Goal: Task Accomplishment & Management: Use online tool/utility

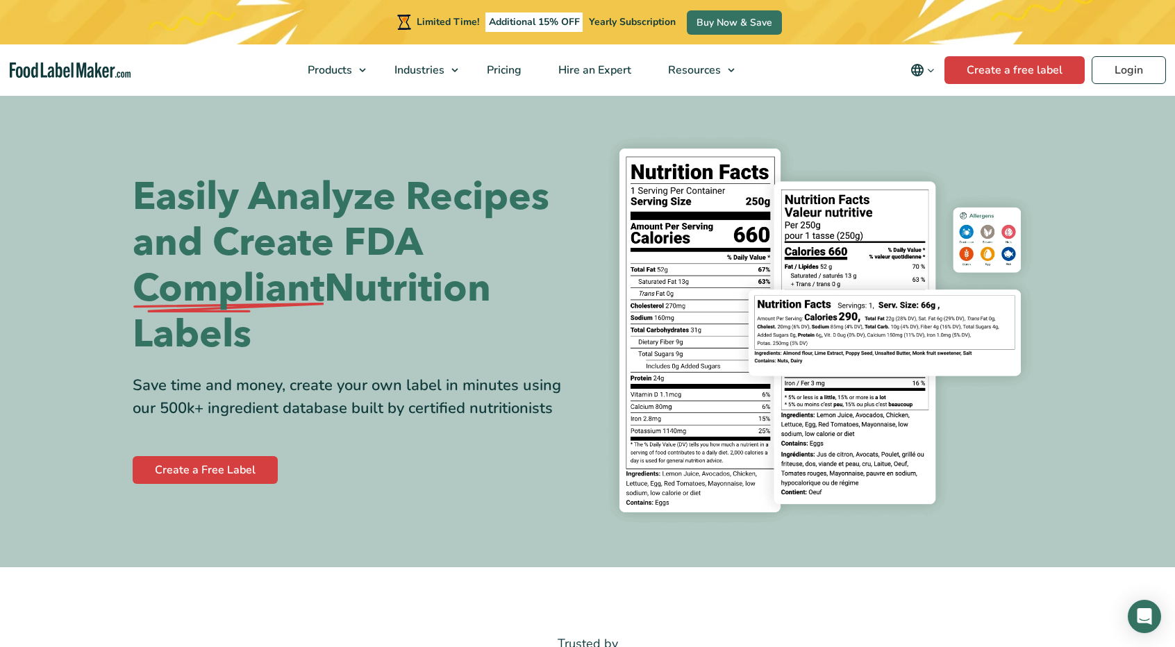
click at [1116, 84] on nav "Products Food Nutrition Labelling Supplements Formulation & Labelling Industrie…" at bounding box center [587, 69] width 1175 height 51
click at [1118, 79] on link "Login" at bounding box center [1129, 70] width 74 height 28
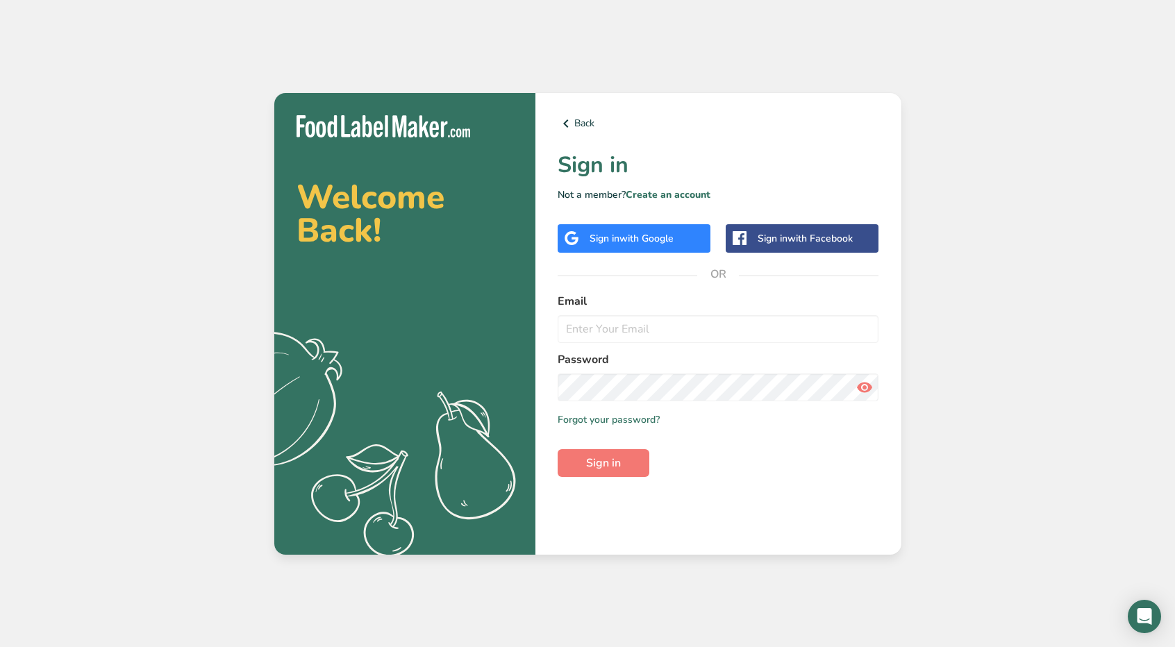
click at [674, 242] on span "with Google" at bounding box center [647, 238] width 54 height 13
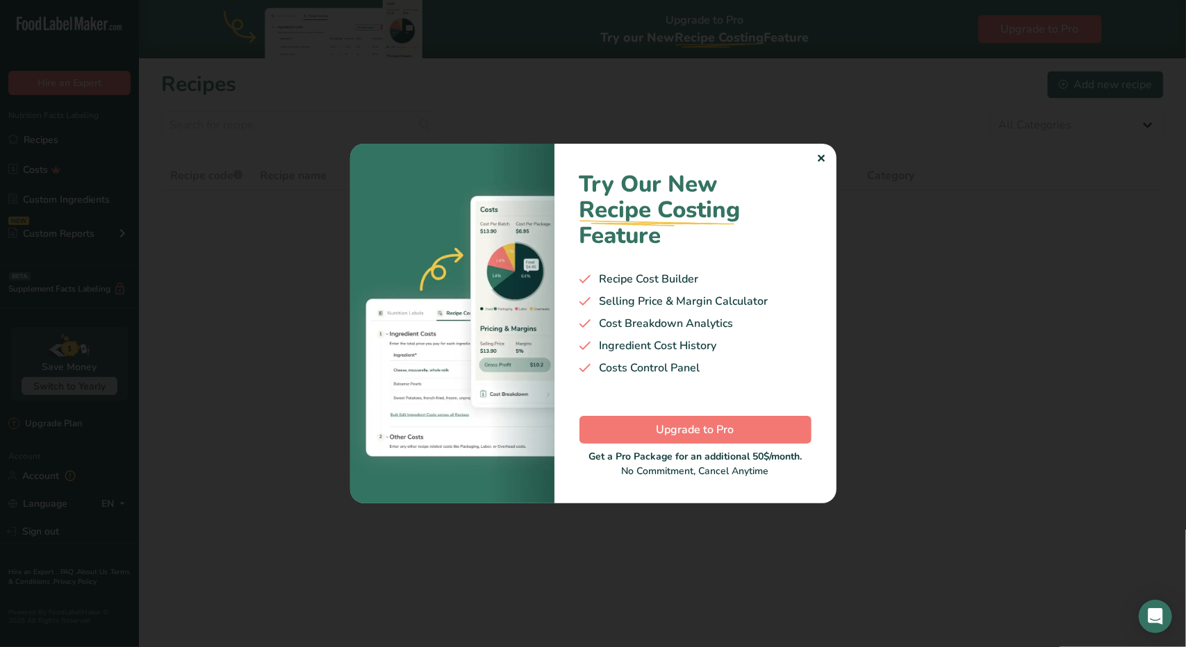
click at [822, 157] on div "✕" at bounding box center [821, 159] width 9 height 17
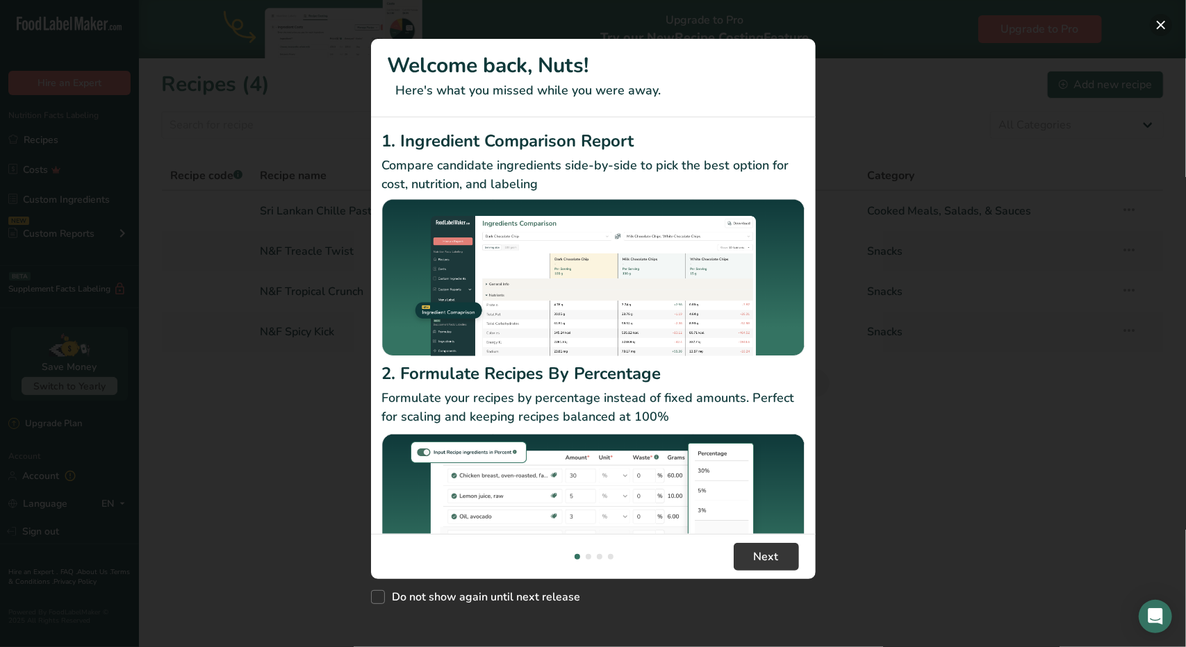
click at [1161, 28] on button "New Features" at bounding box center [1161, 25] width 22 height 22
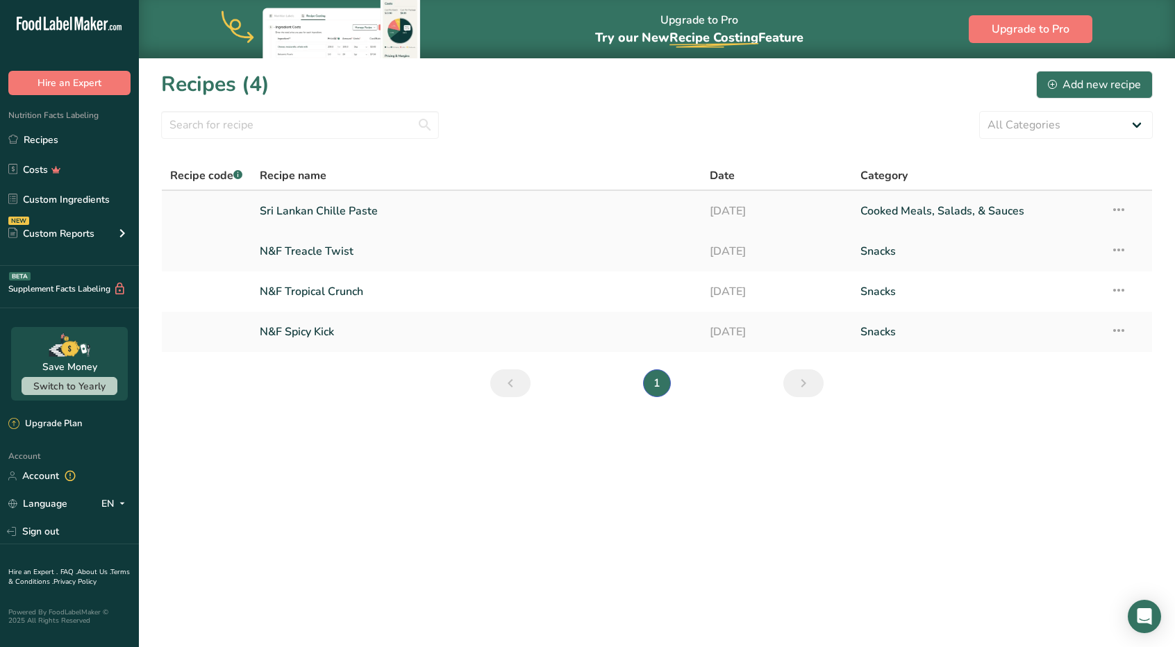
click at [315, 217] on link "Sri Lankan Chille Paste" at bounding box center [477, 211] width 434 height 29
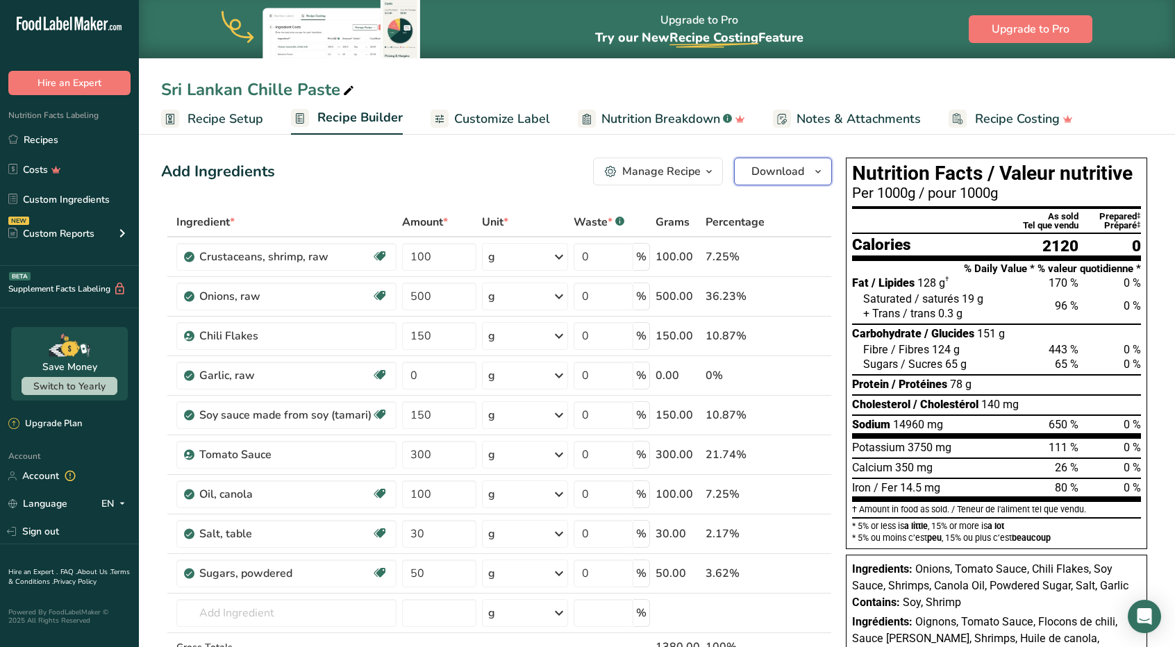
click at [793, 174] on span "Download" at bounding box center [778, 171] width 53 height 17
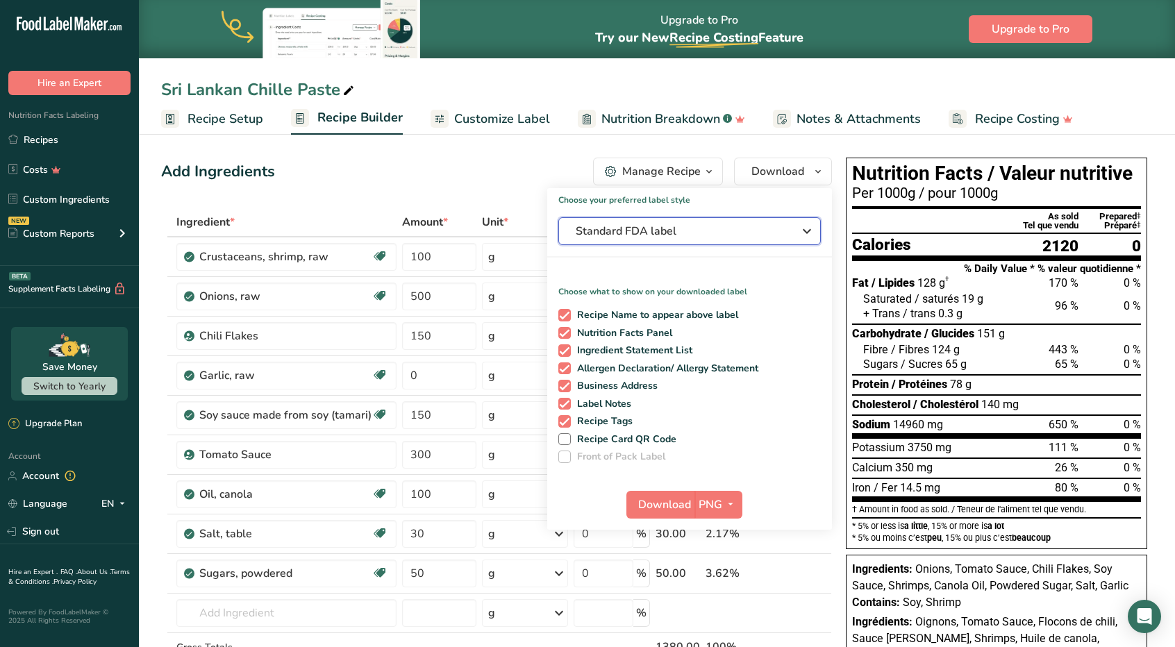
click at [744, 238] on span "Standard FDA label" at bounding box center [680, 231] width 208 height 17
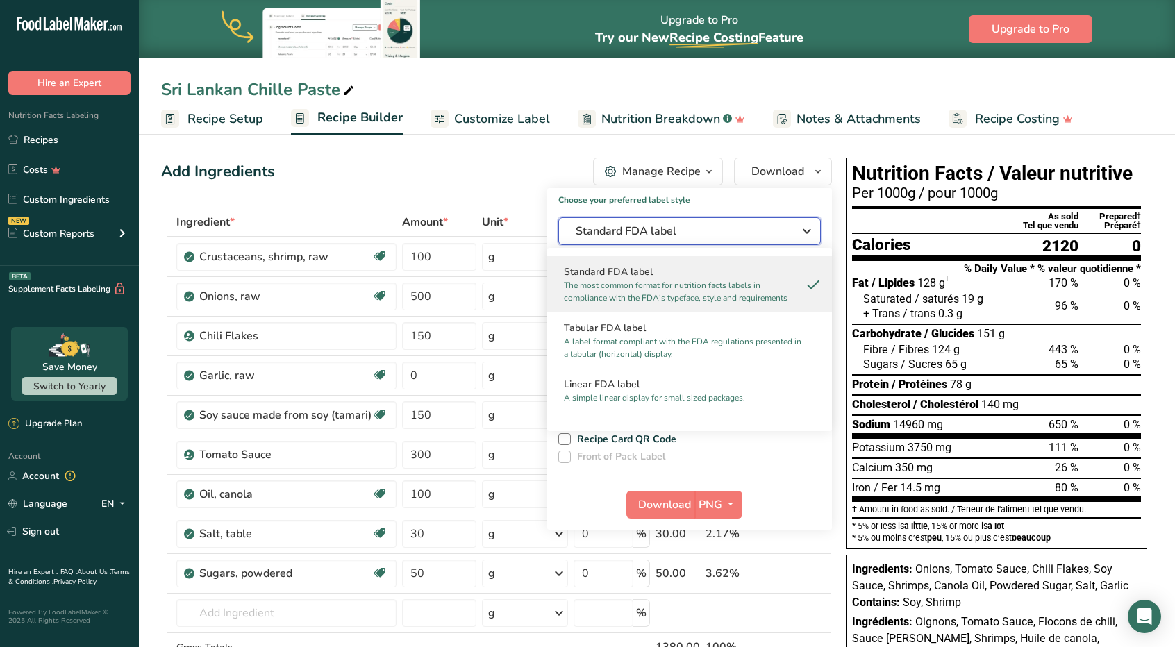
click at [737, 237] on span "Standard FDA label" at bounding box center [680, 231] width 208 height 17
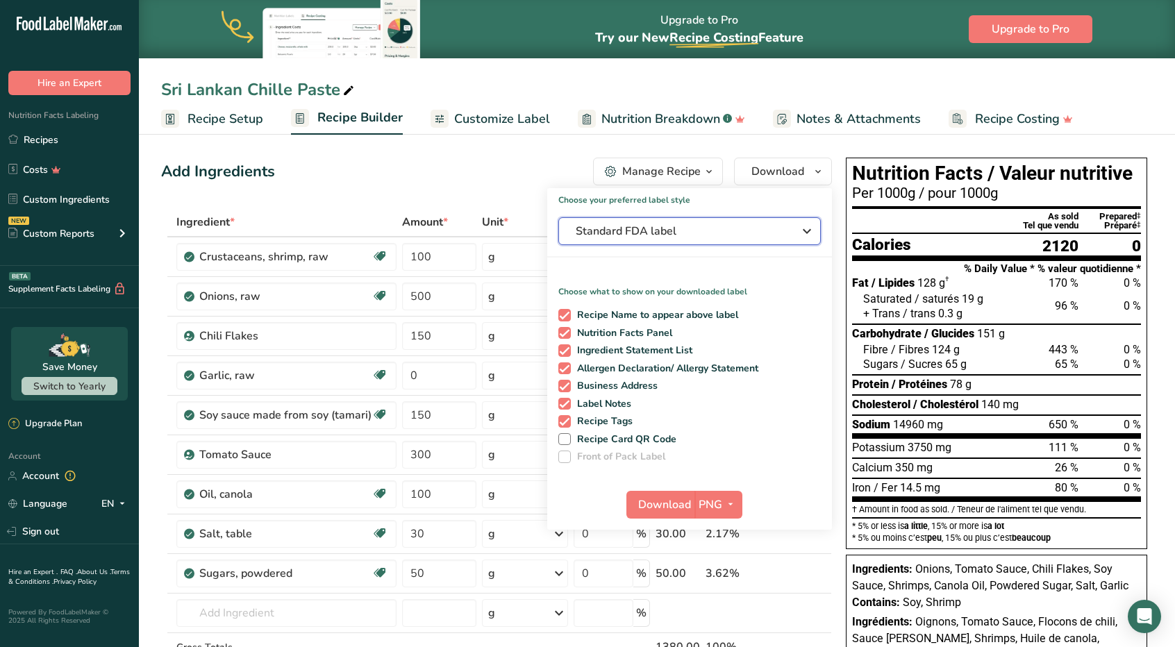
click at [737, 237] on span "Standard FDA label" at bounding box center [680, 231] width 208 height 17
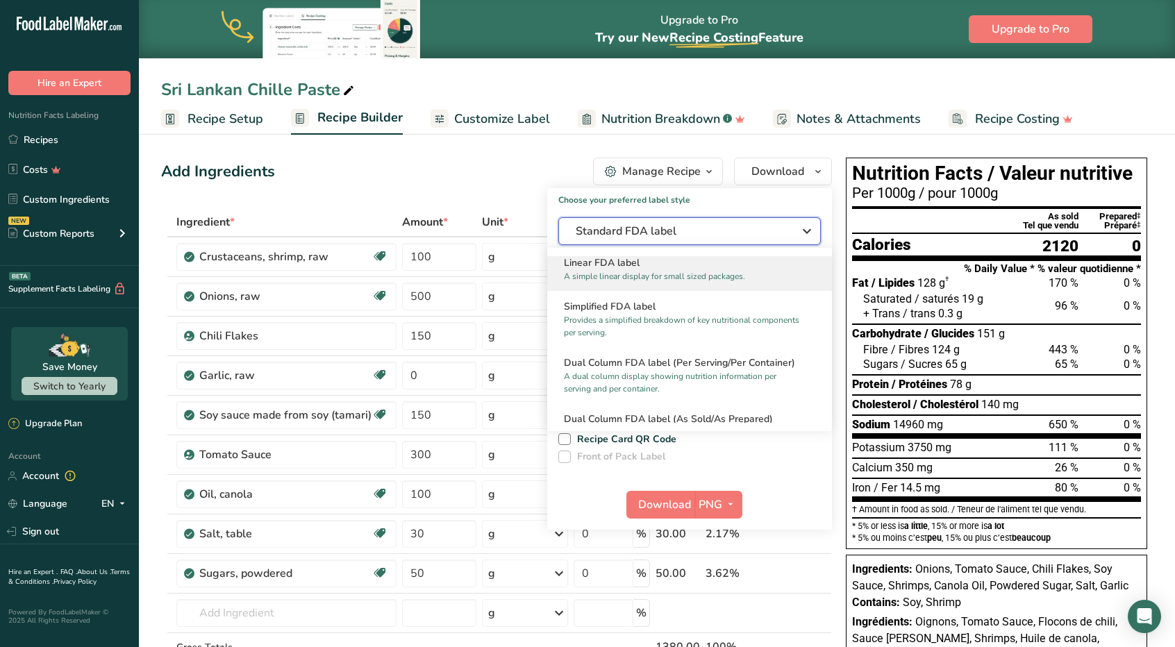
scroll to position [139, 0]
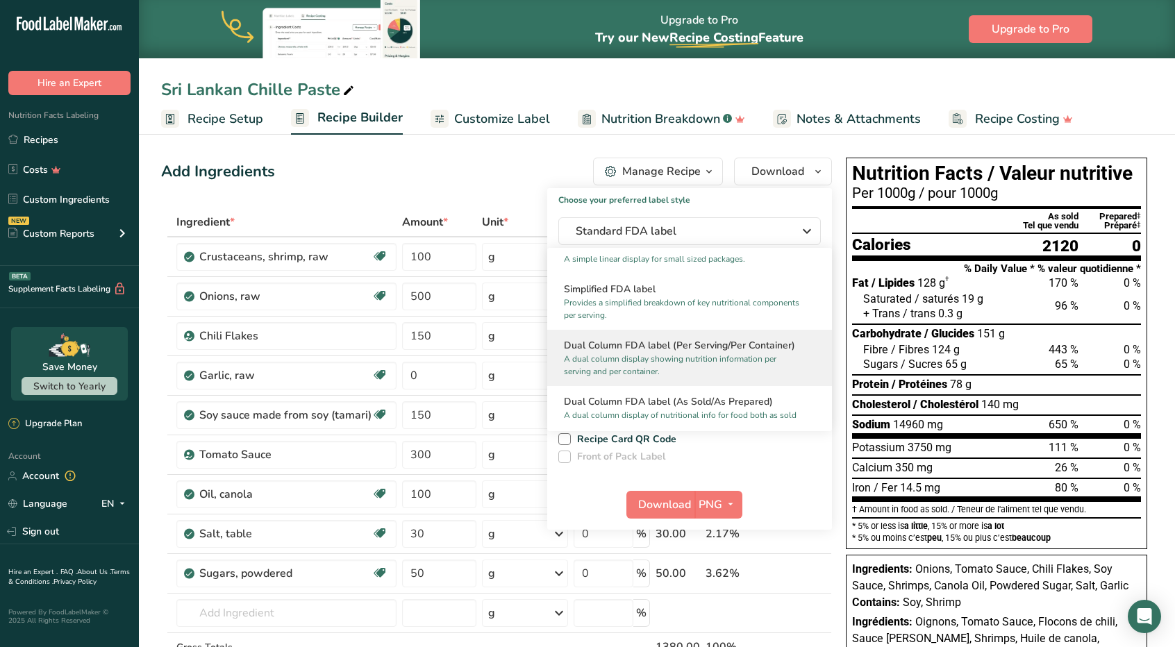
click at [731, 356] on p "A dual column display showing nutrition information per serving and per contain…" at bounding box center [683, 365] width 239 height 25
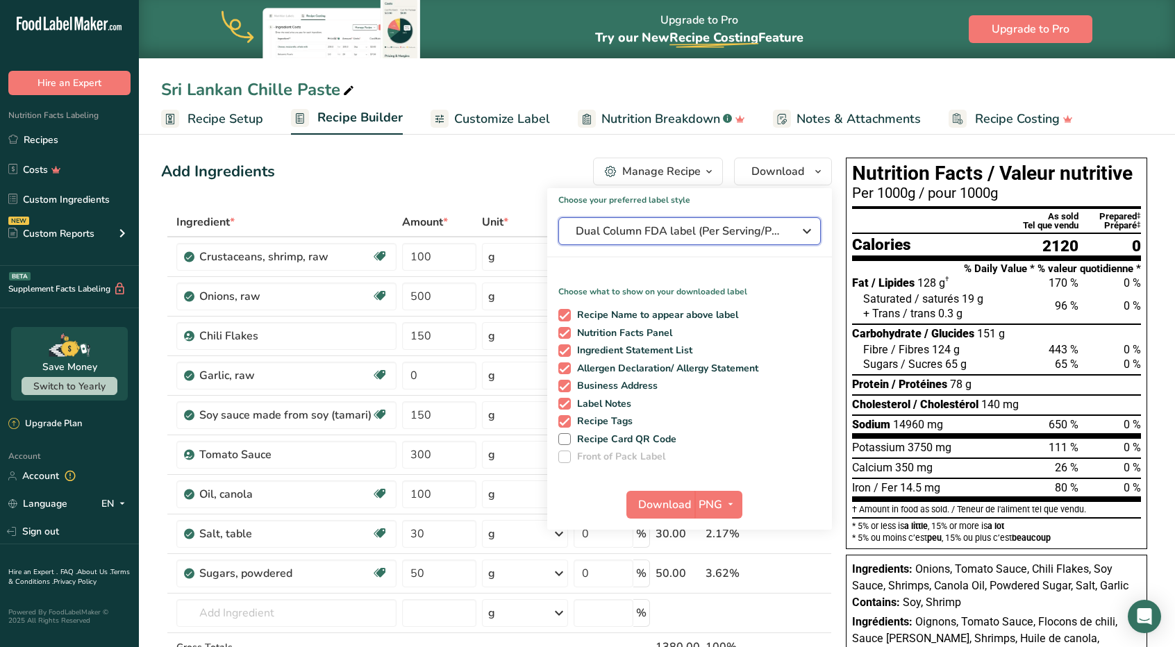
click at [720, 233] on span "Dual Column FDA label (Per Serving/Per Container)" at bounding box center [680, 231] width 208 height 17
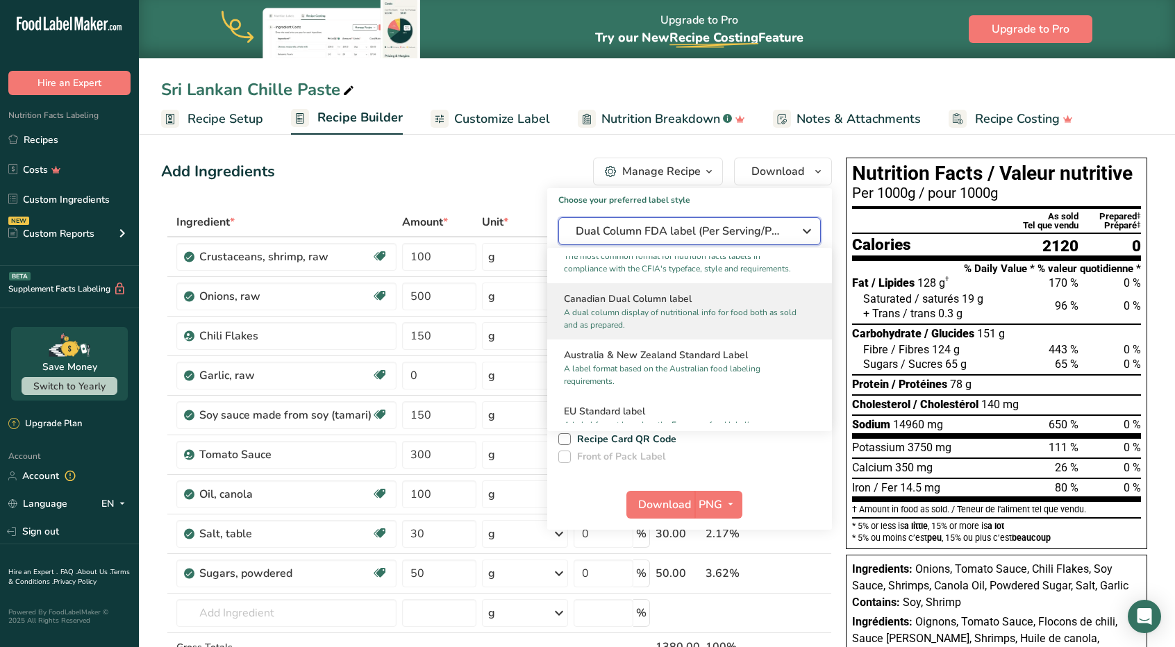
scroll to position [625, 0]
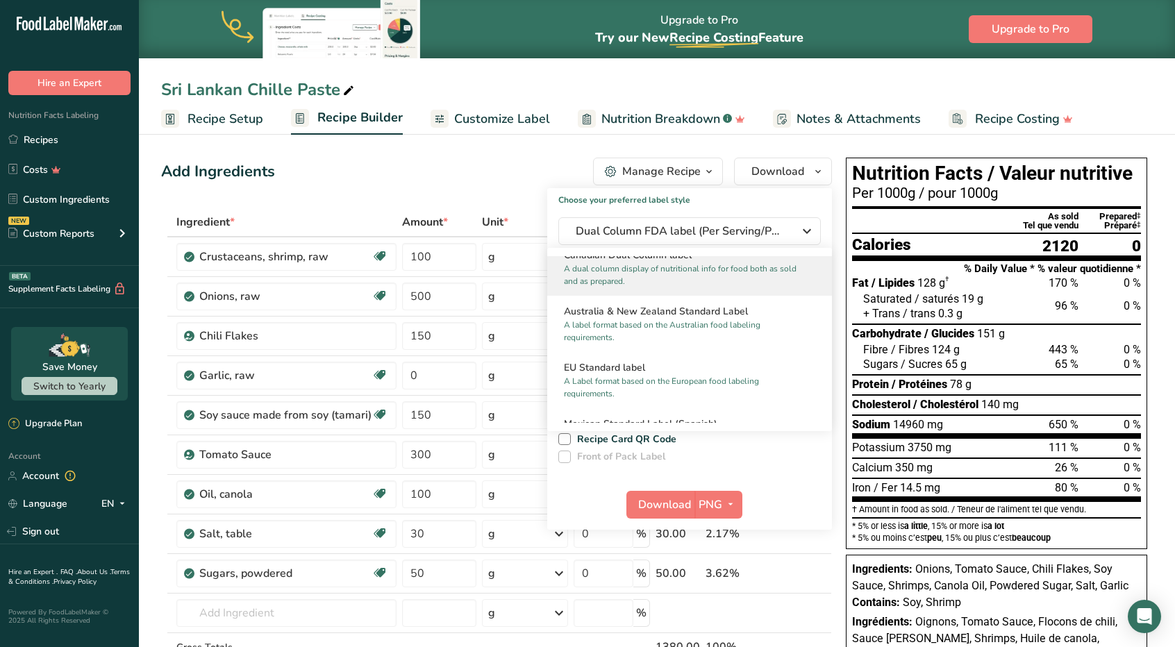
click at [672, 283] on p "A dual column display of nutritional info for food both as sold and as prepared." at bounding box center [683, 275] width 239 height 25
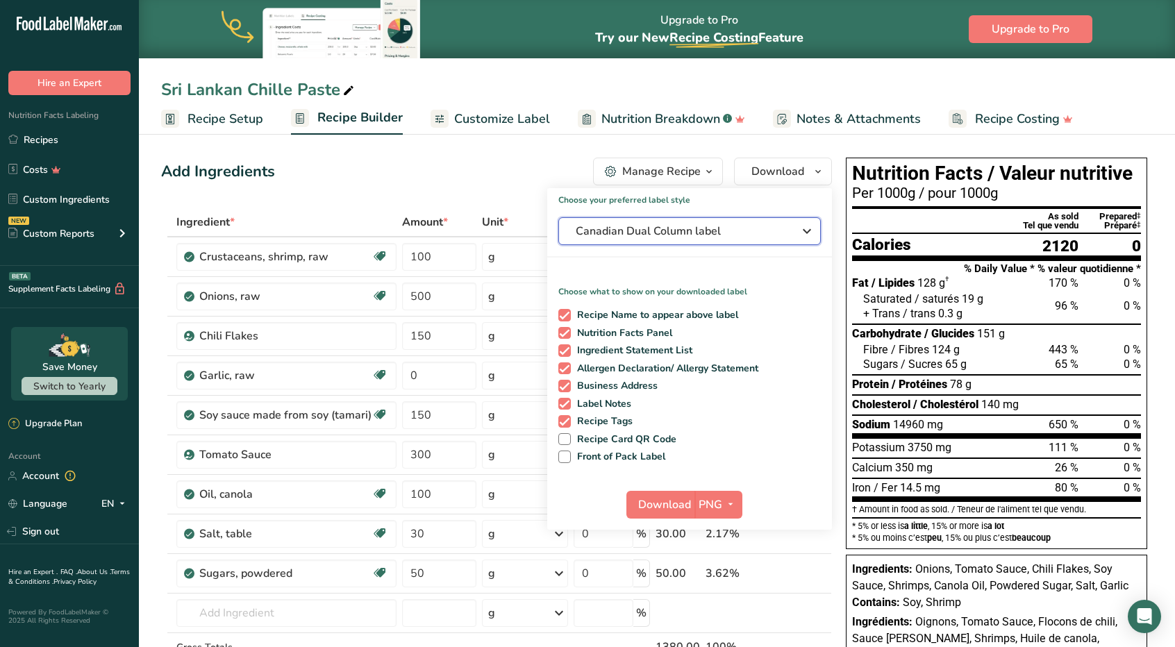
click at [689, 240] on button "Canadian Dual Column label" at bounding box center [690, 231] width 263 height 28
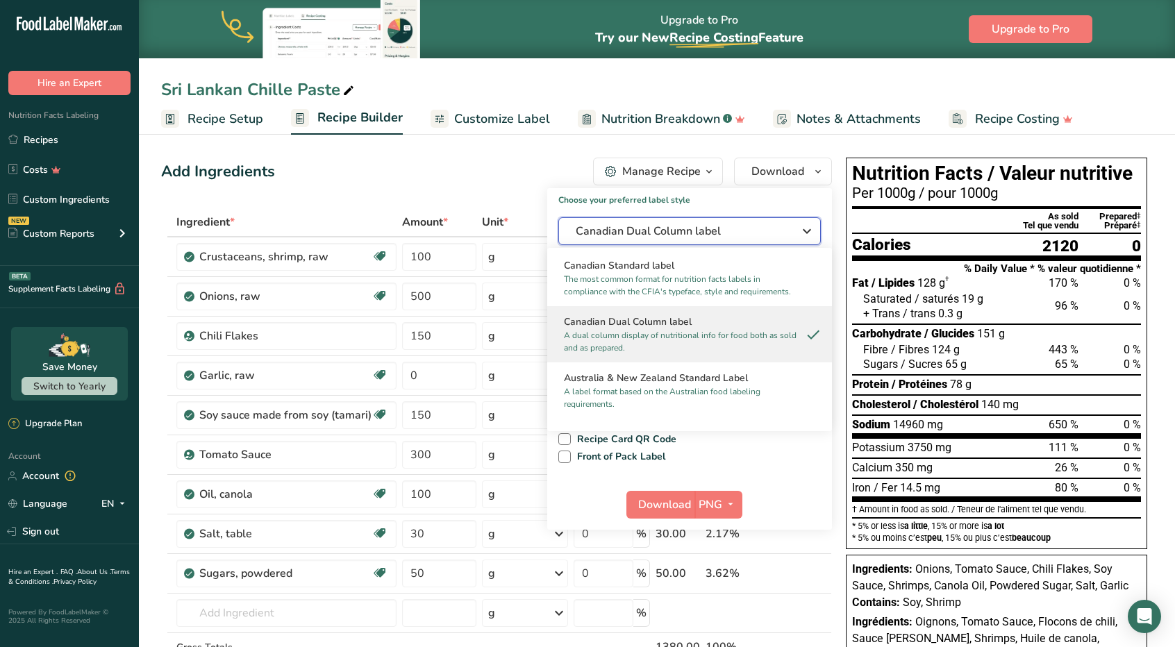
scroll to position [557, 0]
click at [792, 461] on label "Front of Pack Label" at bounding box center [690, 457] width 263 height 13
click at [568, 461] on input "Front of Pack Label" at bounding box center [563, 456] width 9 height 9
checkbox input "true"
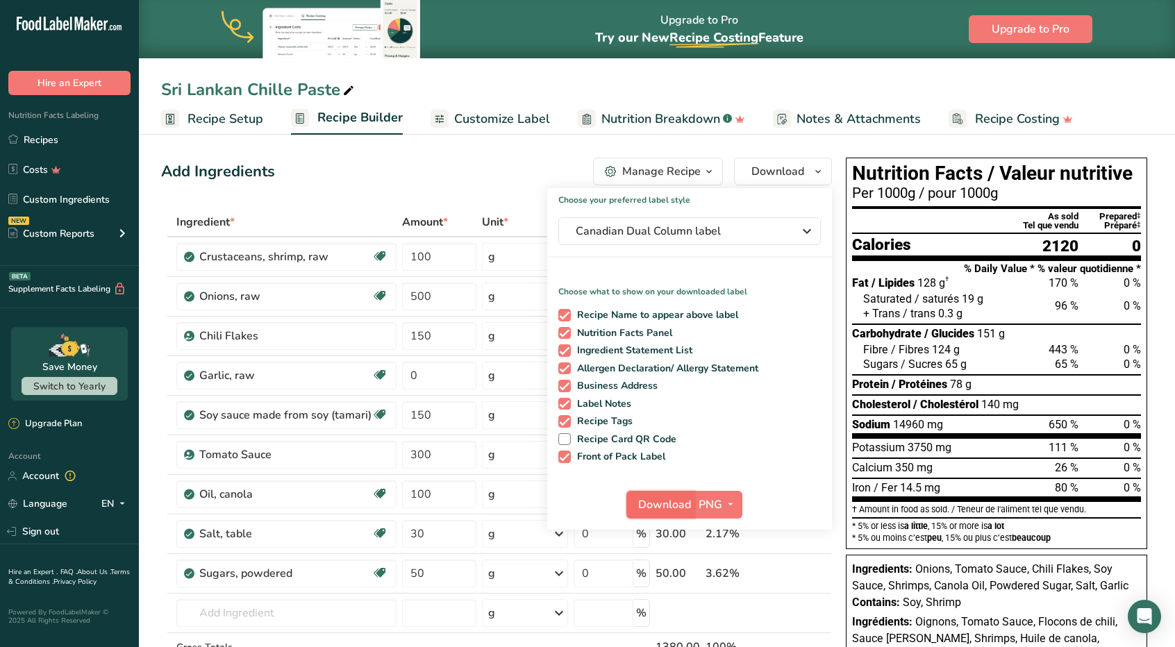
click at [667, 504] on span "Download" at bounding box center [664, 505] width 53 height 17
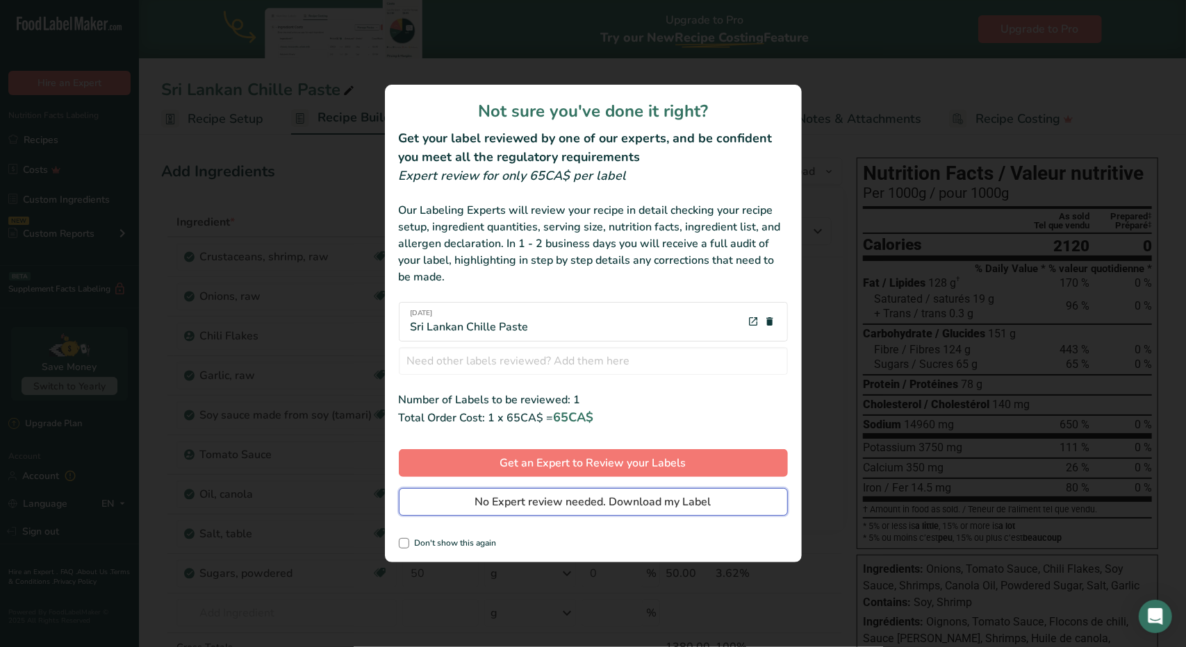
click at [647, 503] on span "No Expert review needed. Download my Label" at bounding box center [593, 502] width 236 height 17
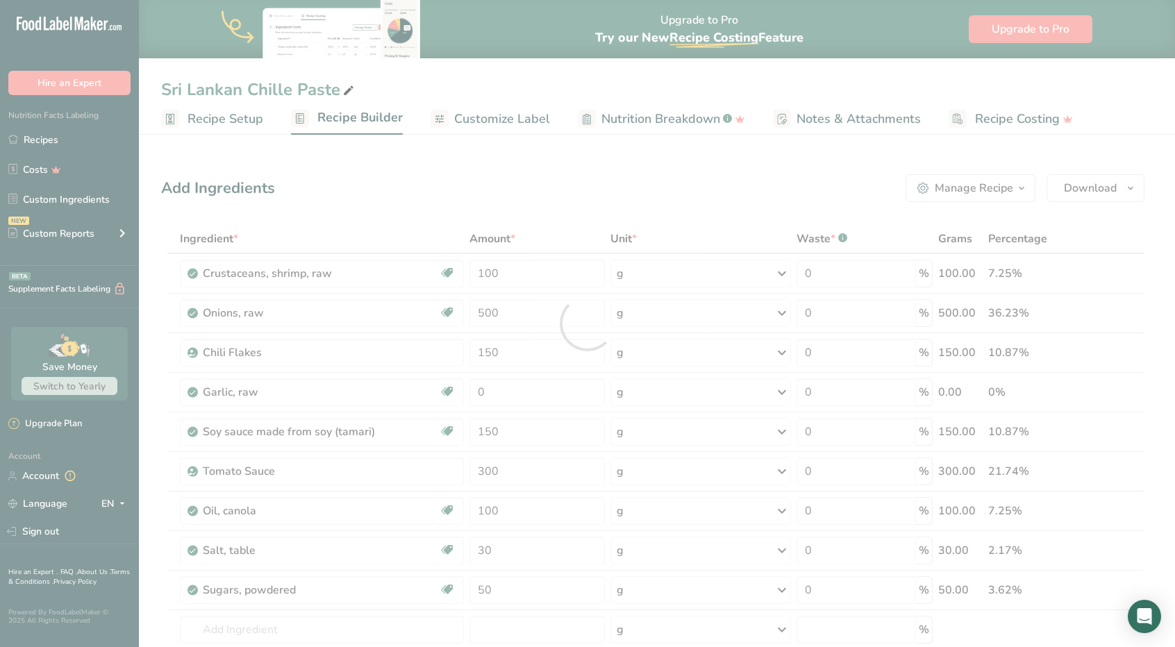
scroll to position [0, 0]
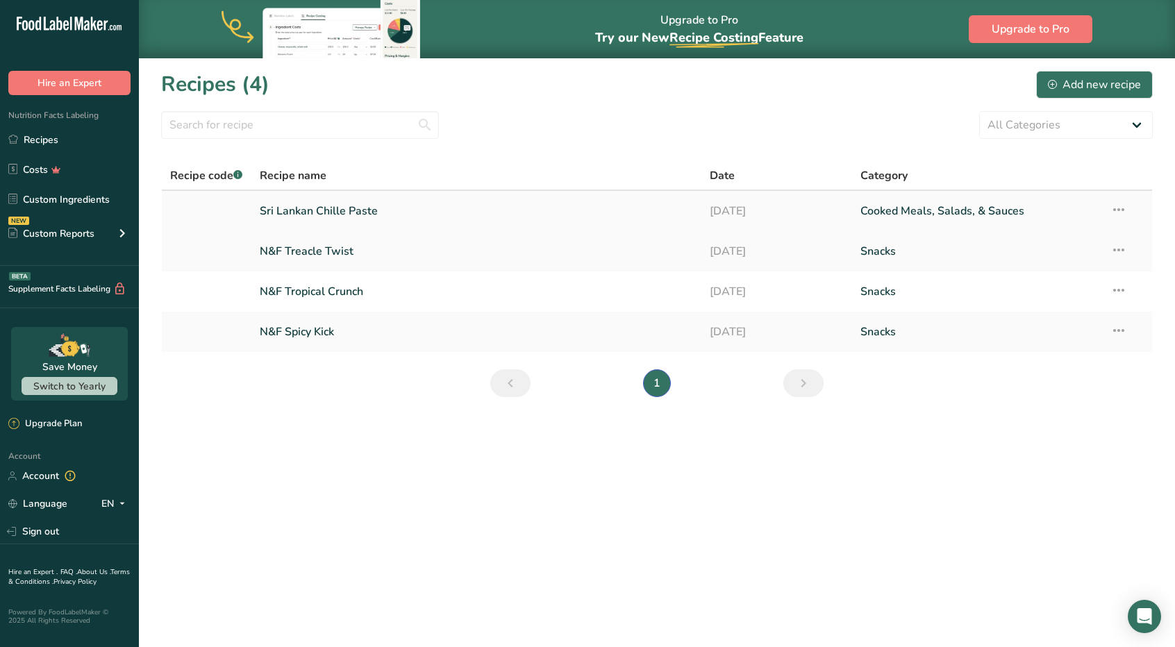
click at [370, 210] on link "Sri Lankan Chille Paste" at bounding box center [477, 211] width 434 height 29
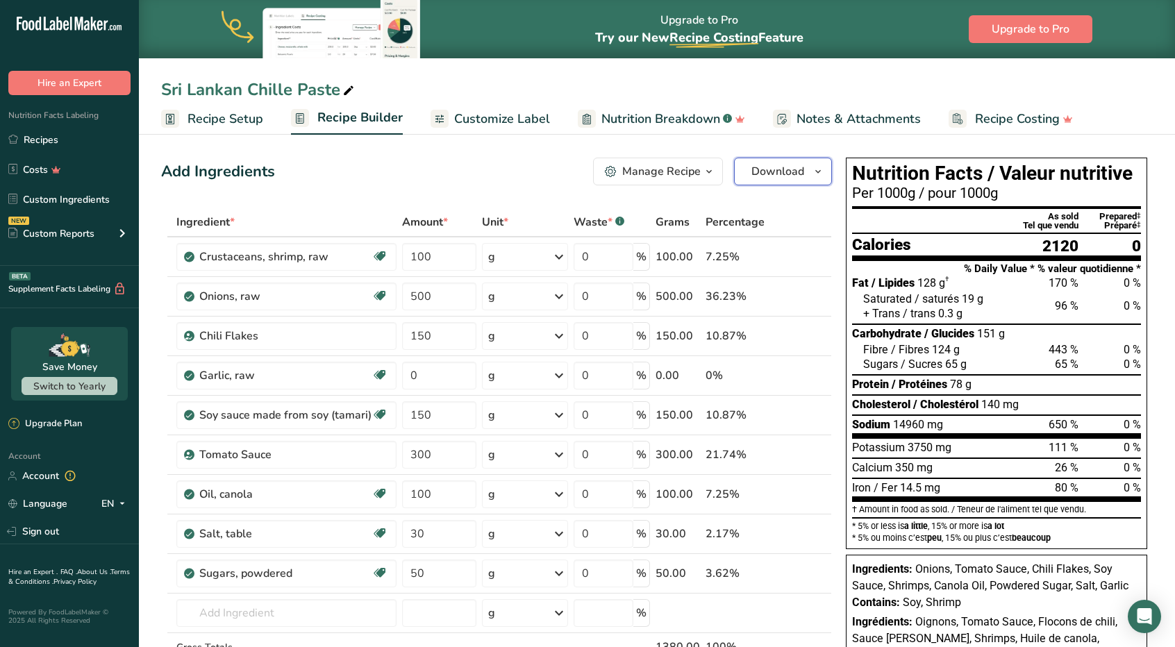
click at [774, 181] on button "Download" at bounding box center [783, 172] width 98 height 28
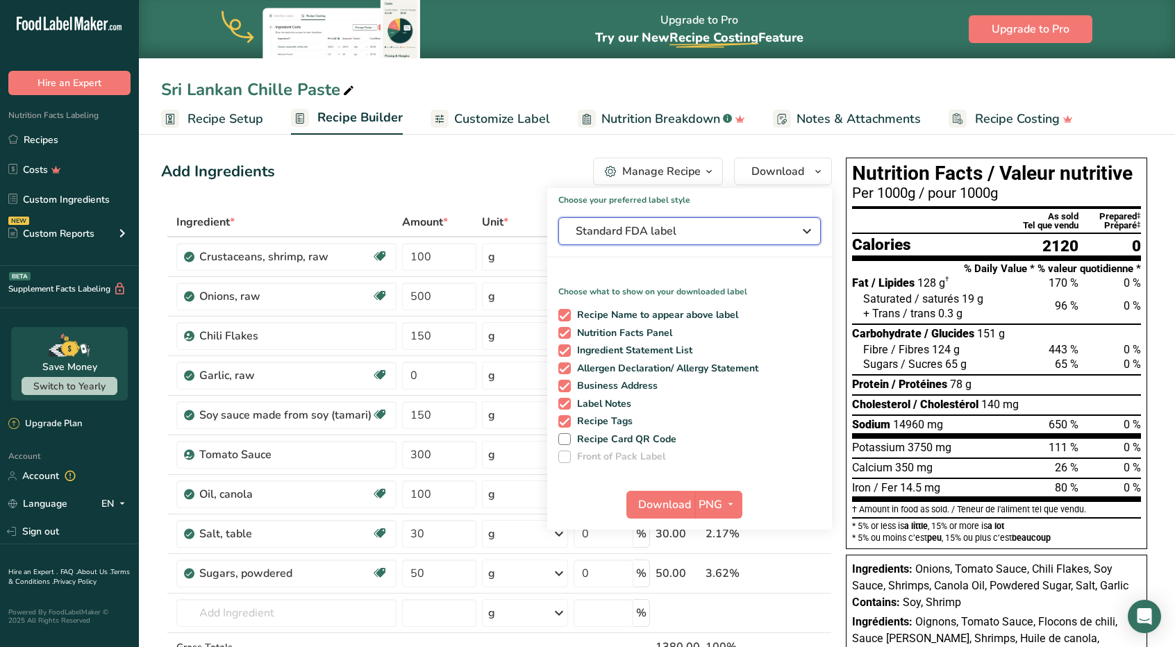
click at [760, 229] on span "Standard FDA label" at bounding box center [680, 231] width 208 height 17
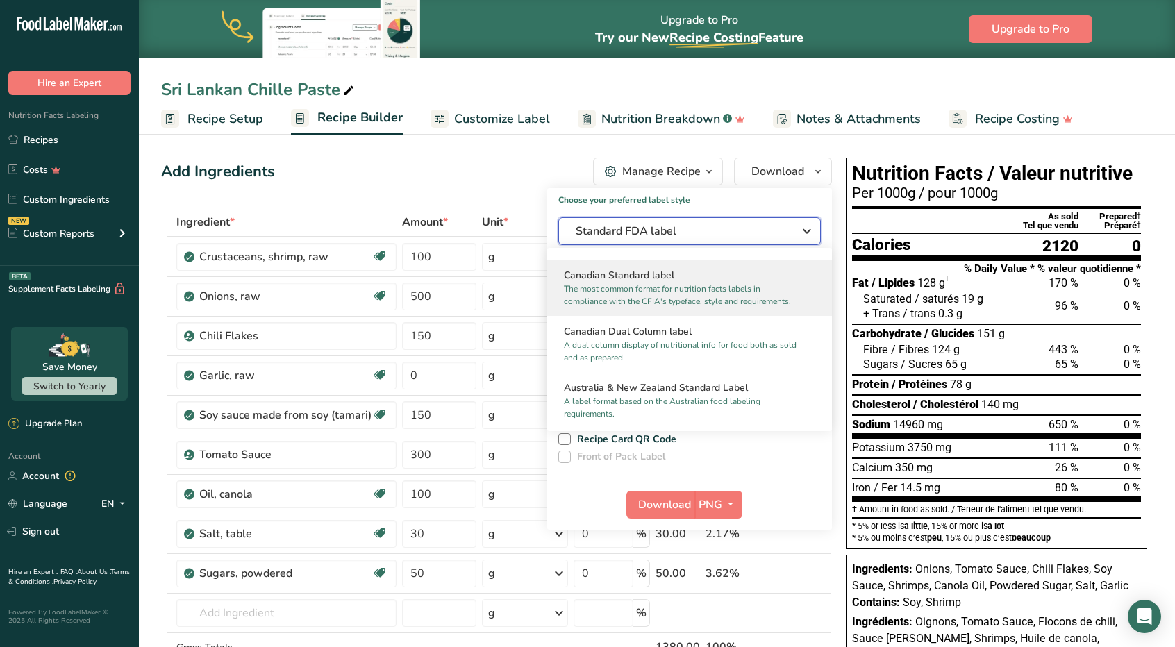
scroll to position [556, 0]
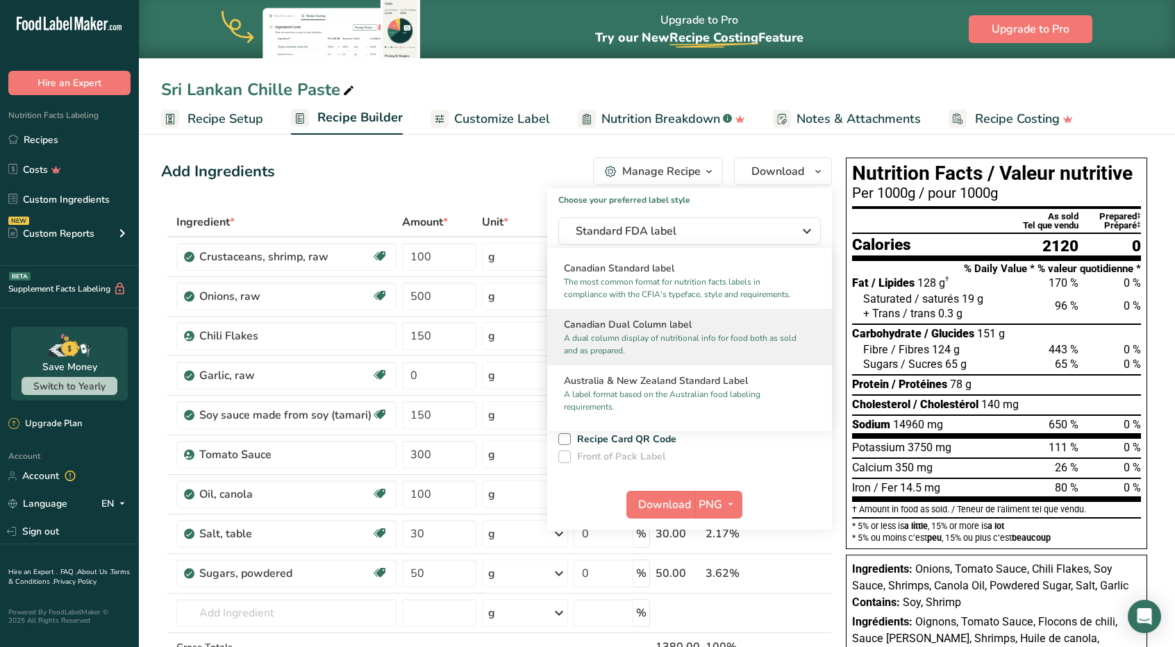
click at [687, 332] on h2 "Canadian Dual Column label" at bounding box center [689, 324] width 251 height 15
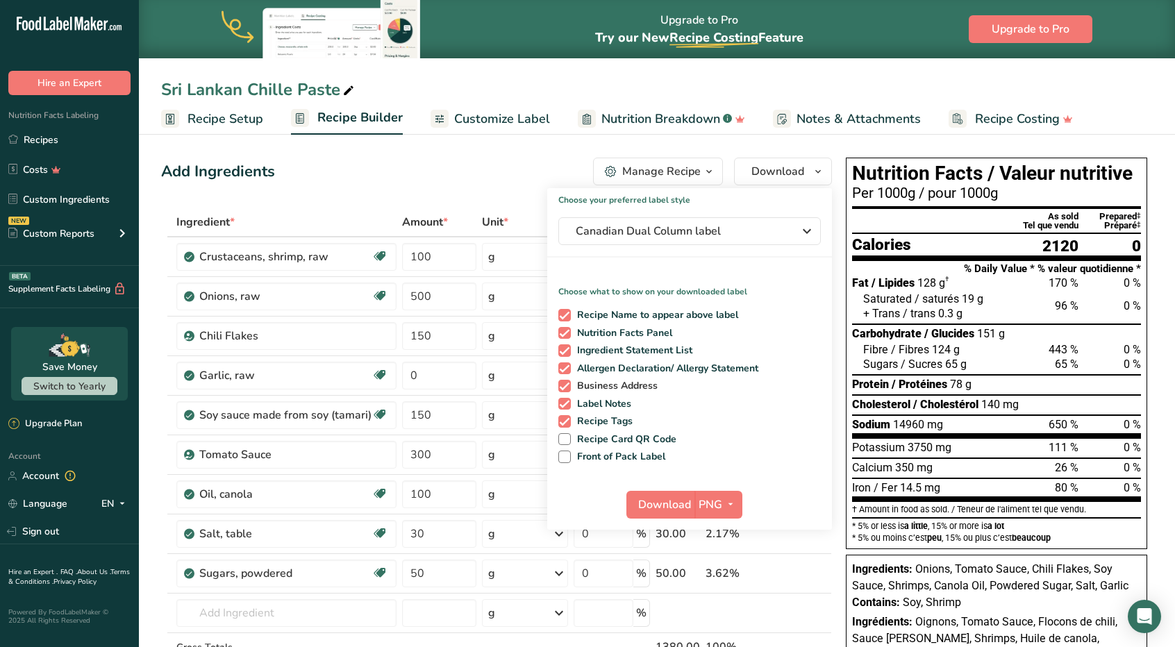
click at [566, 383] on span at bounding box center [565, 386] width 13 height 13
click at [566, 383] on input "Business Address" at bounding box center [563, 385] width 9 height 9
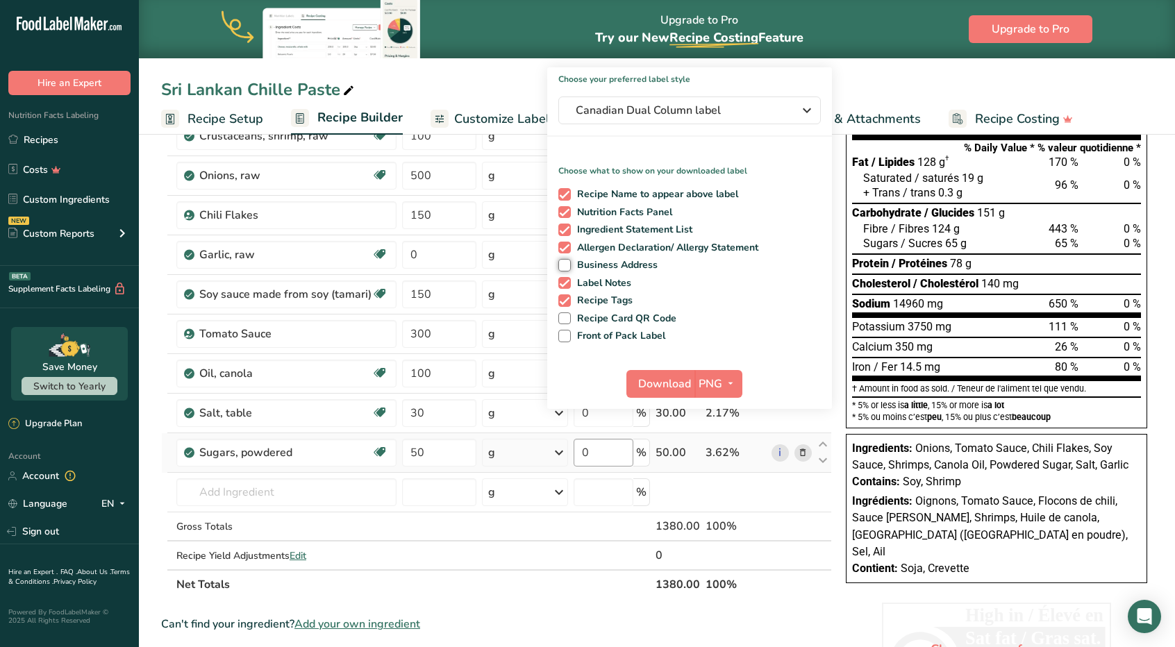
scroll to position [139, 0]
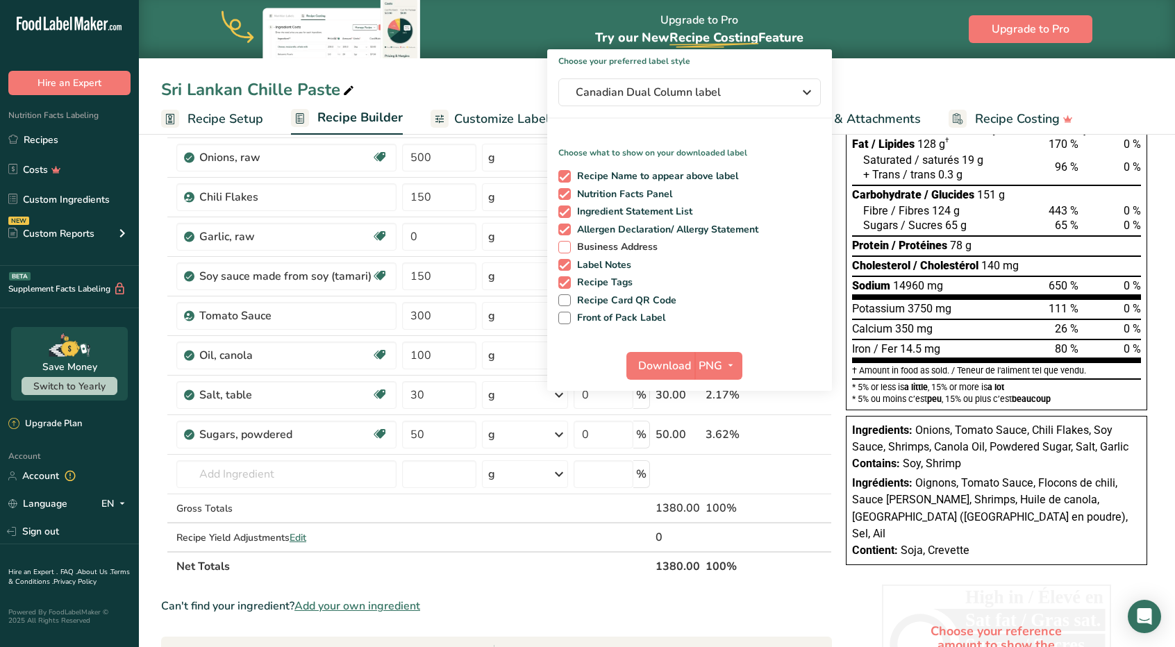
click at [564, 250] on span at bounding box center [565, 247] width 13 height 13
click at [564, 250] on input "Business Address" at bounding box center [563, 246] width 9 height 9
checkbox input "true"
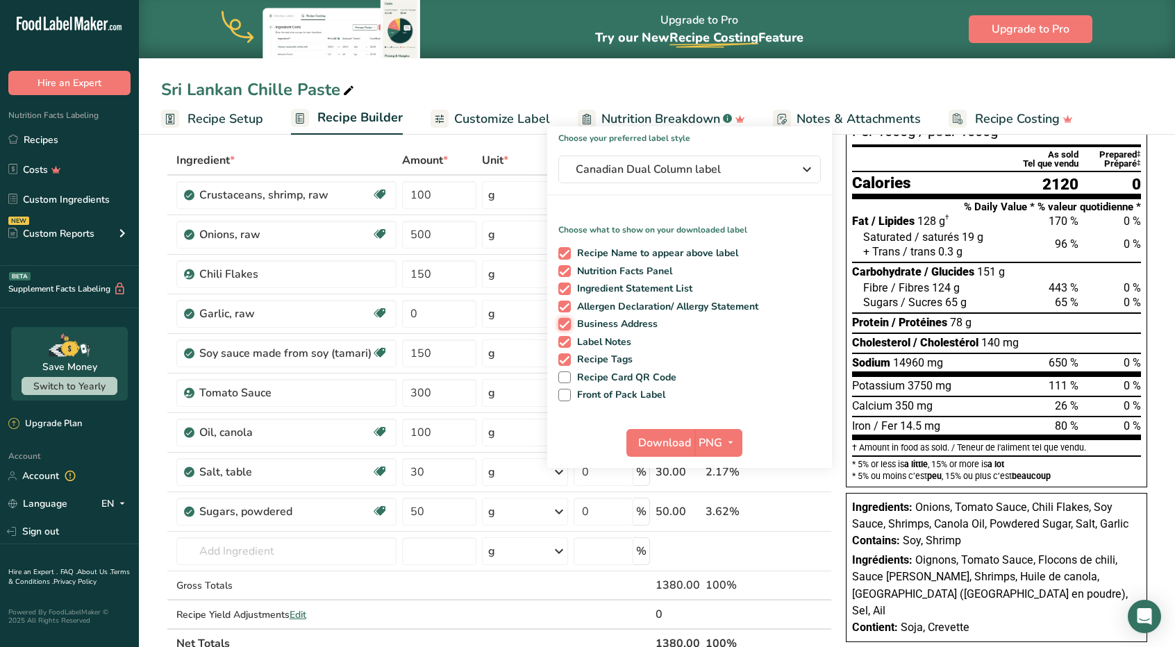
scroll to position [0, 0]
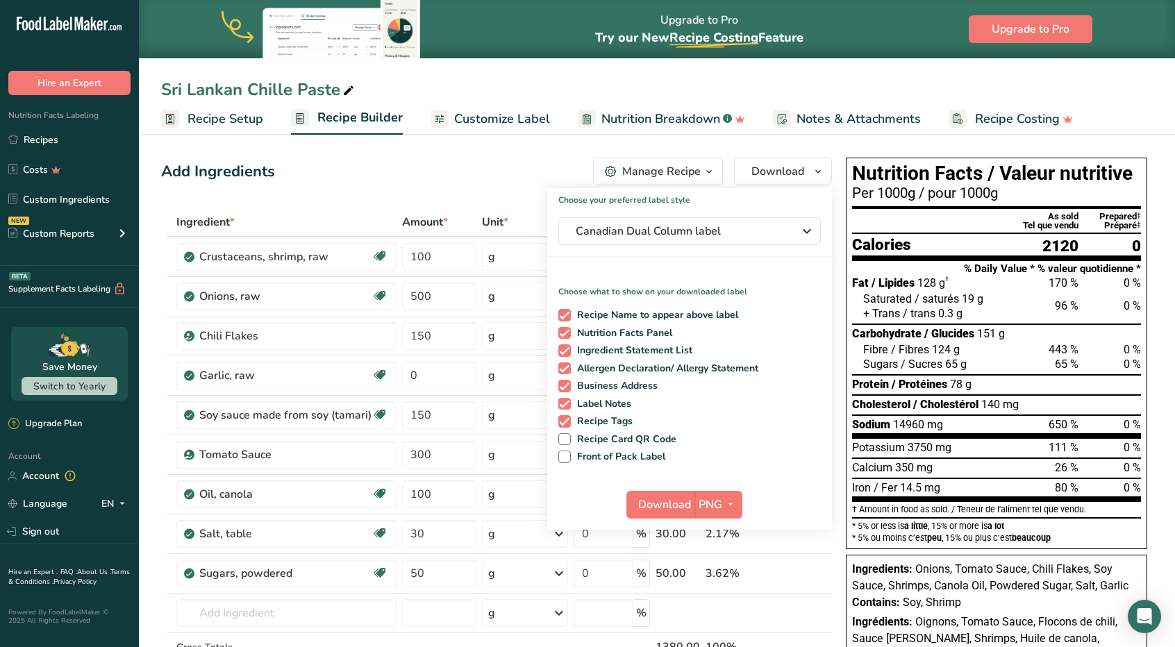
click at [703, 174] on span "button" at bounding box center [709, 171] width 17 height 17
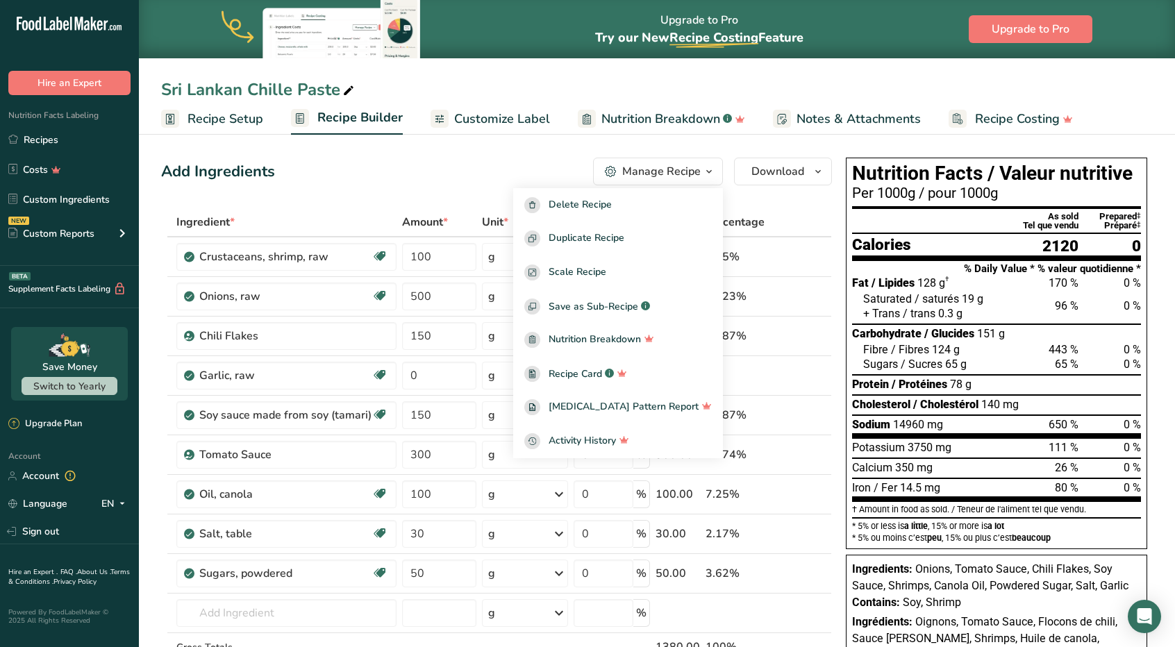
click at [703, 174] on span "button" at bounding box center [709, 171] width 17 height 17
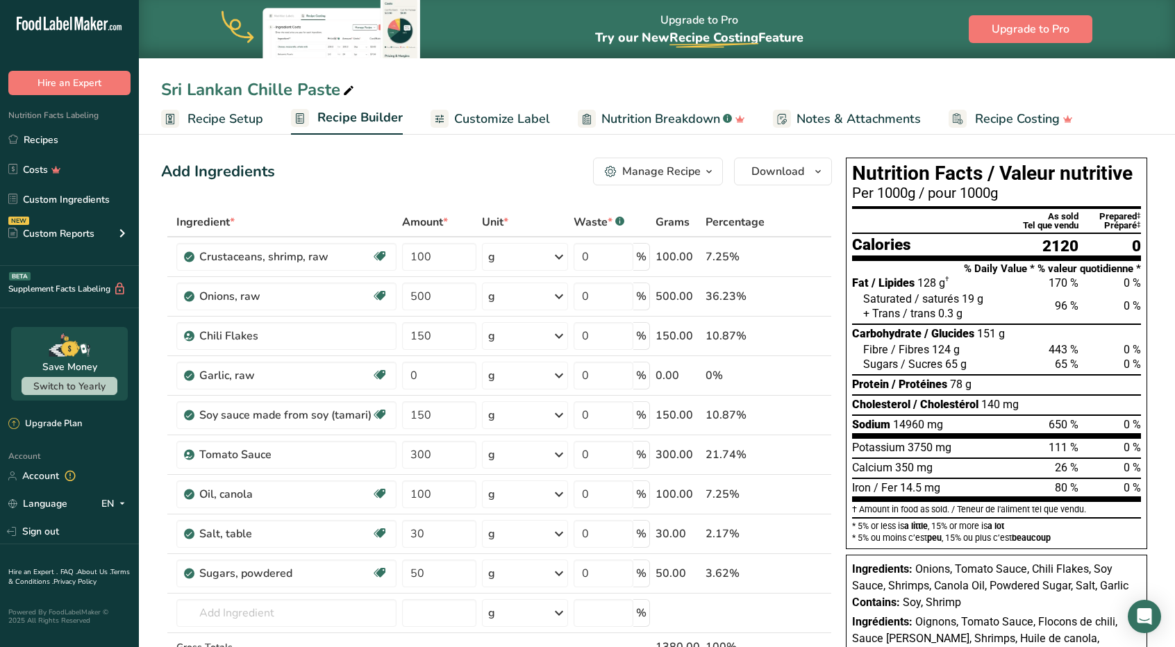
click at [703, 179] on span "button" at bounding box center [709, 171] width 17 height 17
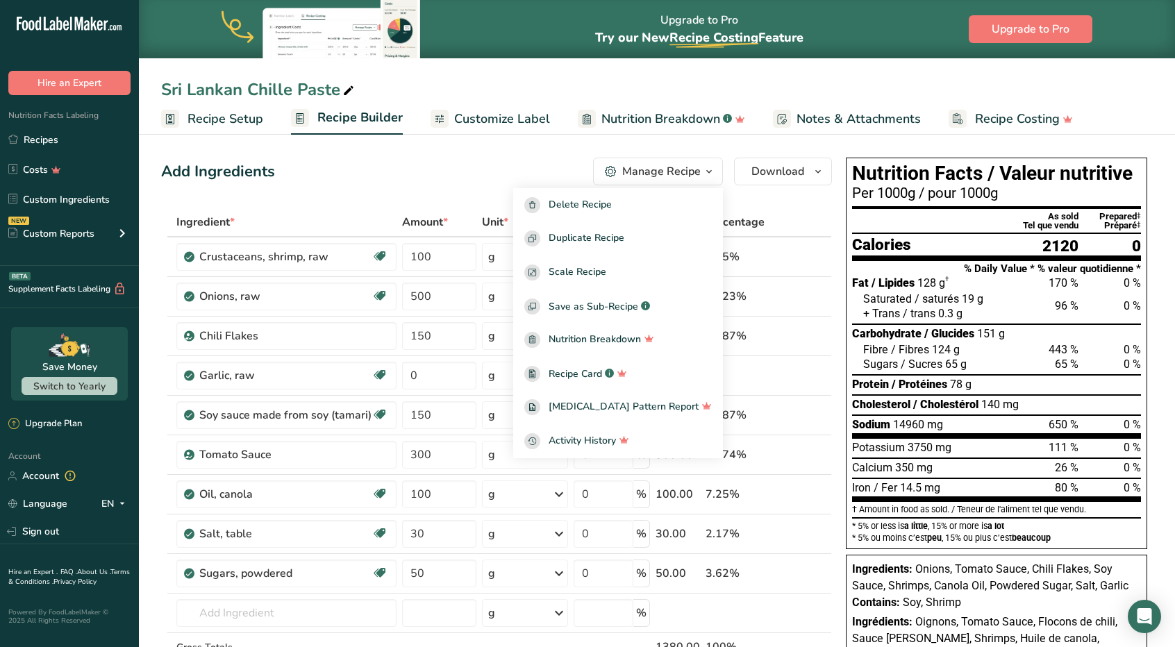
click at [700, 173] on div "Manage Recipe" at bounding box center [661, 171] width 78 height 17
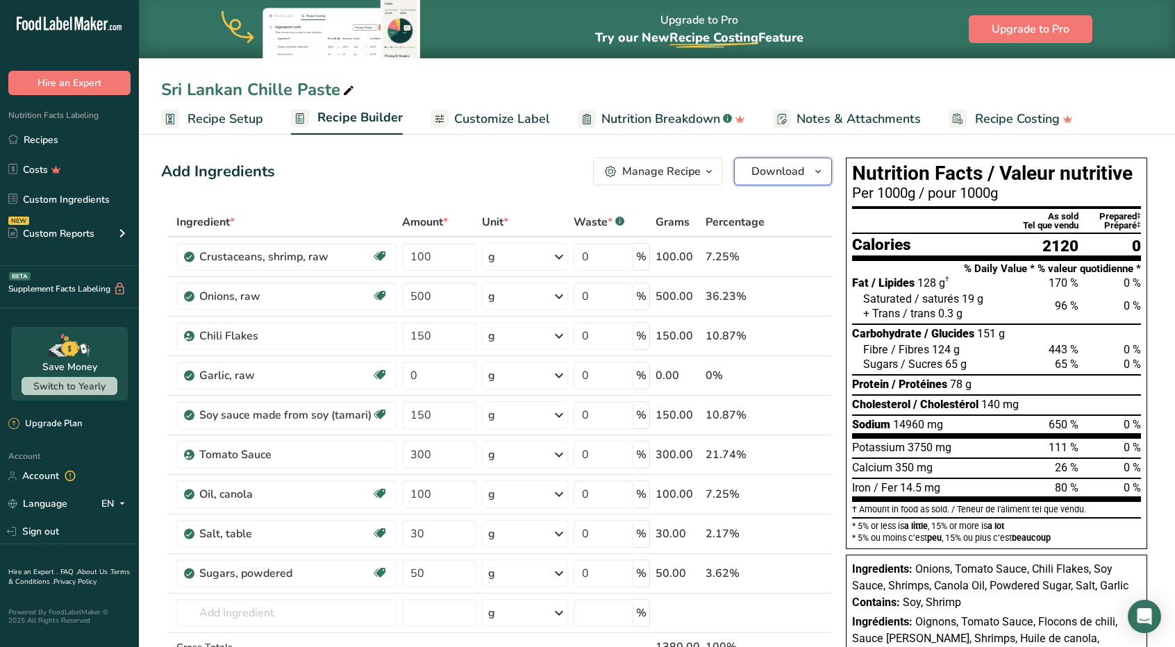
click at [752, 177] on button "Download" at bounding box center [783, 172] width 98 height 28
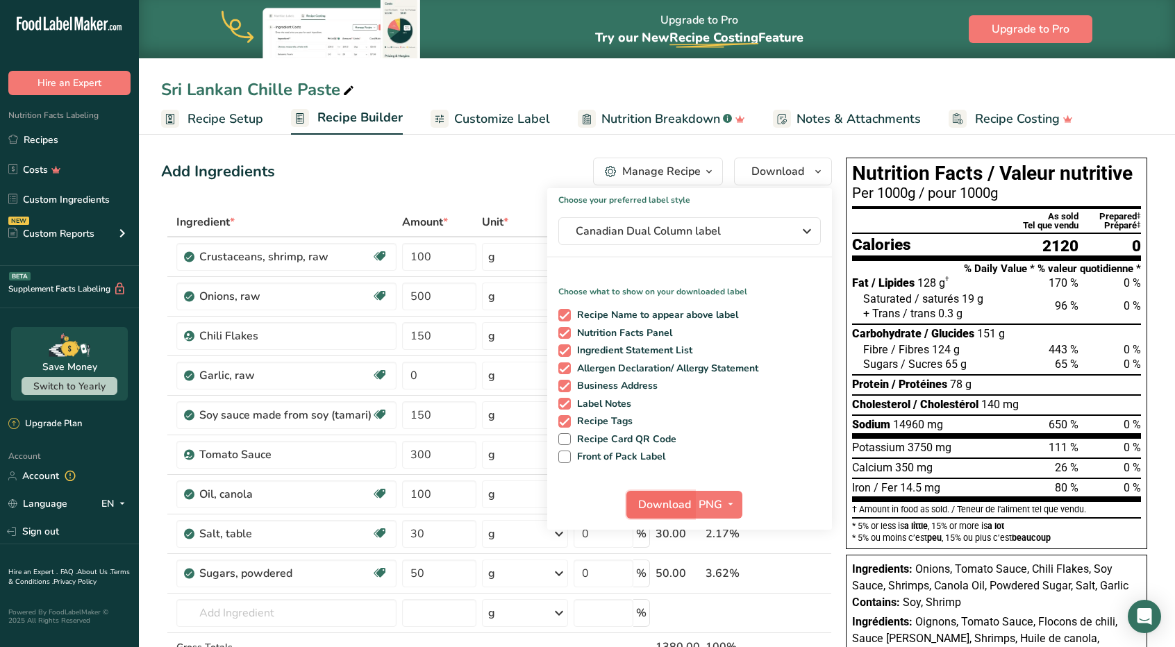
click at [663, 508] on span "Download" at bounding box center [664, 505] width 53 height 17
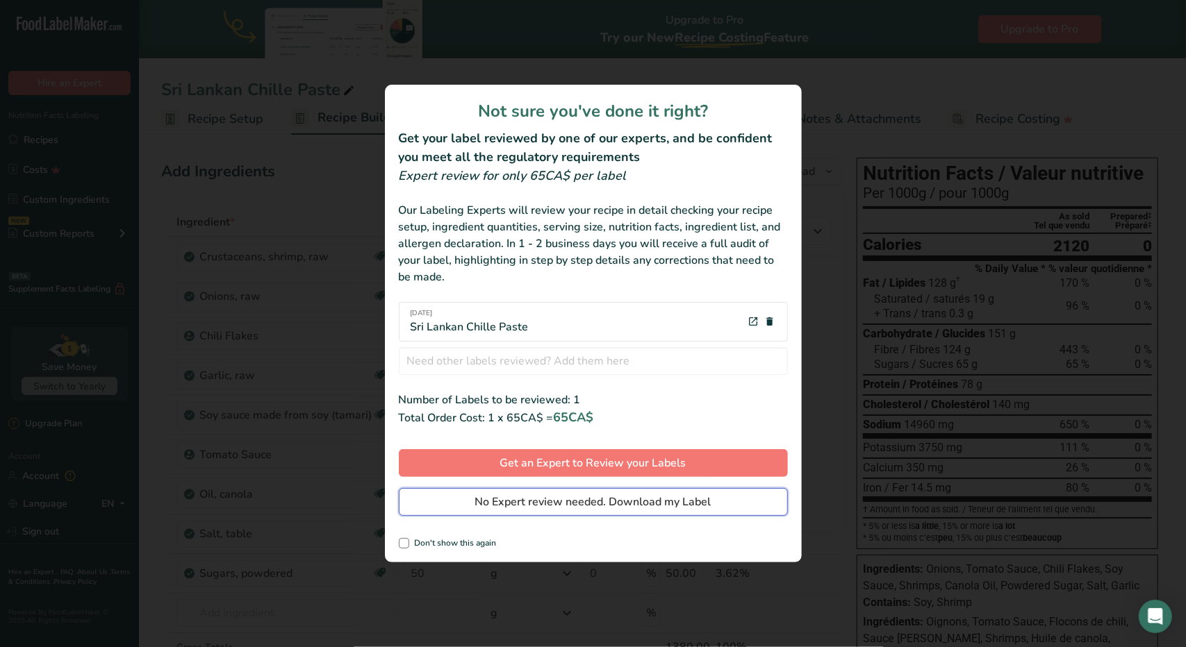
click at [647, 506] on span "No Expert review needed. Download my Label" at bounding box center [593, 502] width 236 height 17
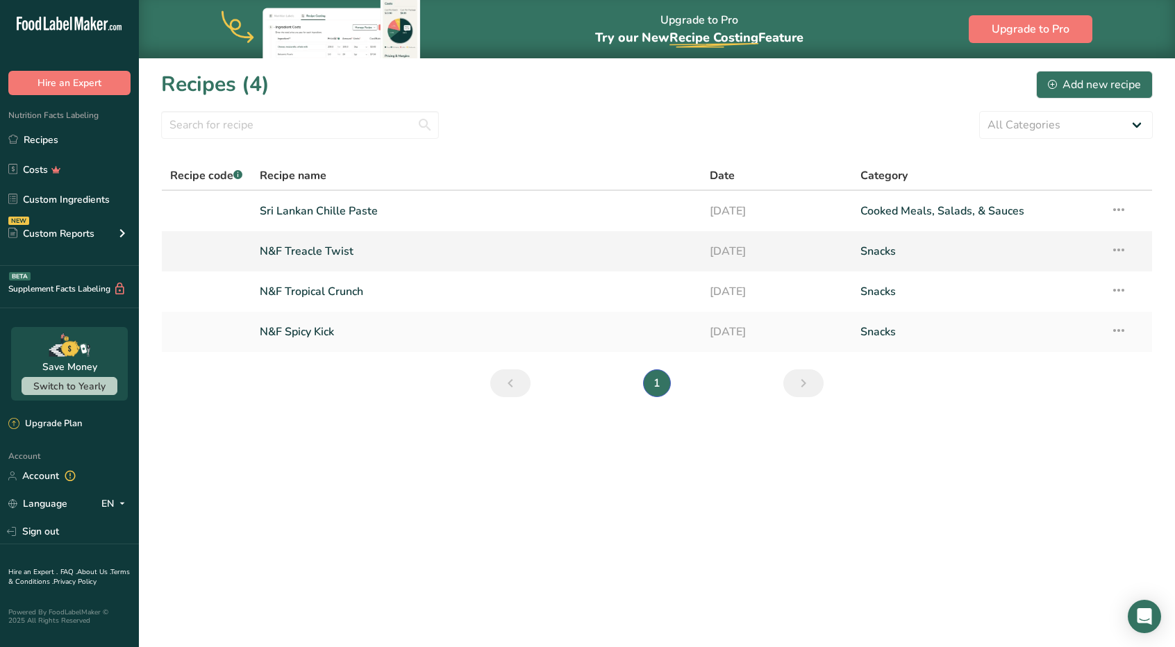
click at [328, 248] on link "N&F Treacle Twist" at bounding box center [477, 251] width 434 height 29
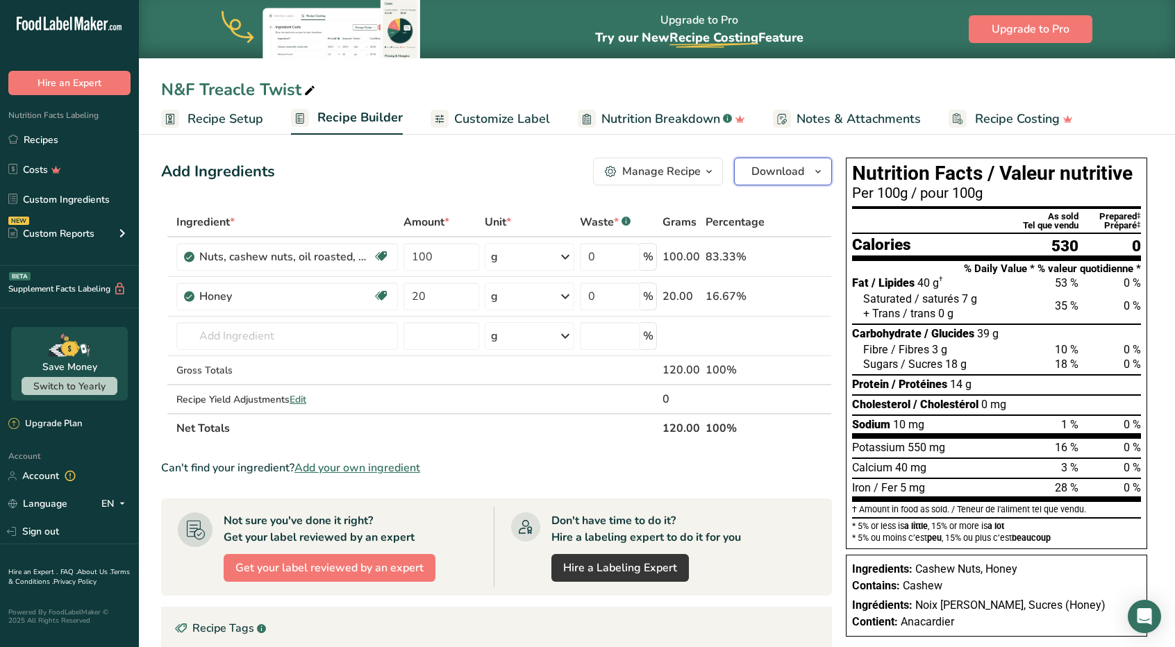
click at [757, 179] on span "Download" at bounding box center [778, 171] width 53 height 17
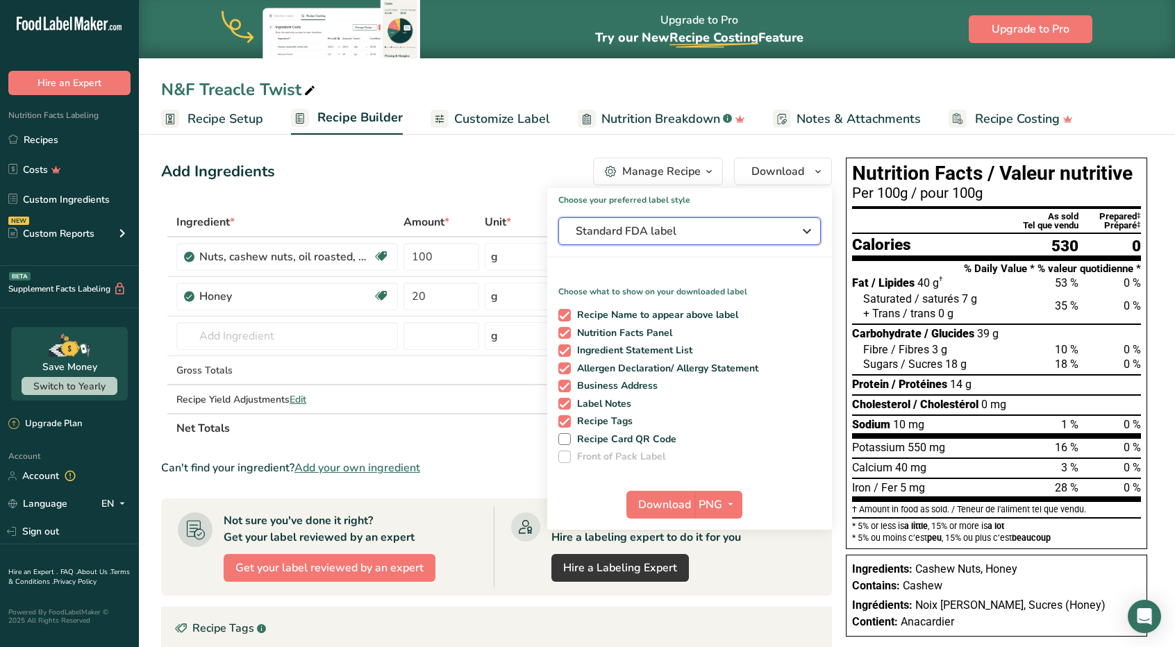
click at [703, 235] on span "Standard FDA label" at bounding box center [680, 231] width 208 height 17
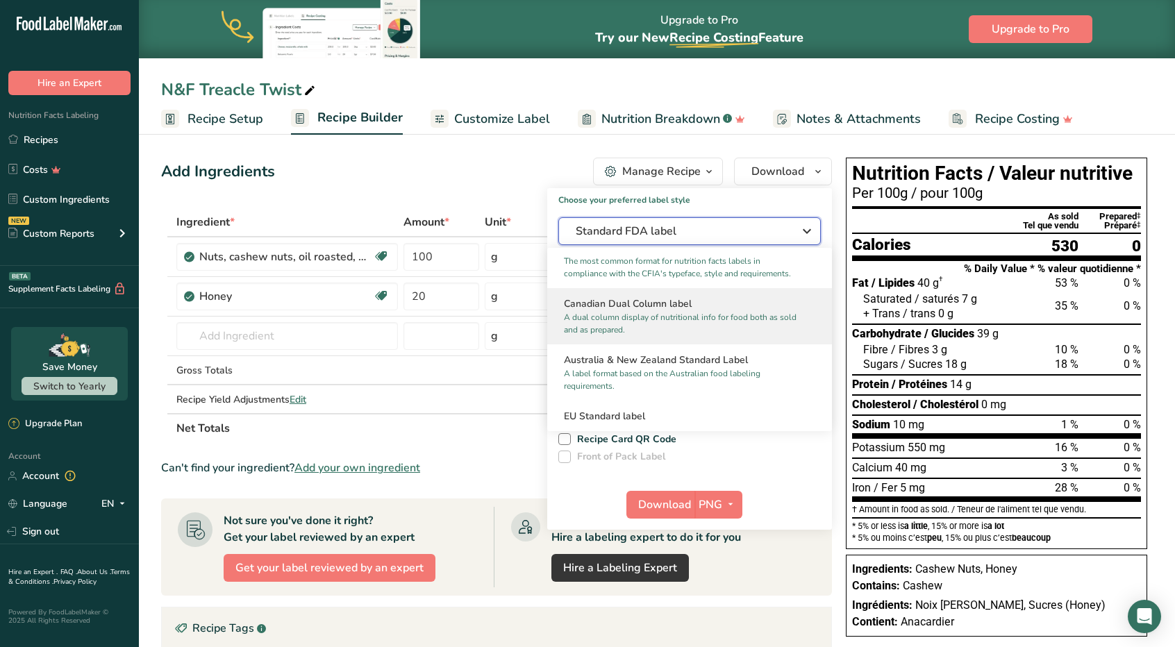
scroll to position [625, 0]
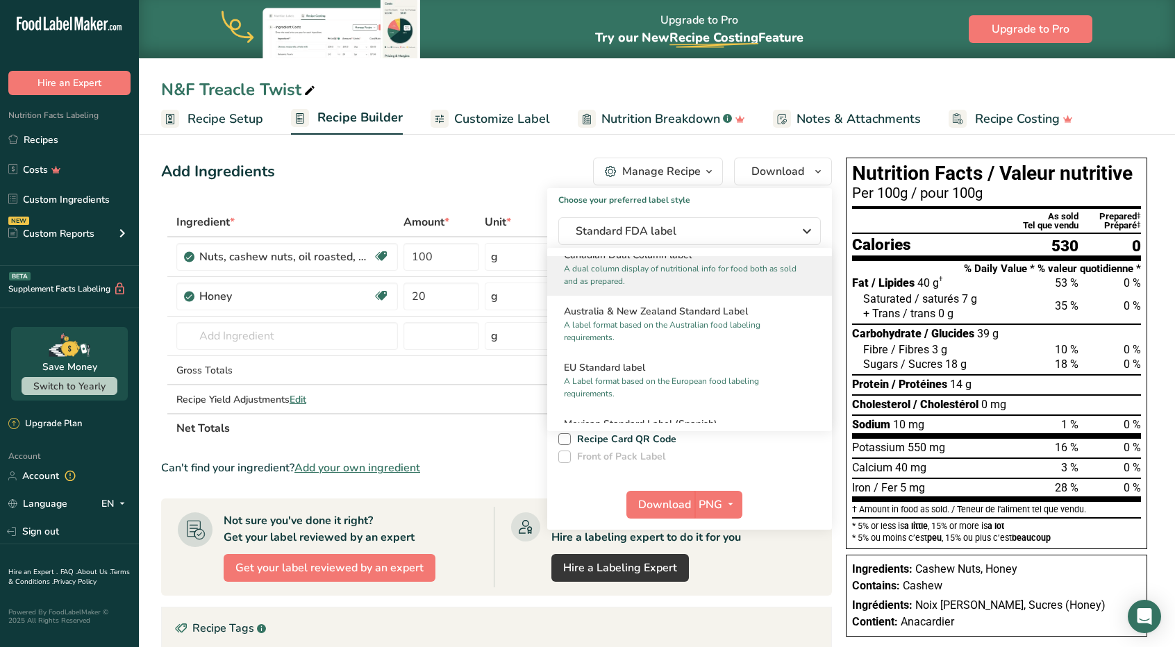
click at [686, 288] on p "A dual column display of nutritional info for food both as sold and as prepared." at bounding box center [683, 275] width 239 height 25
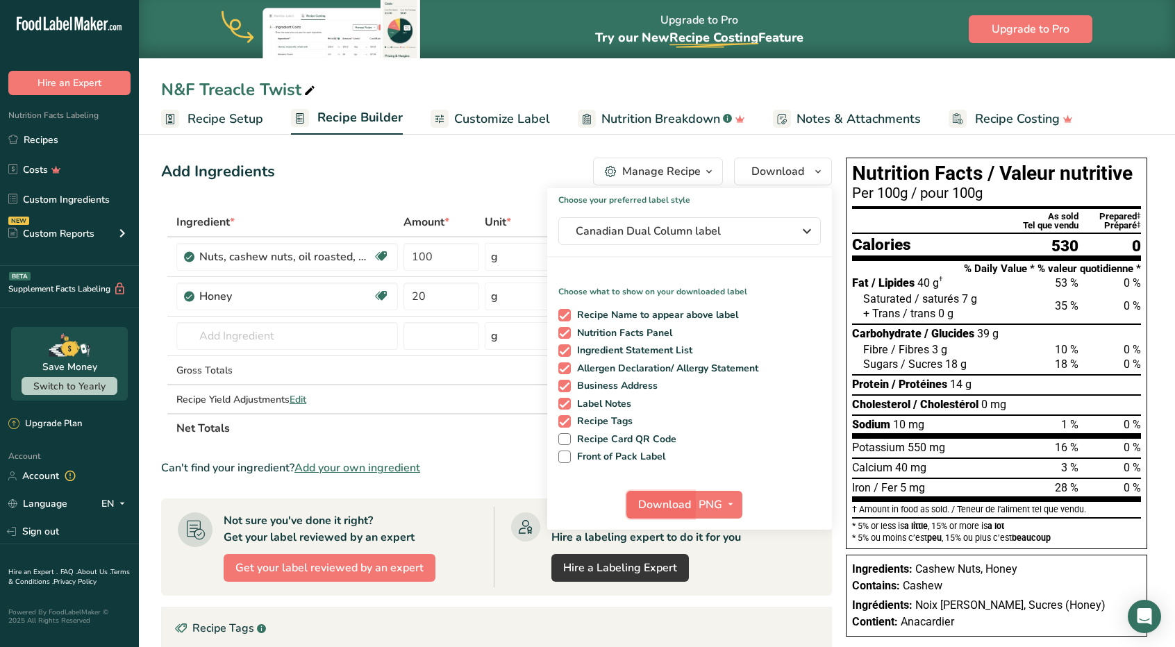
click at [661, 499] on span "Download" at bounding box center [664, 505] width 53 height 17
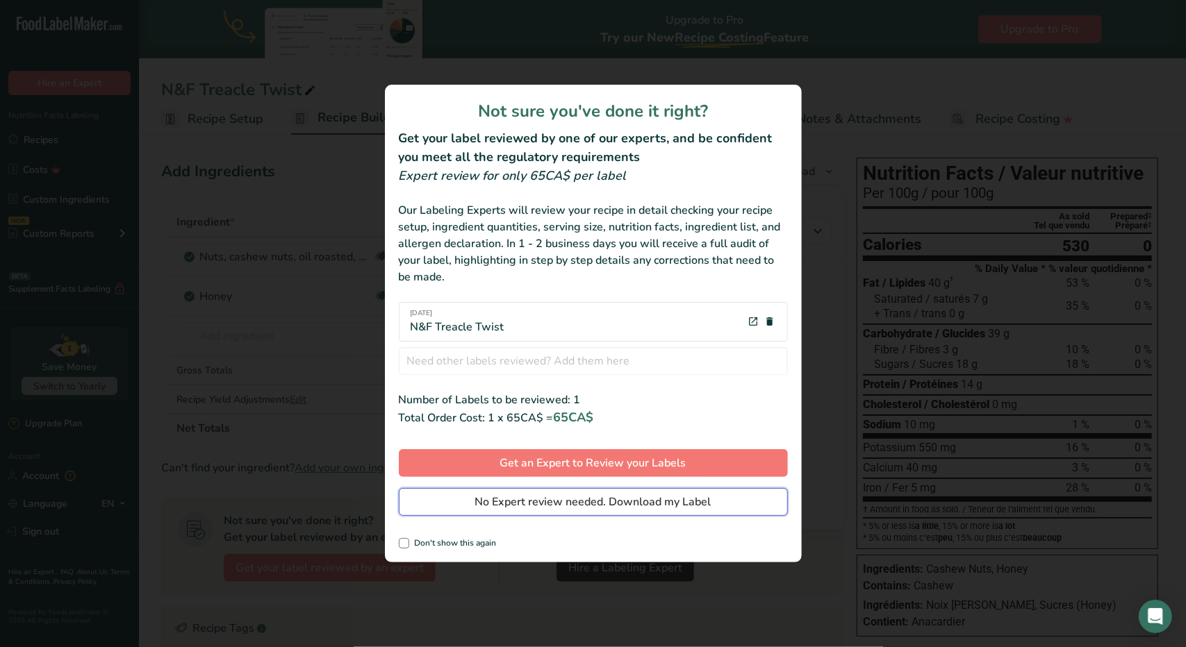
click at [647, 507] on span "No Expert review needed. Download my Label" at bounding box center [593, 502] width 236 height 17
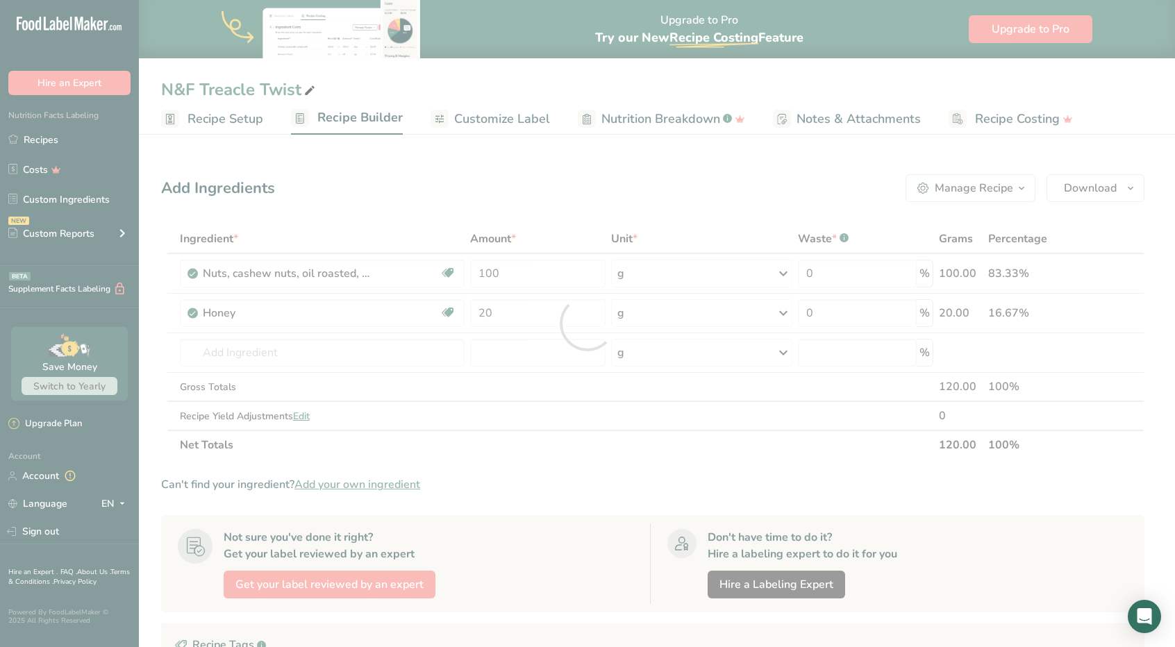
scroll to position [0, 0]
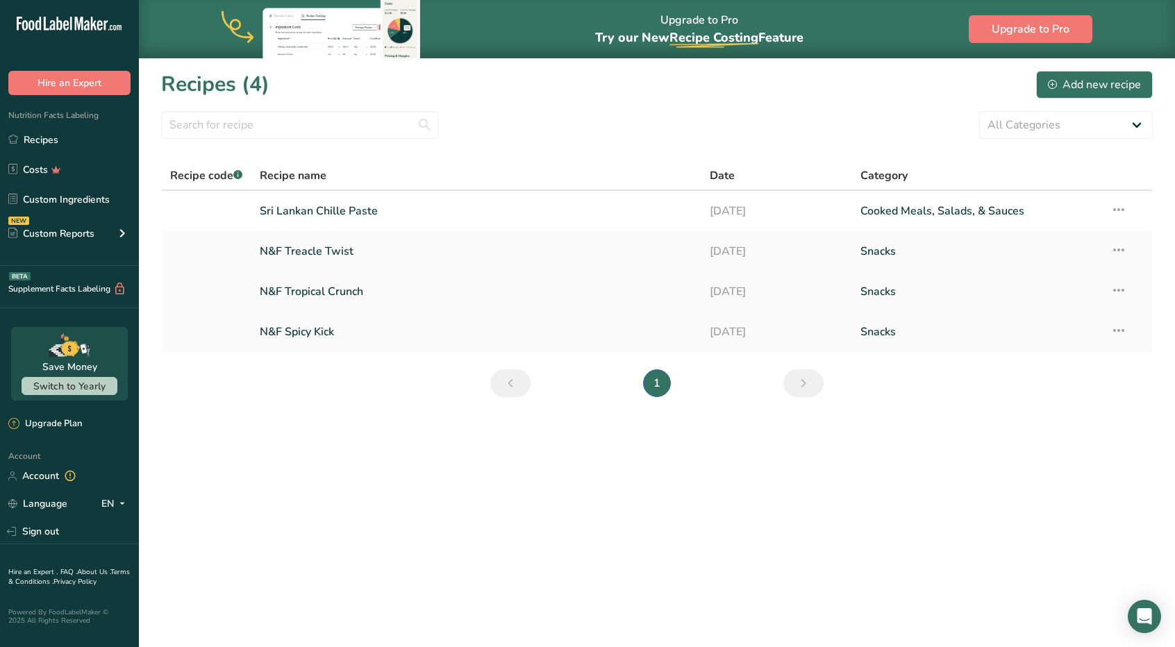
click at [327, 301] on link "N&F Tropical Crunch" at bounding box center [477, 291] width 434 height 29
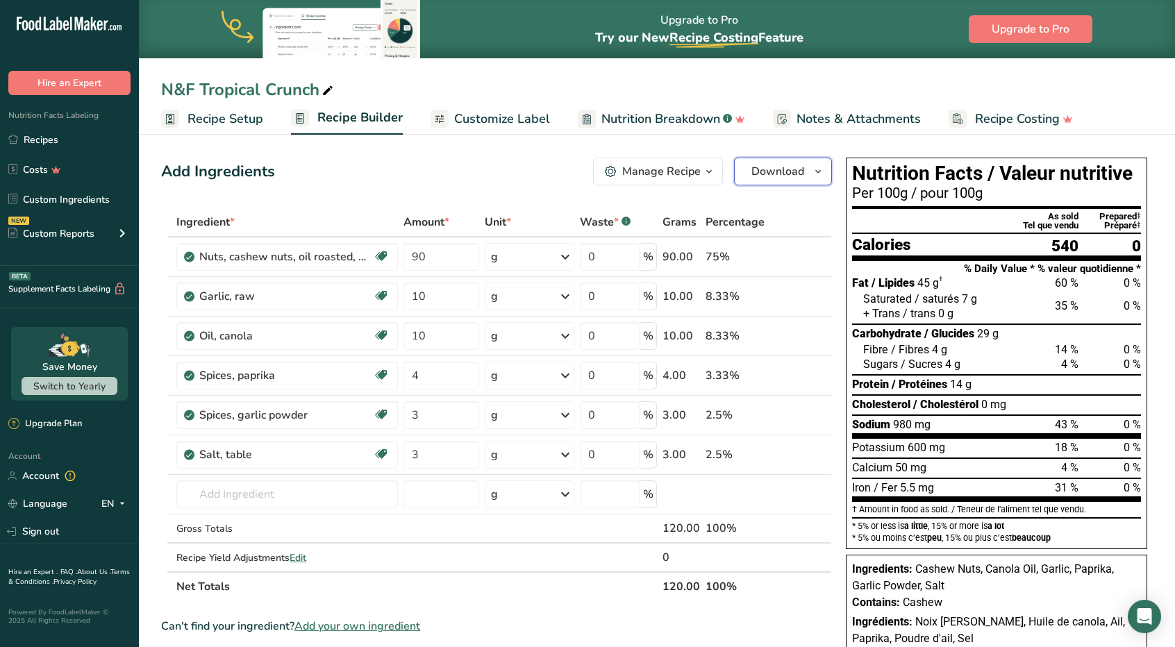
click at [772, 177] on span "Download" at bounding box center [778, 171] width 53 height 17
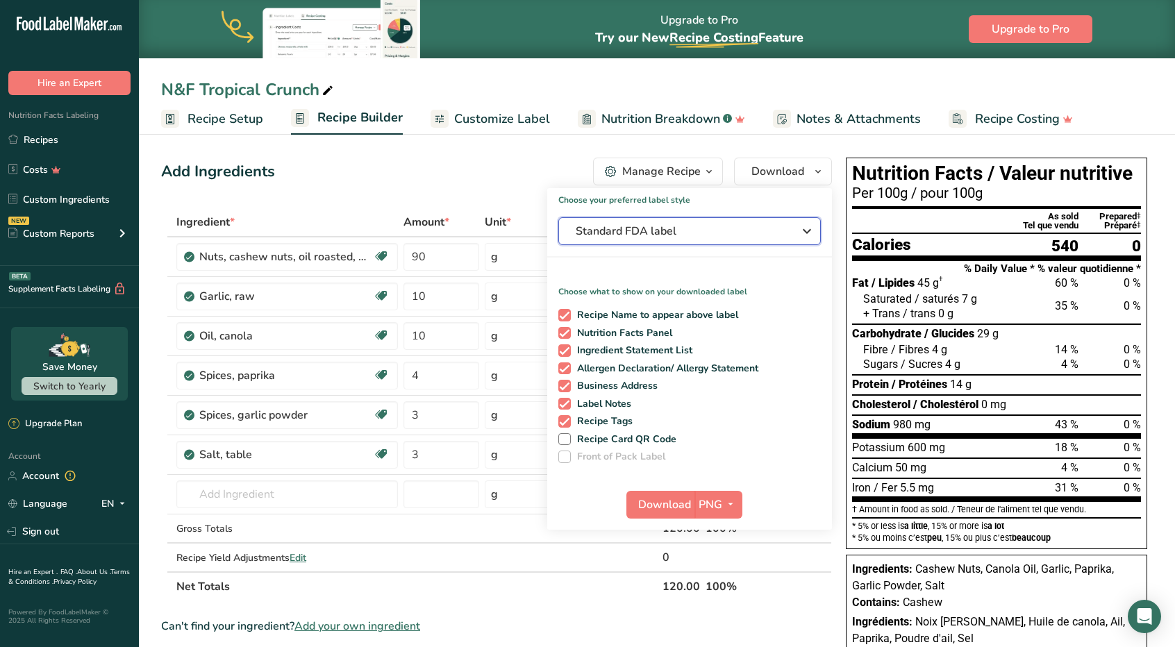
click at [716, 224] on span "Standard FDA label" at bounding box center [680, 231] width 208 height 17
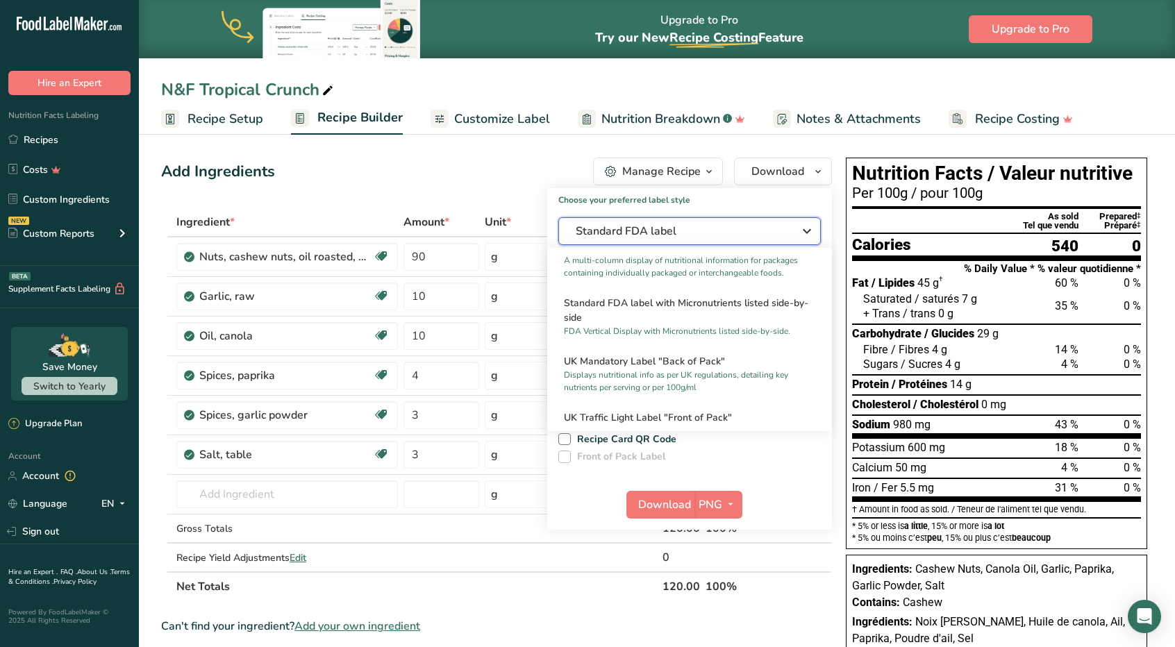
scroll to position [486, 0]
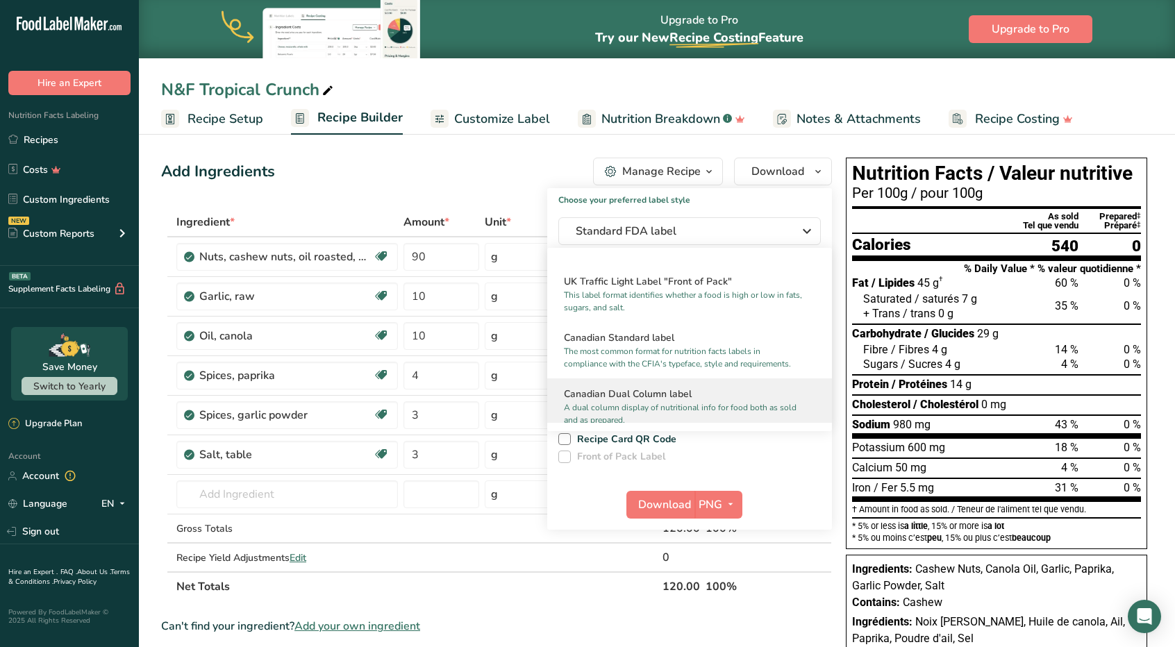
click at [690, 402] on h2 "Canadian Dual Column label" at bounding box center [689, 394] width 251 height 15
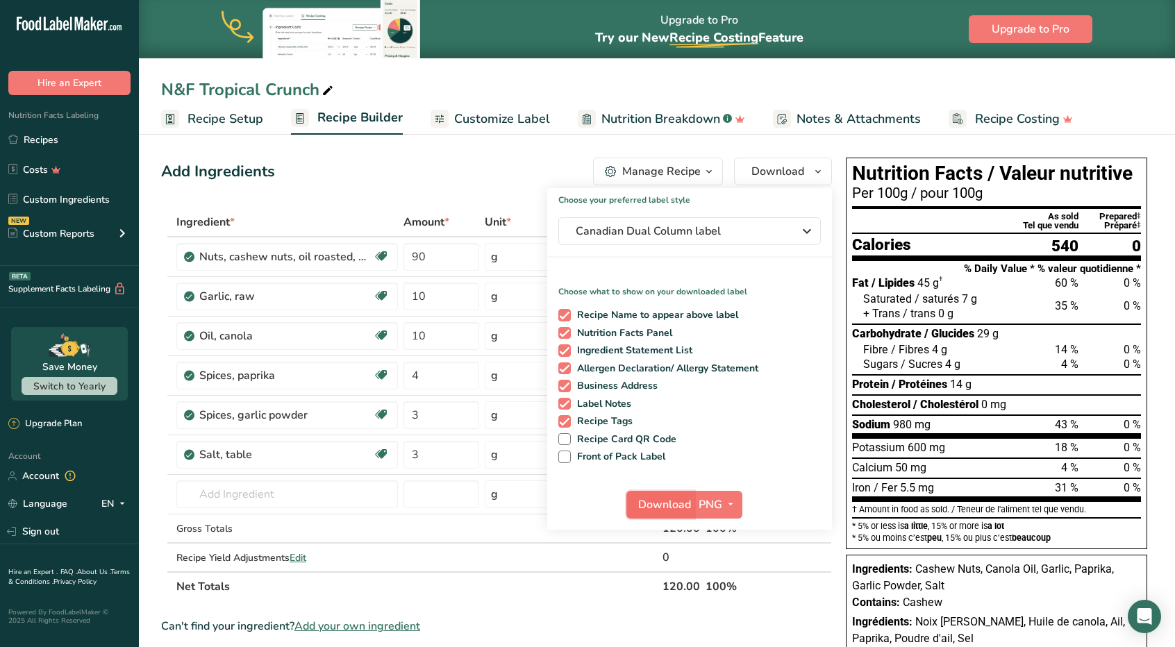
click at [671, 504] on span "Download" at bounding box center [664, 505] width 53 height 17
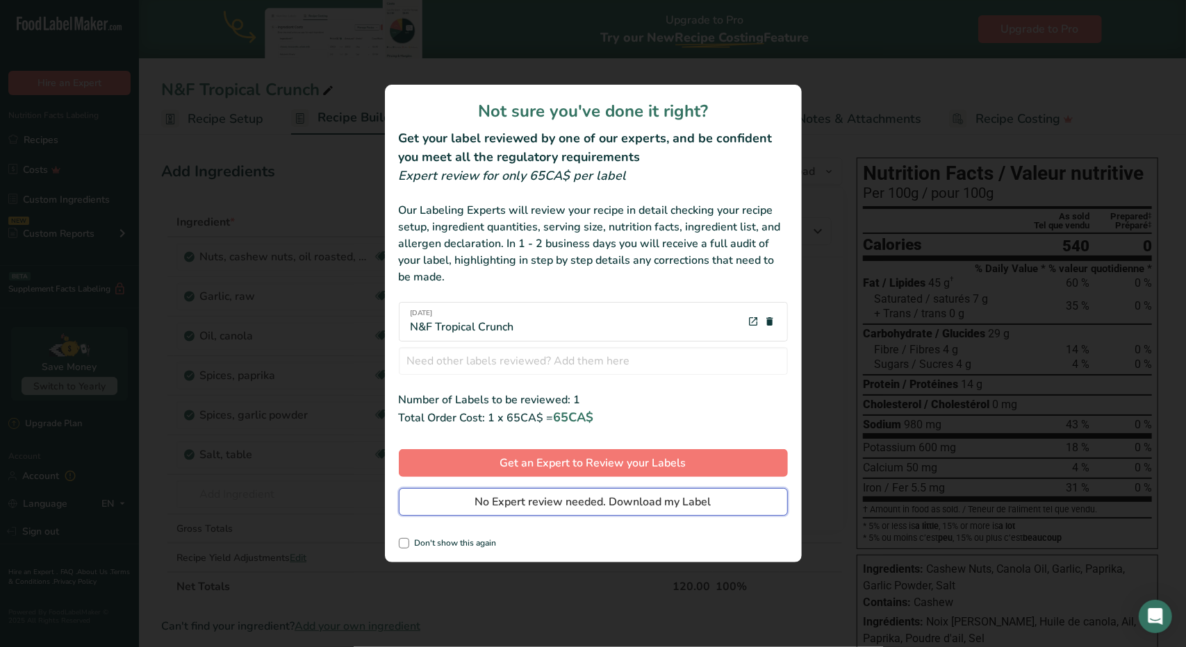
click at [642, 504] on span "No Expert review needed. Download my Label" at bounding box center [593, 502] width 236 height 17
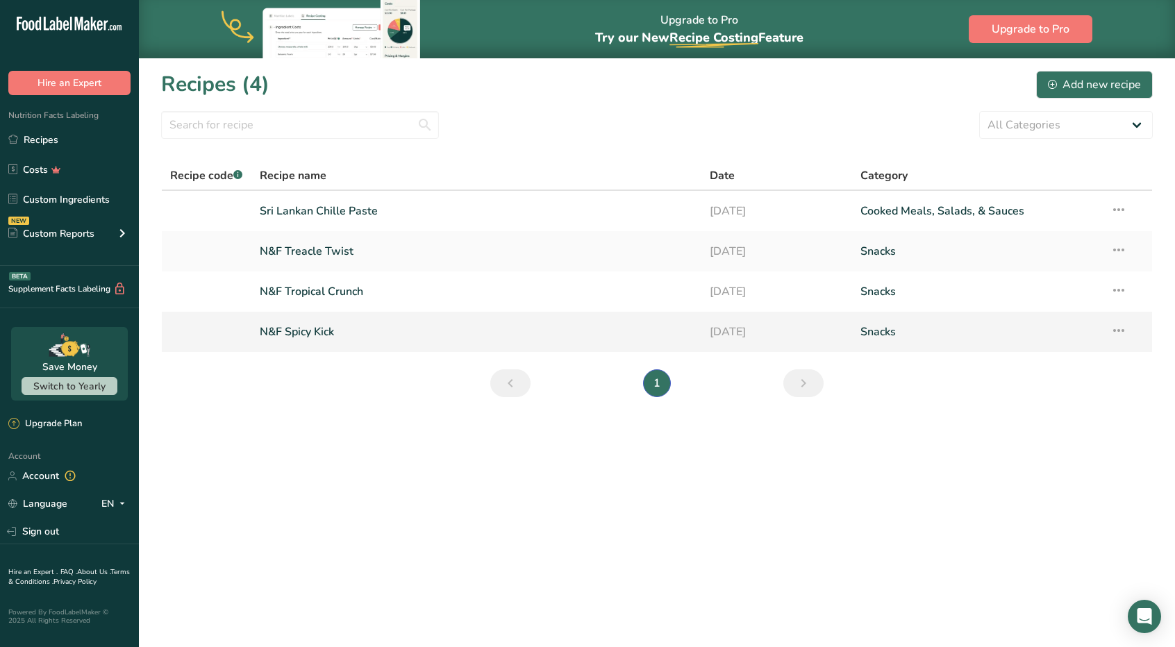
click at [313, 335] on link "N&F Spicy Kick" at bounding box center [477, 331] width 434 height 29
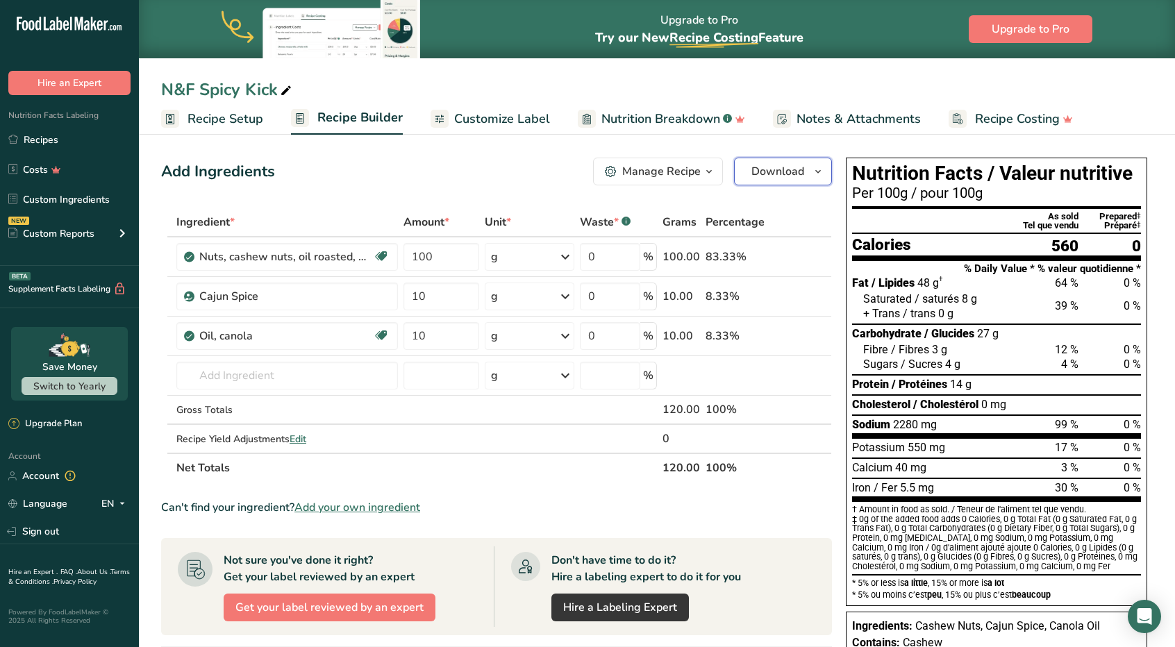
click at [778, 175] on span "Download" at bounding box center [778, 171] width 53 height 17
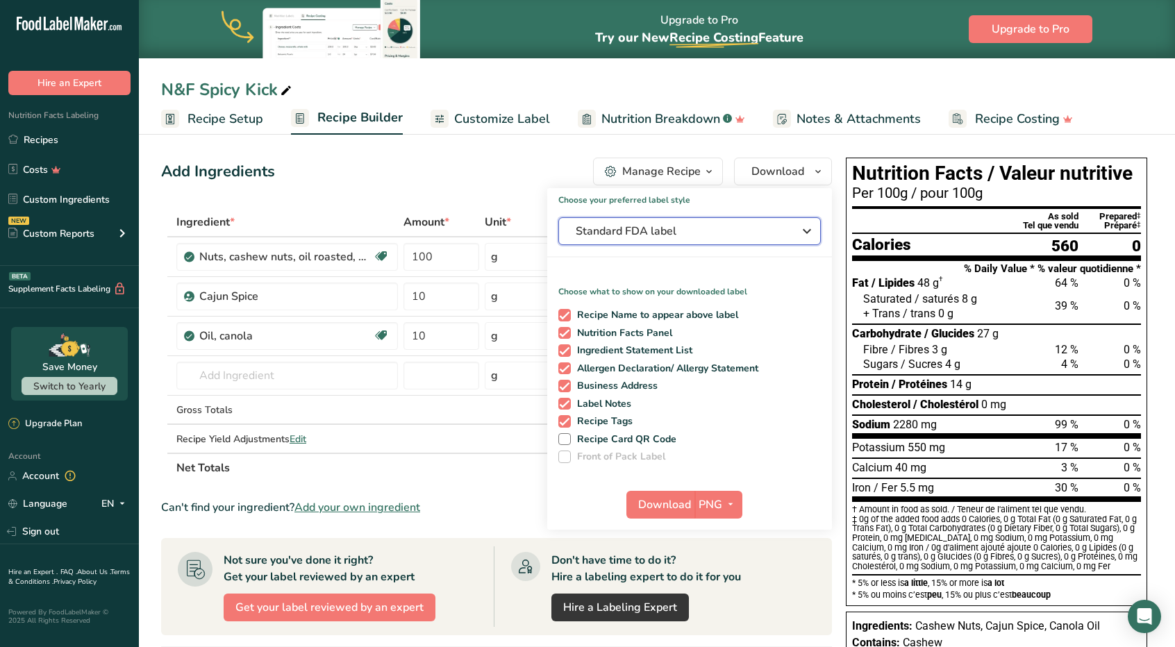
click at [683, 224] on span "Standard FDA label" at bounding box center [680, 231] width 208 height 17
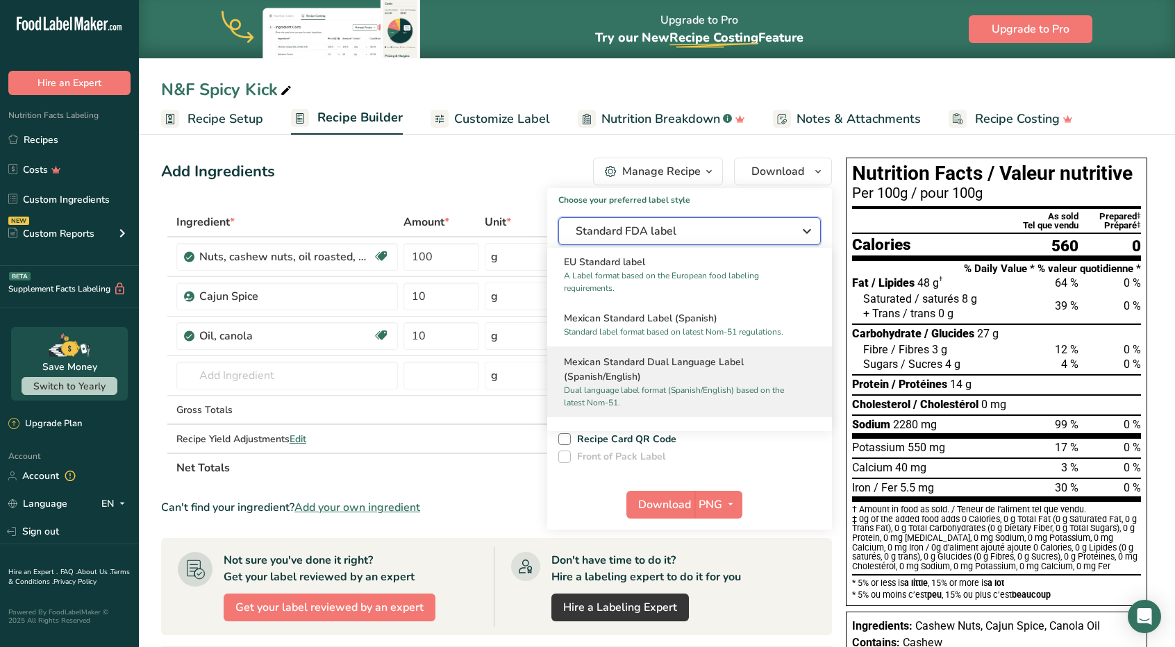
scroll to position [556, 0]
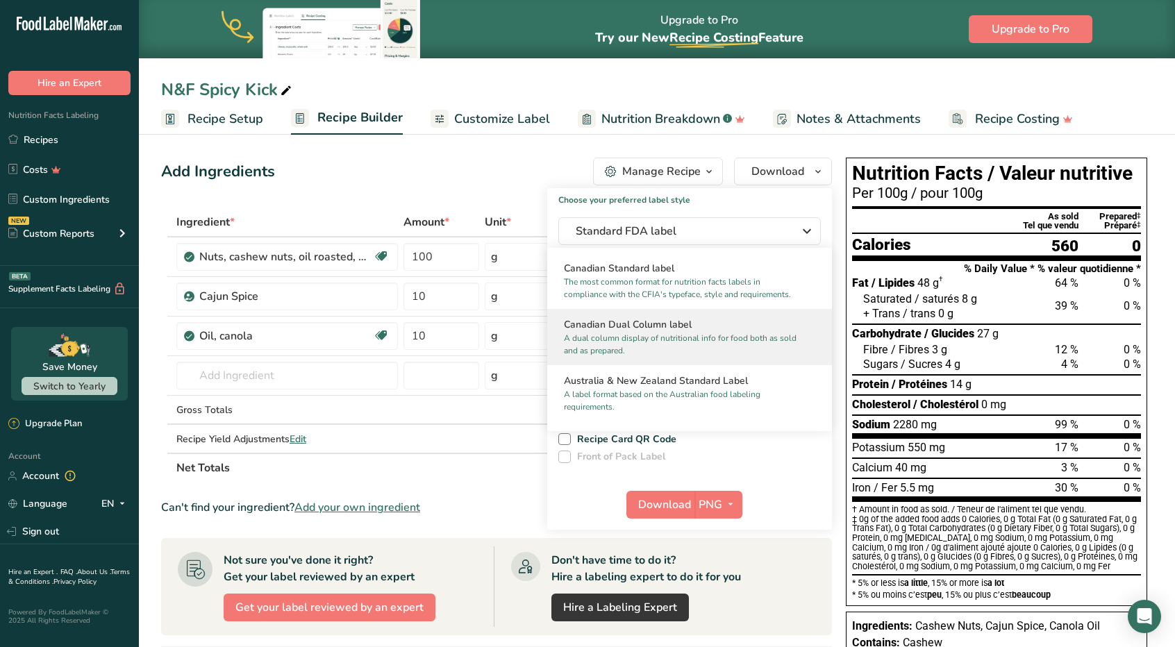
click at [654, 331] on h2 "Canadian Dual Column label" at bounding box center [689, 324] width 251 height 15
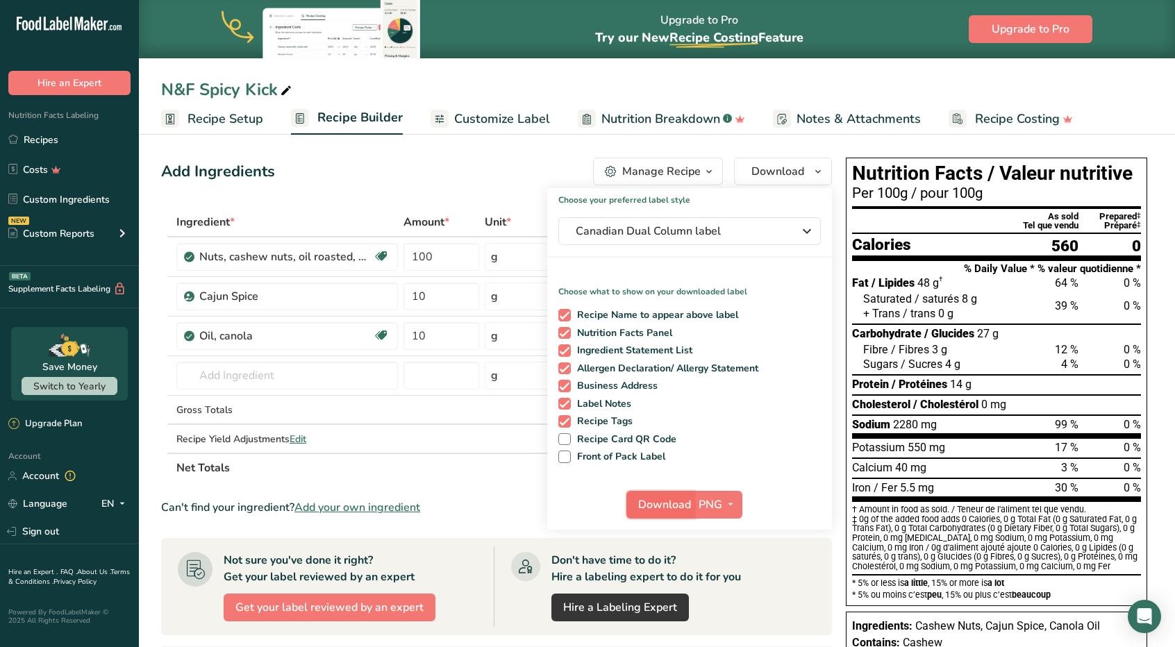
click at [650, 492] on button "Download" at bounding box center [661, 505] width 68 height 28
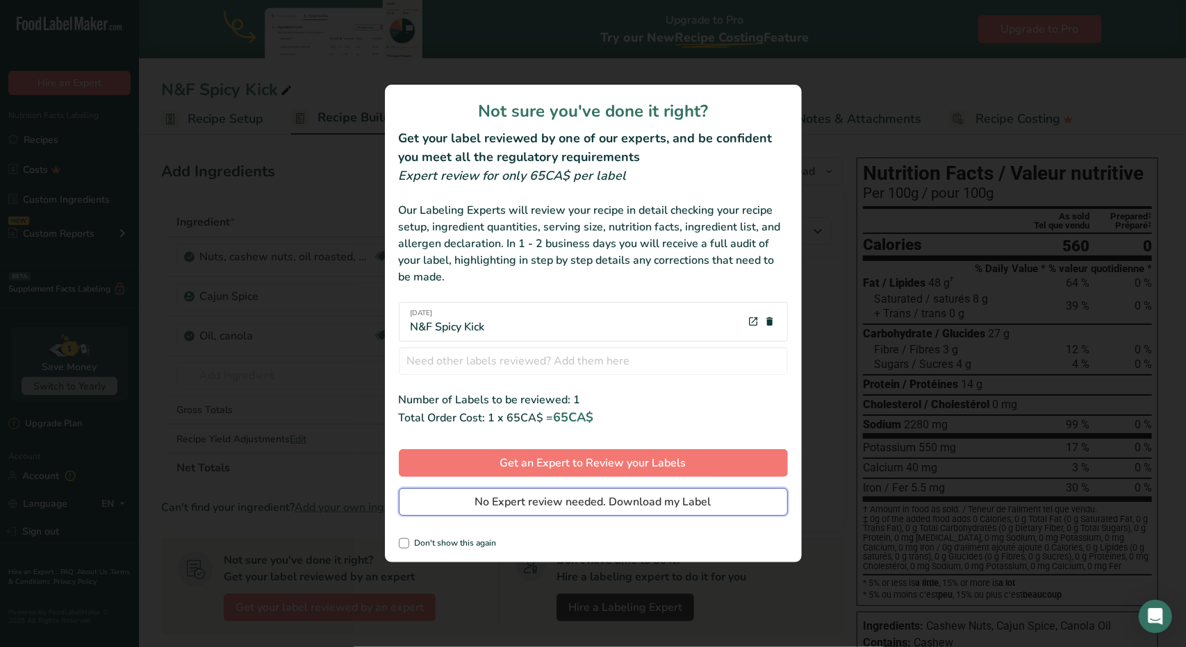
click at [611, 508] on span "No Expert review needed. Download my Label" at bounding box center [593, 502] width 236 height 17
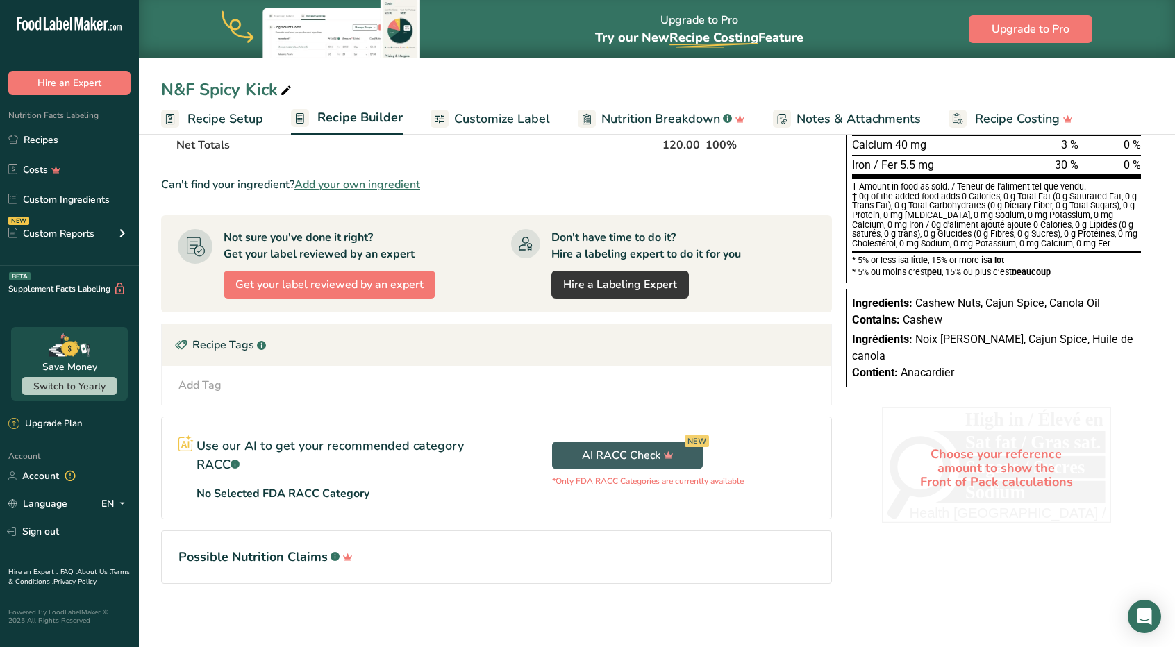
scroll to position [0, 0]
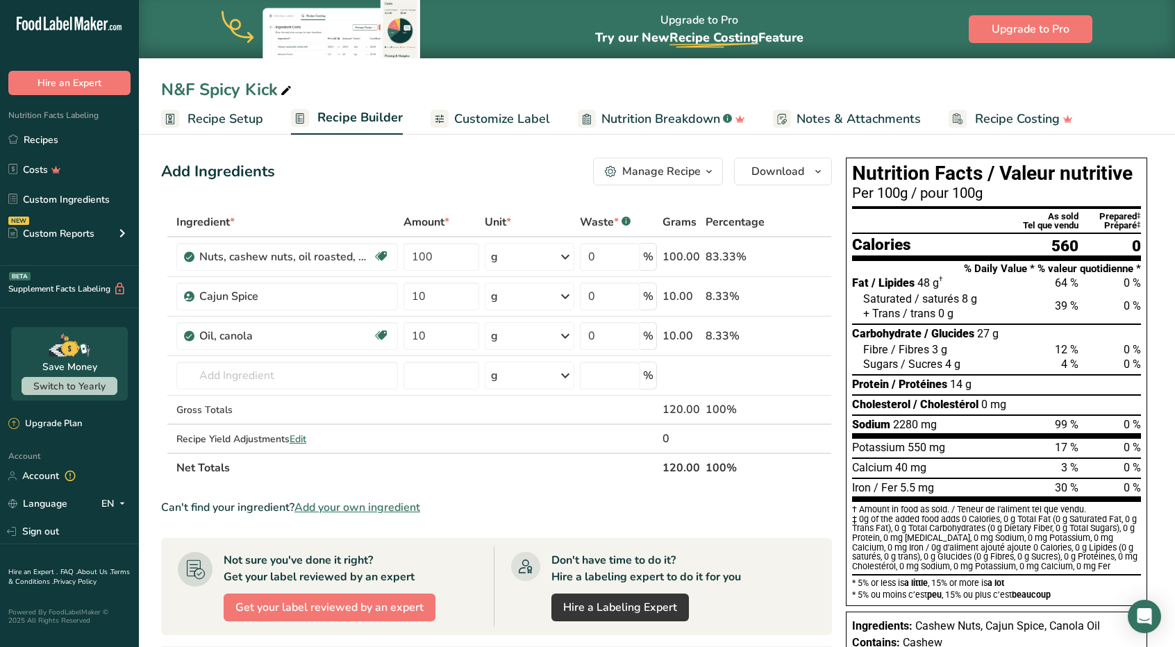
click at [484, 117] on span "Customize Label" at bounding box center [502, 119] width 96 height 19
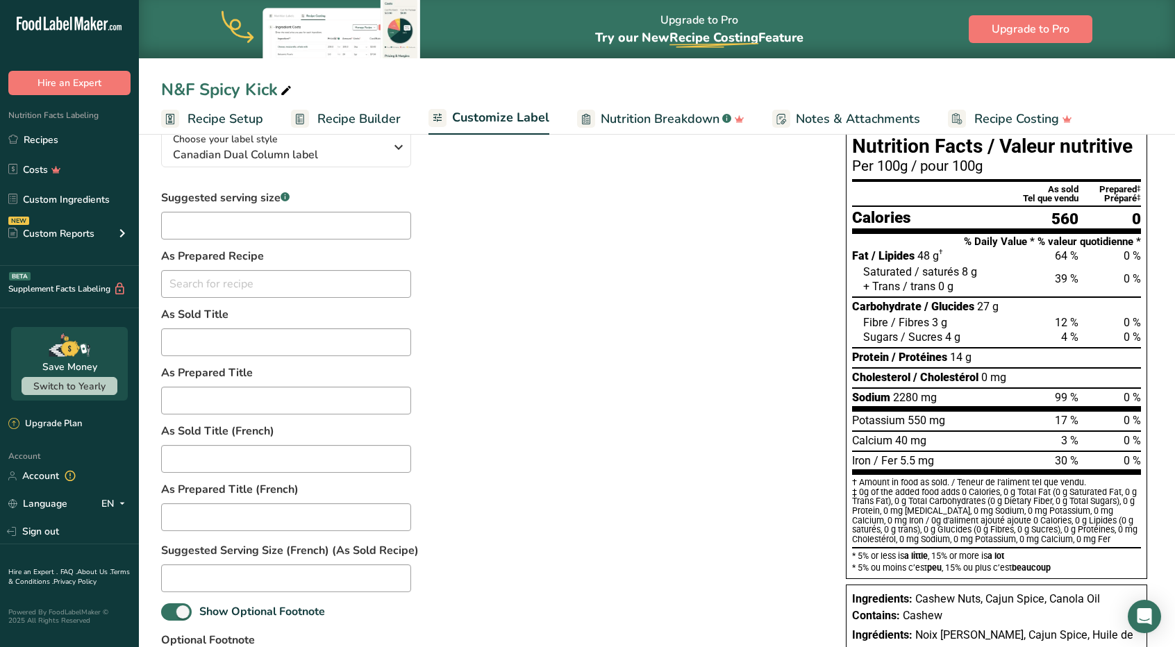
scroll to position [271, 0]
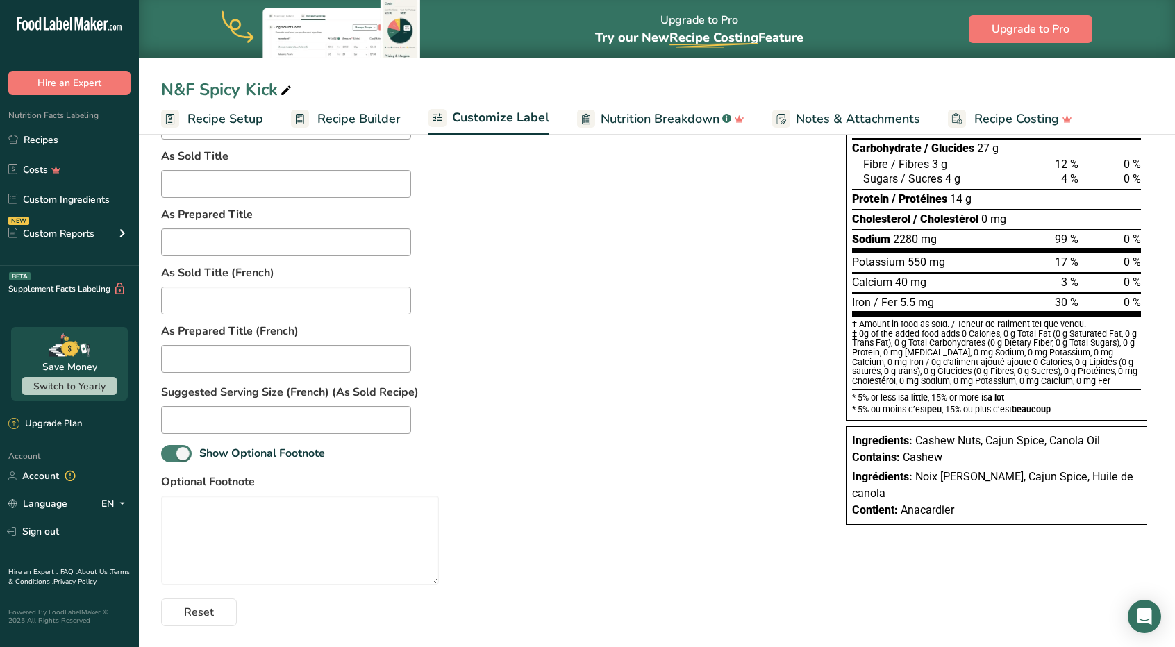
click at [184, 452] on span at bounding box center [176, 453] width 31 height 17
click at [170, 452] on input "Show Optional Footnote" at bounding box center [165, 453] width 9 height 9
checkbox input "false"
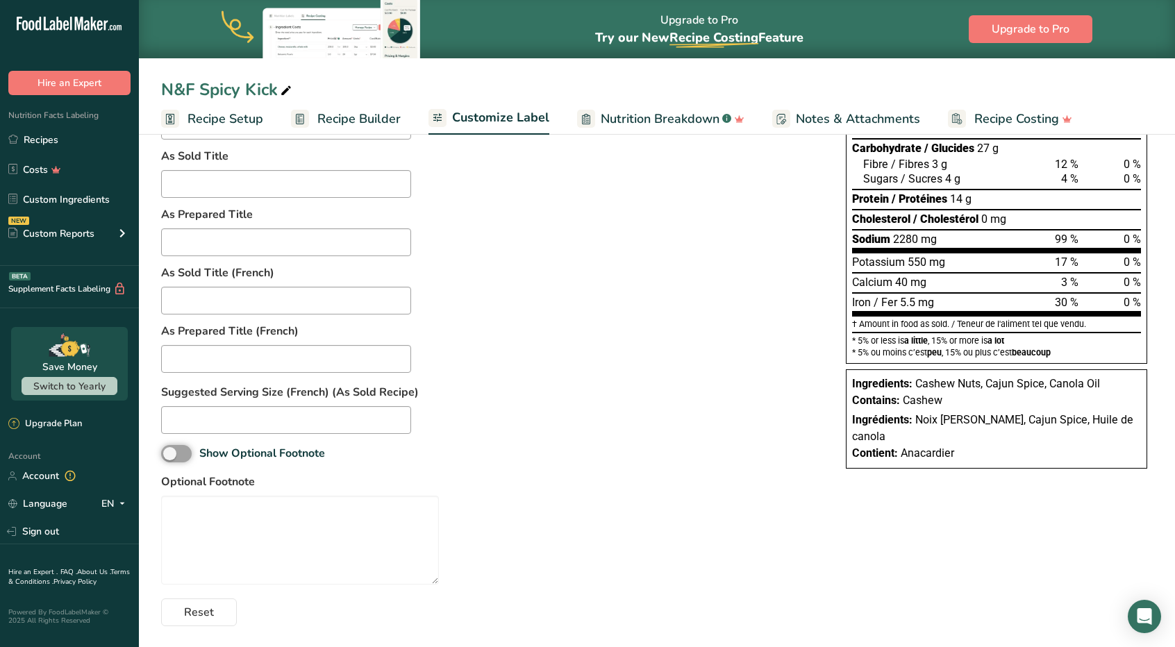
scroll to position [0, 0]
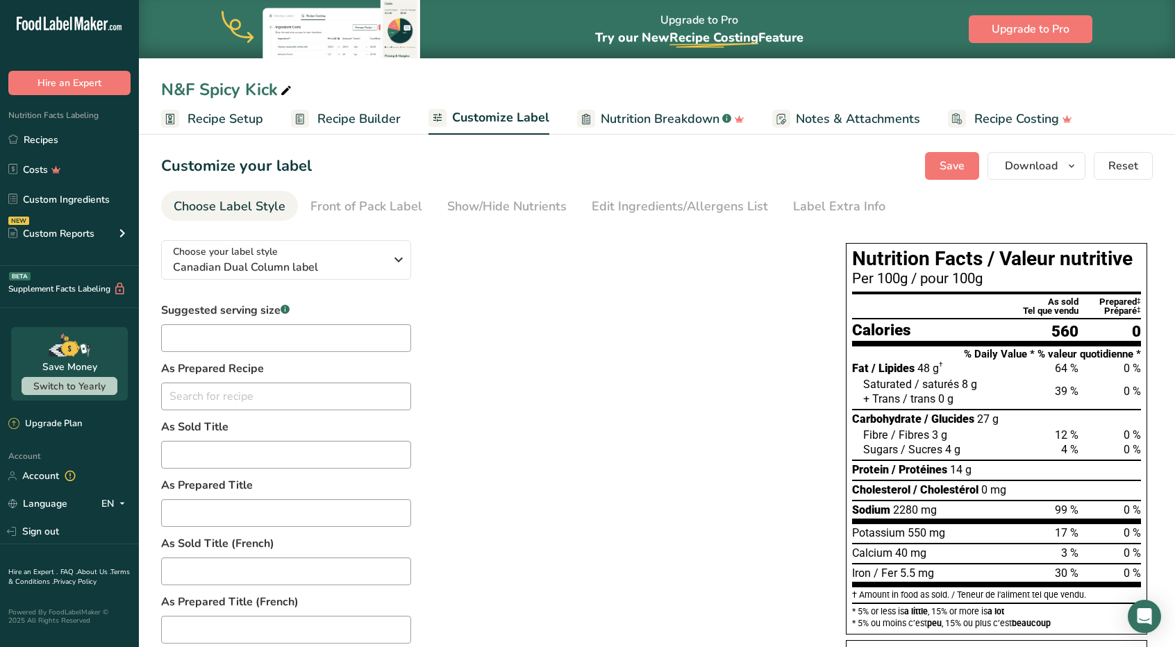
click at [244, 129] on link "Recipe Setup" at bounding box center [212, 119] width 102 height 31
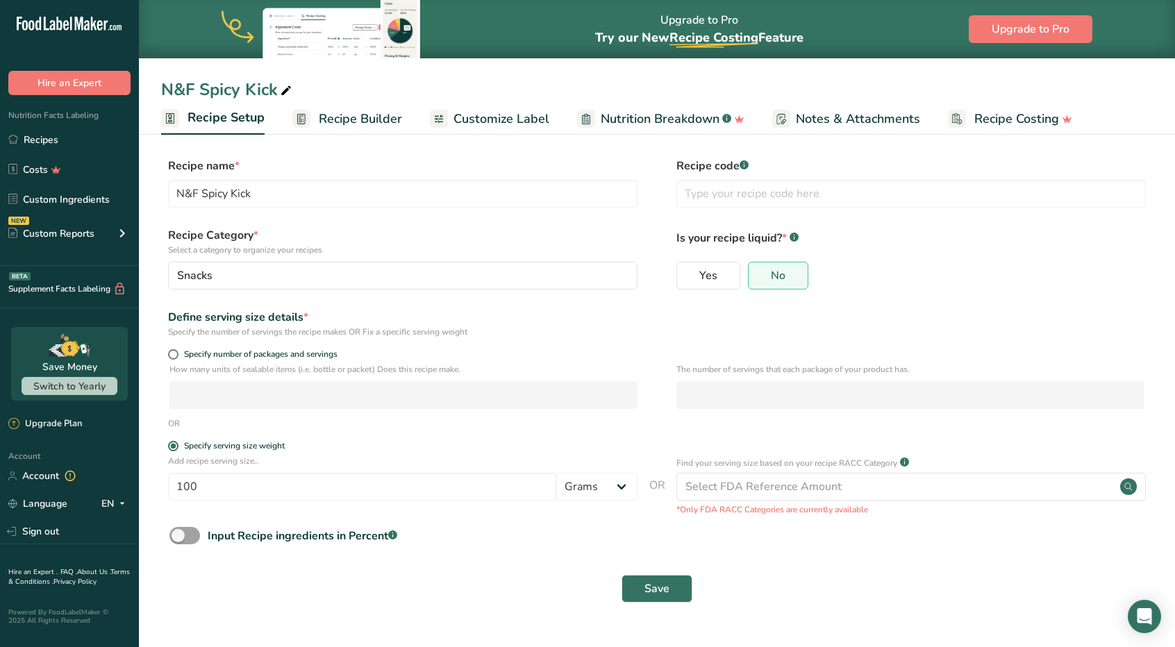
click at [345, 110] on span "Recipe Builder" at bounding box center [360, 119] width 83 height 19
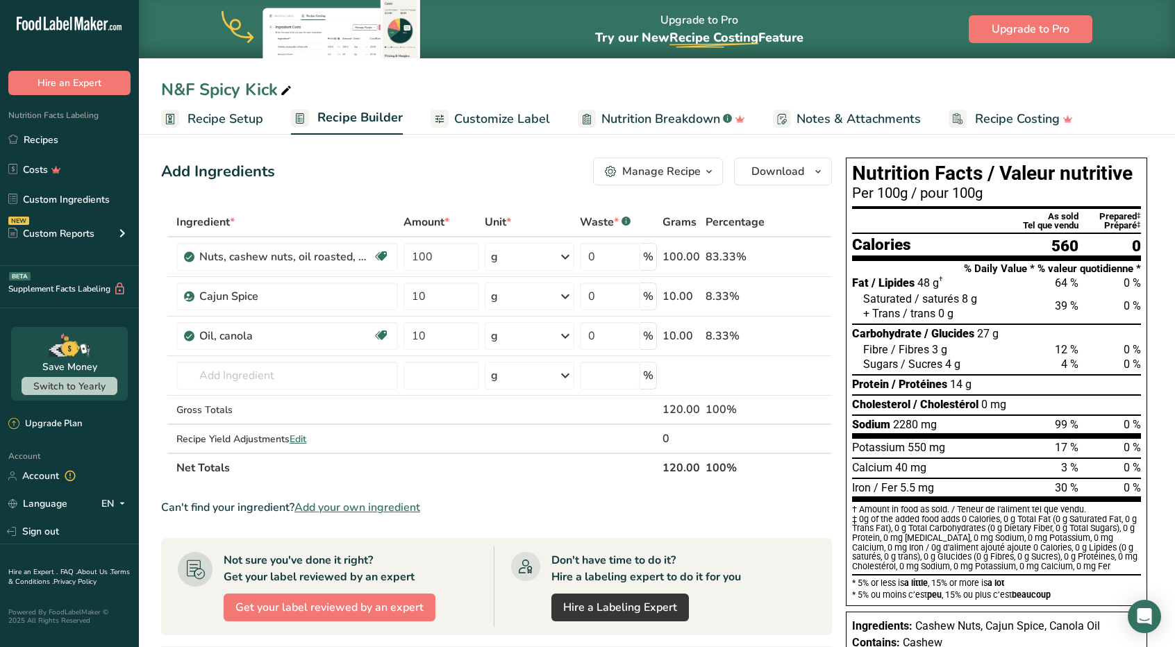
click at [538, 130] on link "Customize Label" at bounding box center [490, 119] width 119 height 31
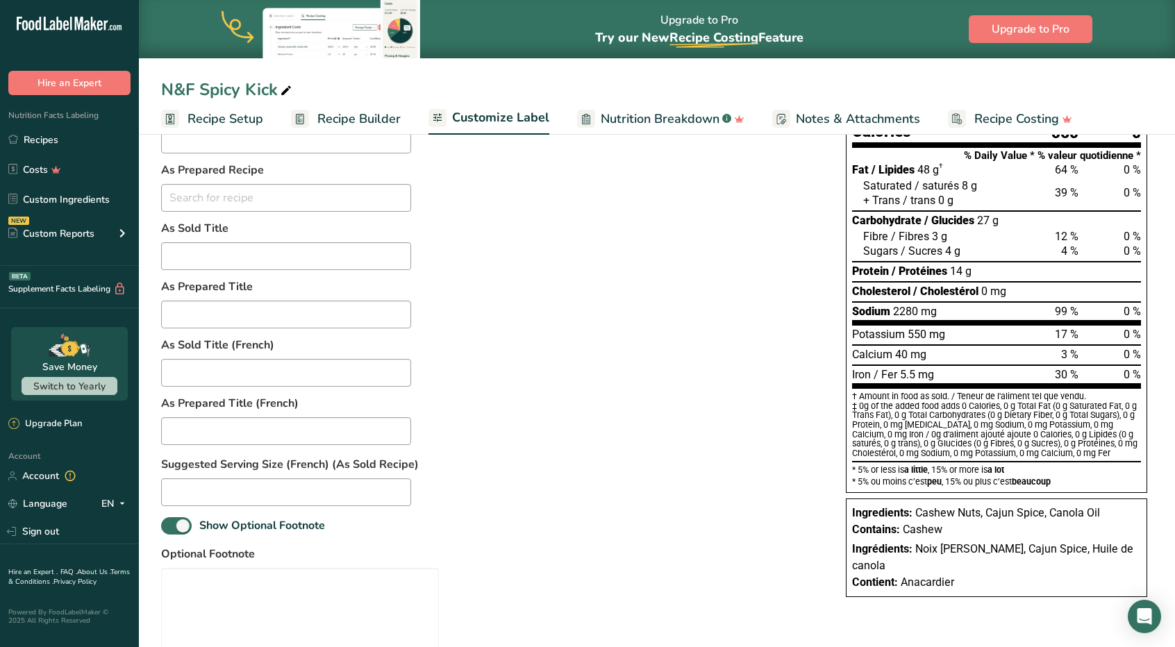
scroll to position [271, 0]
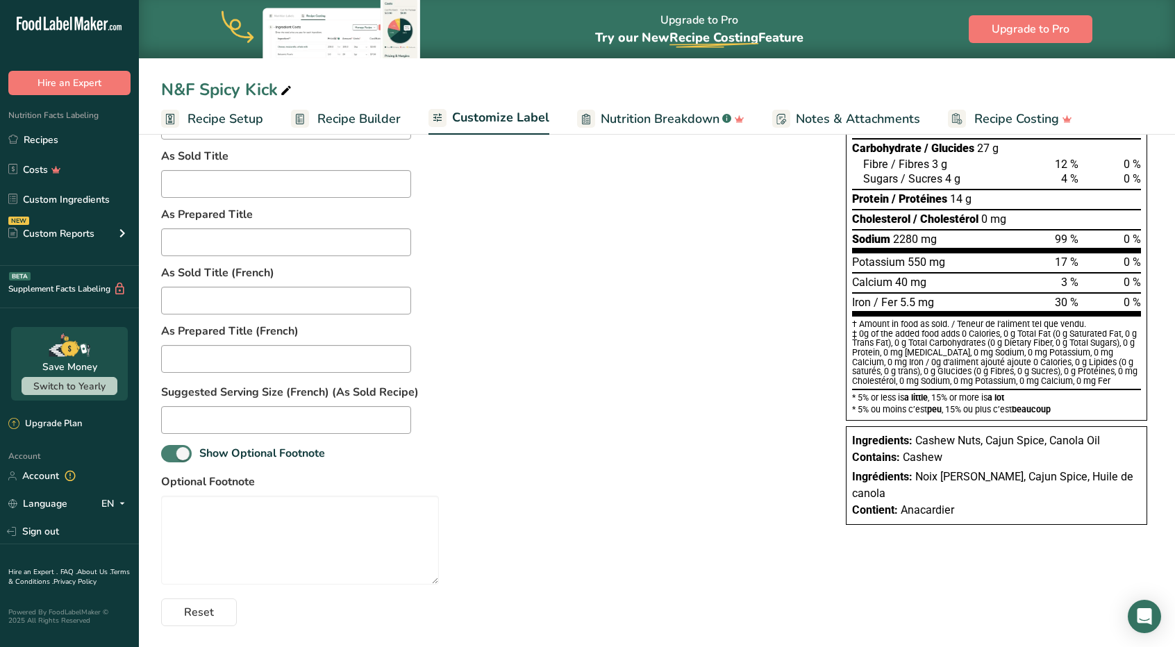
click at [172, 458] on span at bounding box center [176, 453] width 31 height 17
click at [170, 458] on input "Show Optional Footnote" at bounding box center [165, 453] width 9 height 9
checkbox input "false"
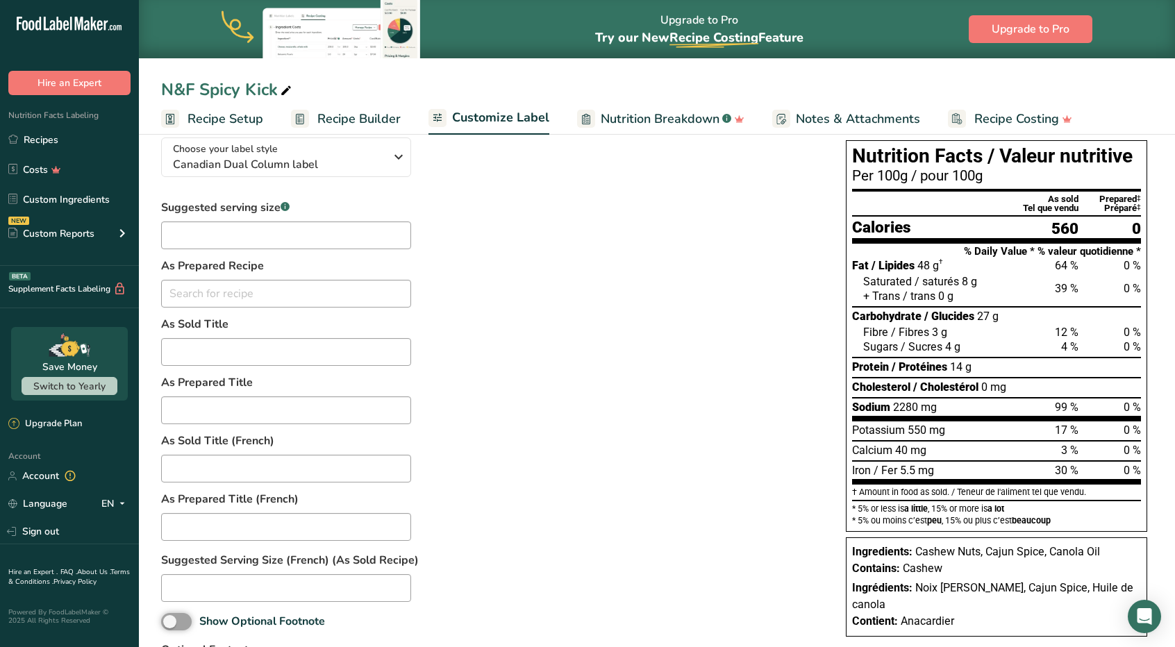
scroll to position [0, 0]
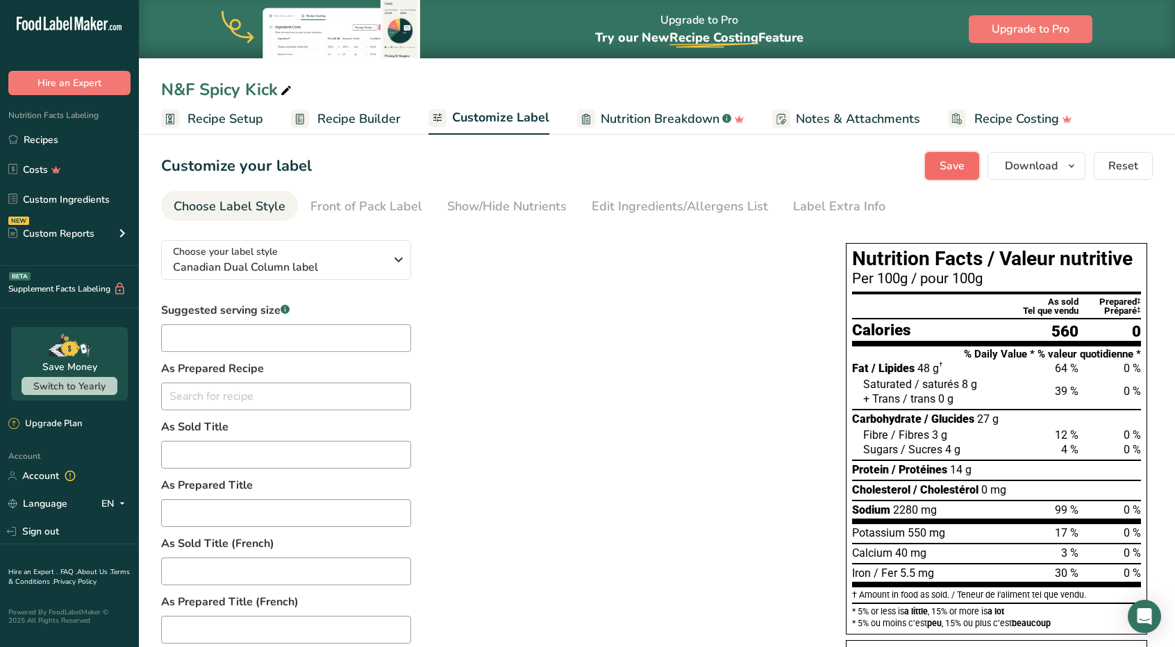
click at [953, 163] on span "Save" at bounding box center [952, 166] width 25 height 17
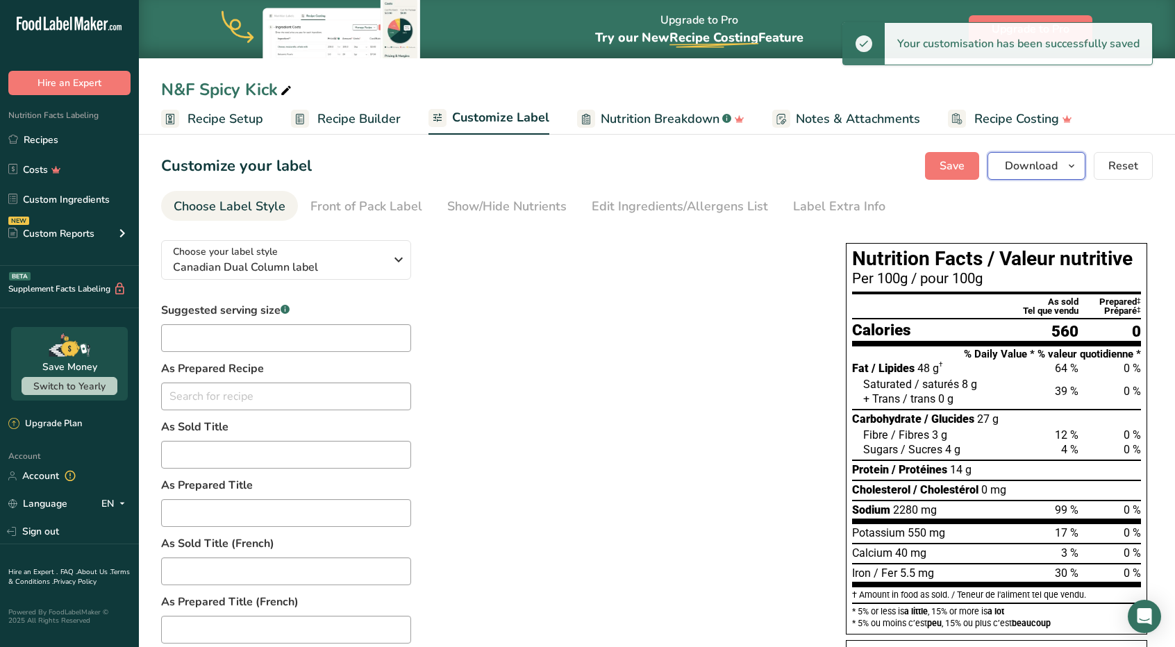
click at [1041, 169] on span "Download" at bounding box center [1031, 166] width 53 height 17
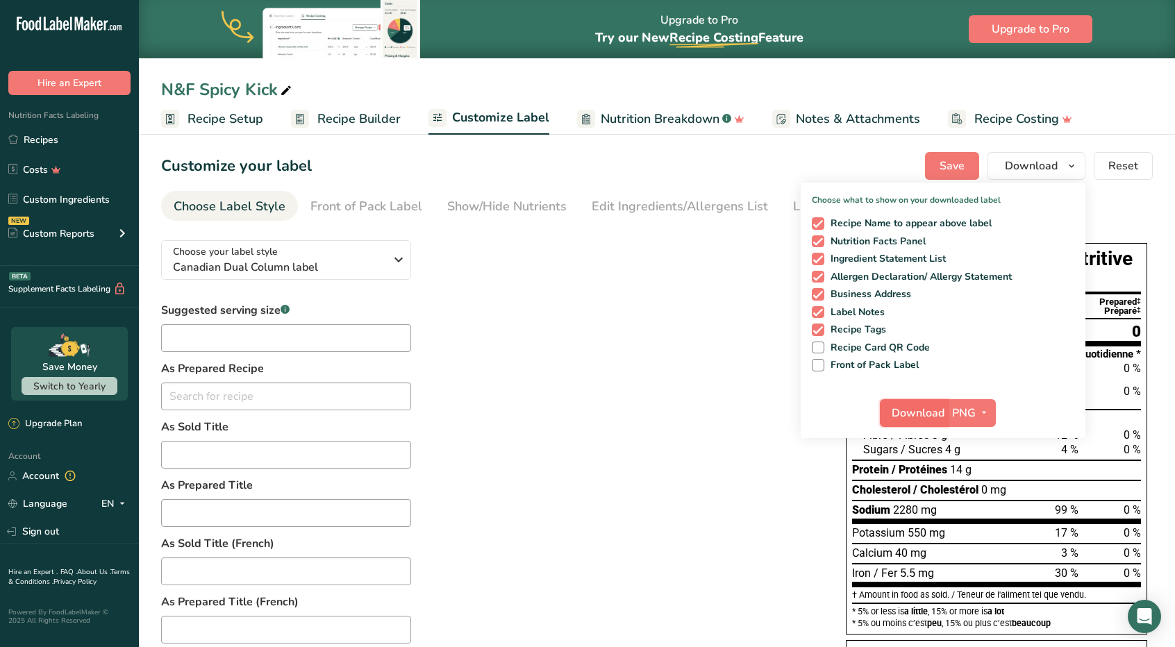
click at [921, 416] on span "Download" at bounding box center [918, 413] width 53 height 17
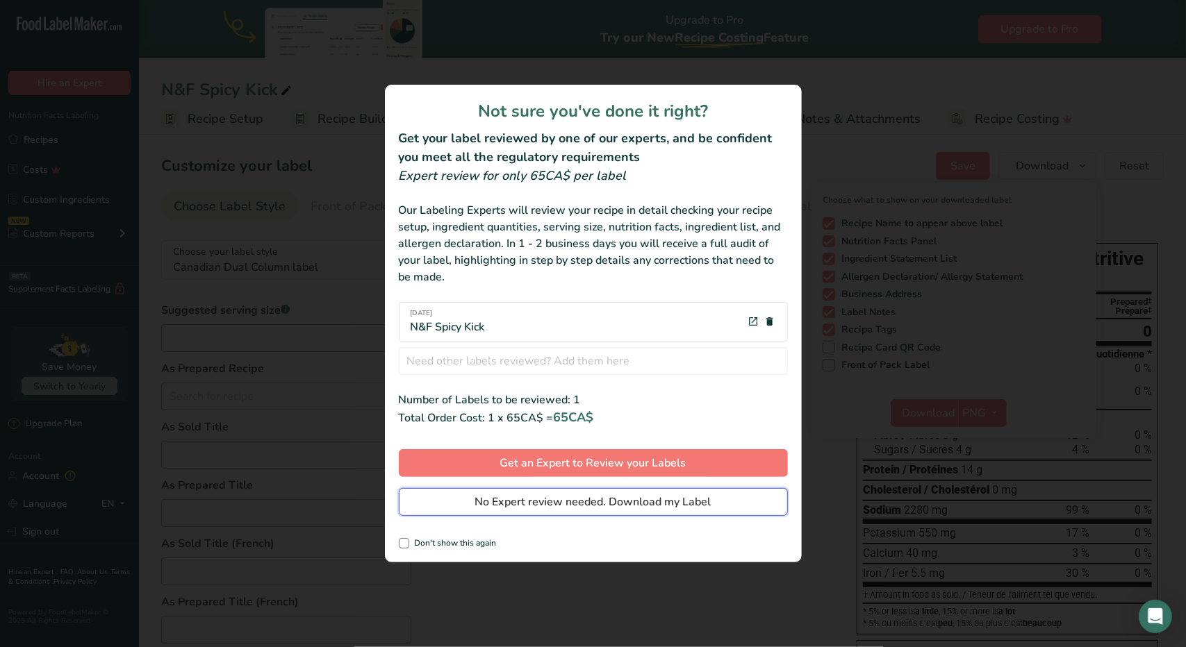
click at [639, 504] on span "No Expert review needed. Download my Label" at bounding box center [593, 502] width 236 height 17
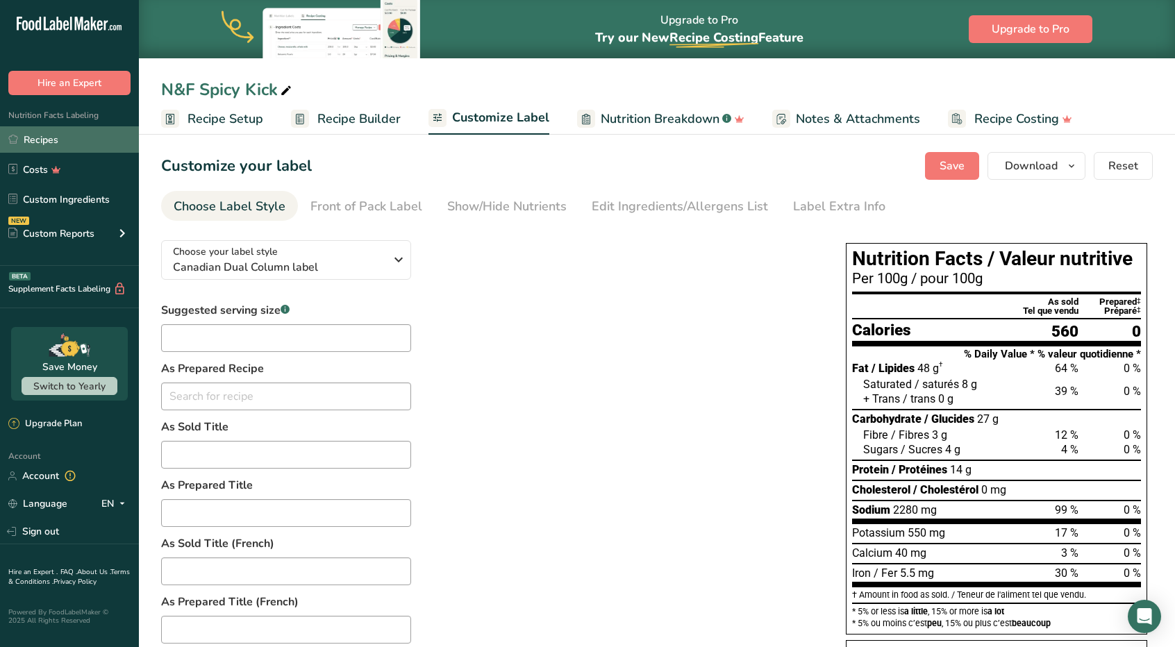
click at [73, 149] on link "Recipes" at bounding box center [69, 139] width 139 height 26
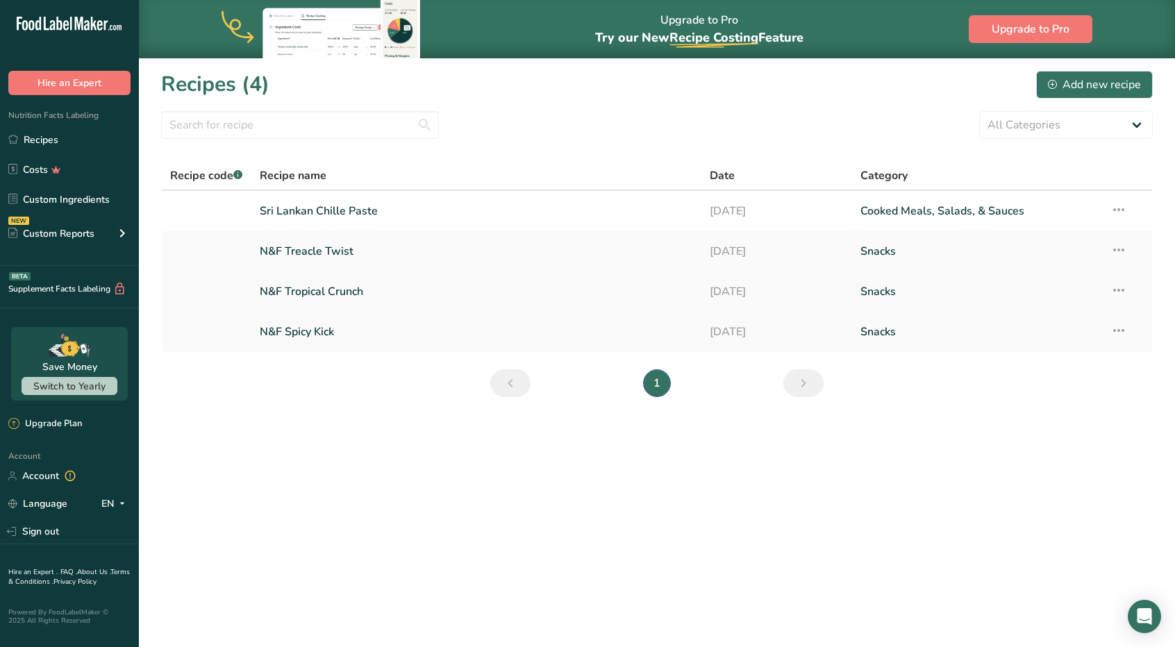
click at [317, 291] on link "N&F Tropical Crunch" at bounding box center [477, 291] width 434 height 29
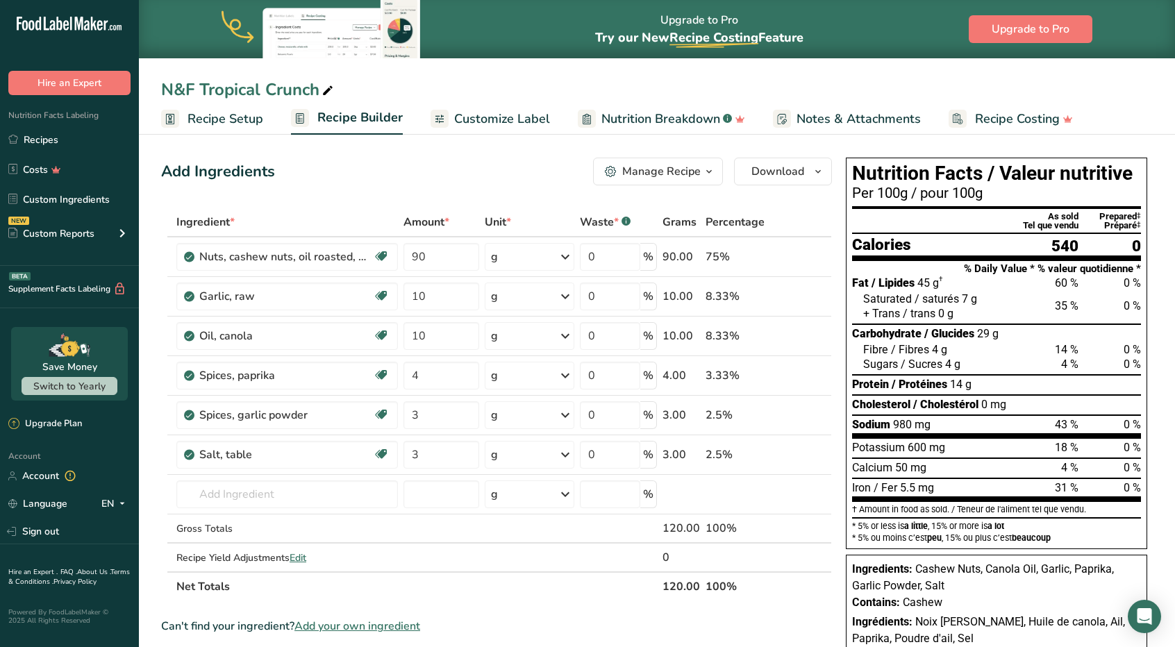
click at [487, 124] on span "Customize Label" at bounding box center [502, 119] width 96 height 19
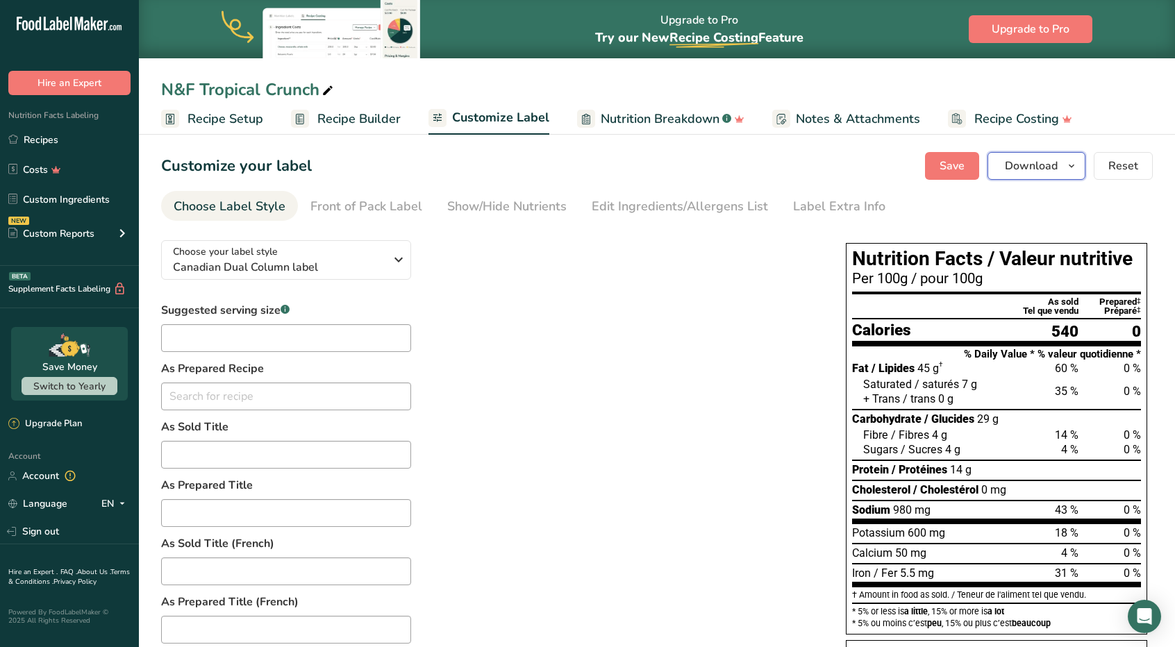
click at [1010, 170] on span "Download" at bounding box center [1031, 166] width 53 height 17
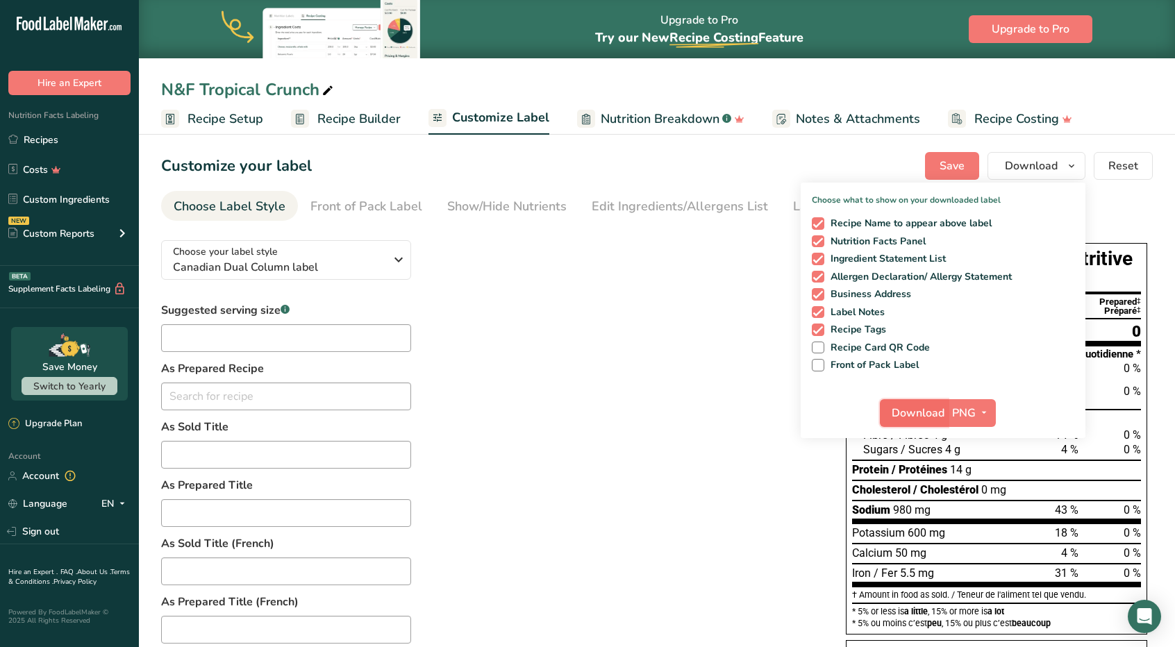
click at [925, 409] on span "Download" at bounding box center [918, 413] width 53 height 17
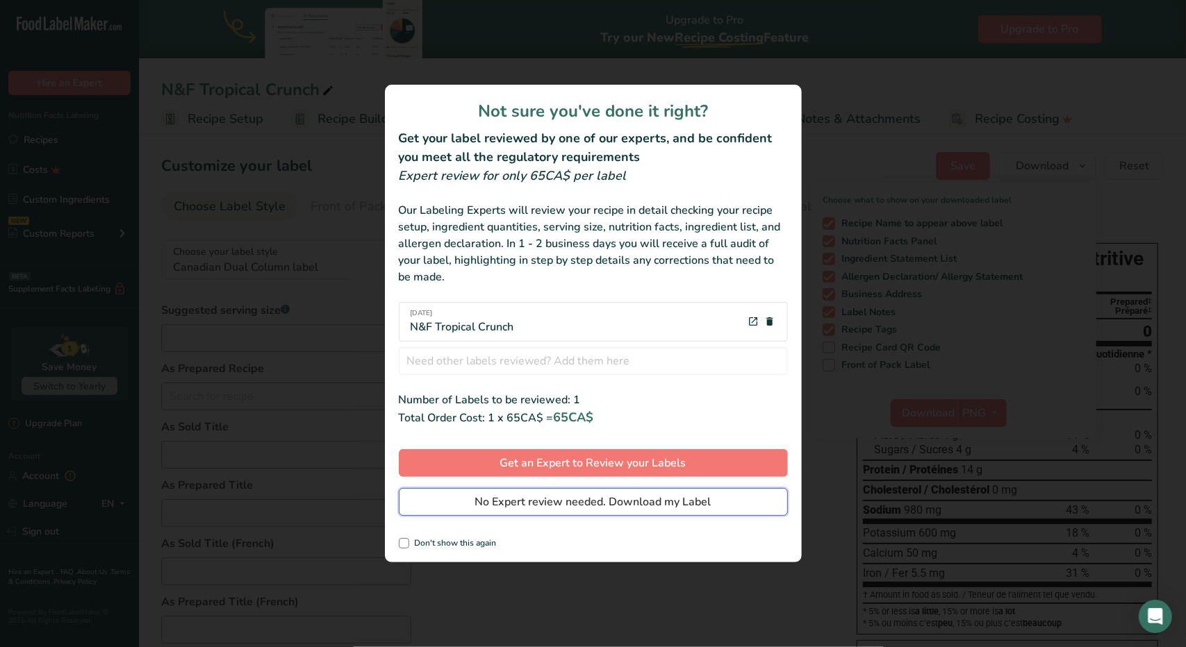
click at [610, 499] on span "No Expert review needed. Download my Label" at bounding box center [593, 502] width 236 height 17
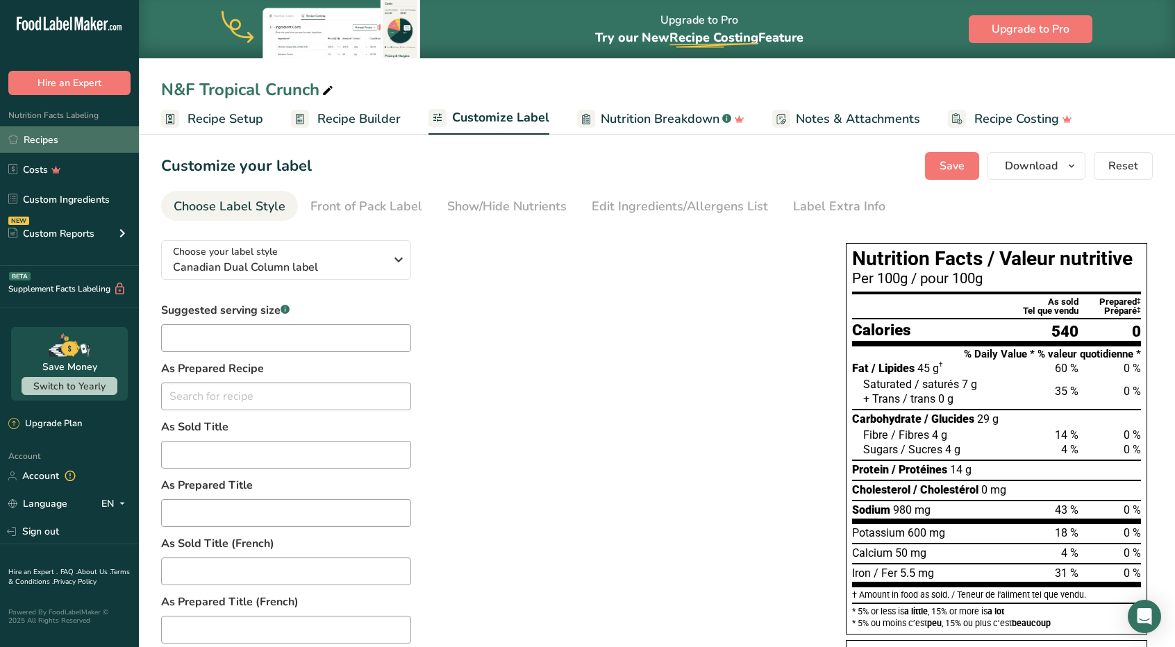
click at [99, 133] on link "Recipes" at bounding box center [69, 139] width 139 height 26
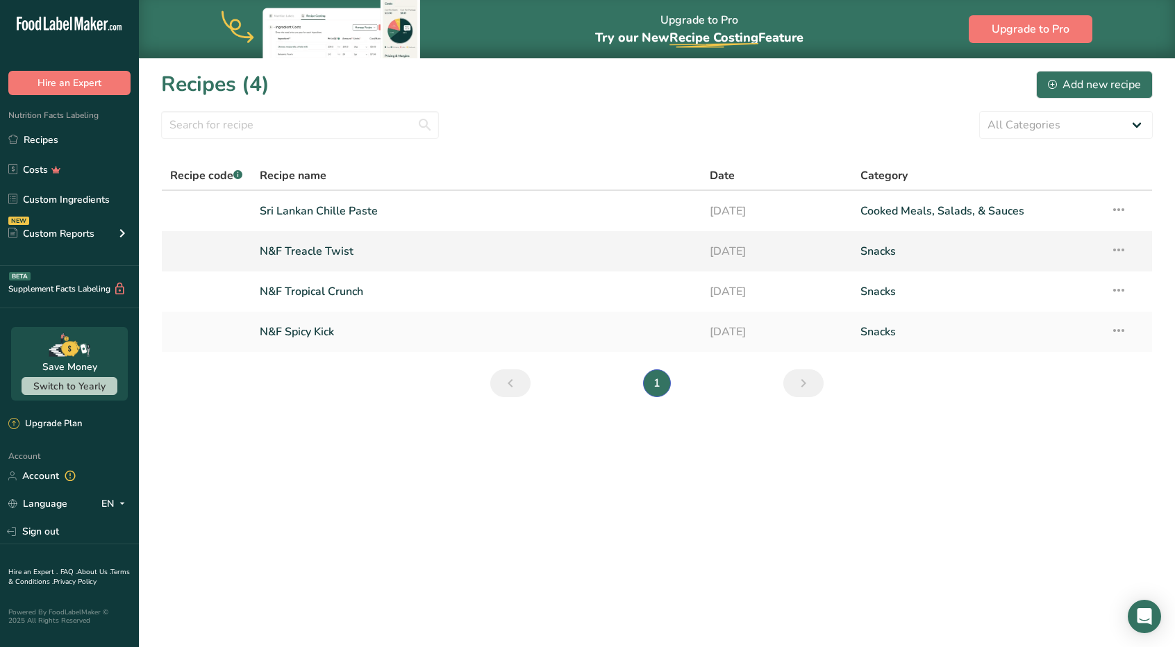
click at [313, 254] on link "N&F Treacle Twist" at bounding box center [477, 251] width 434 height 29
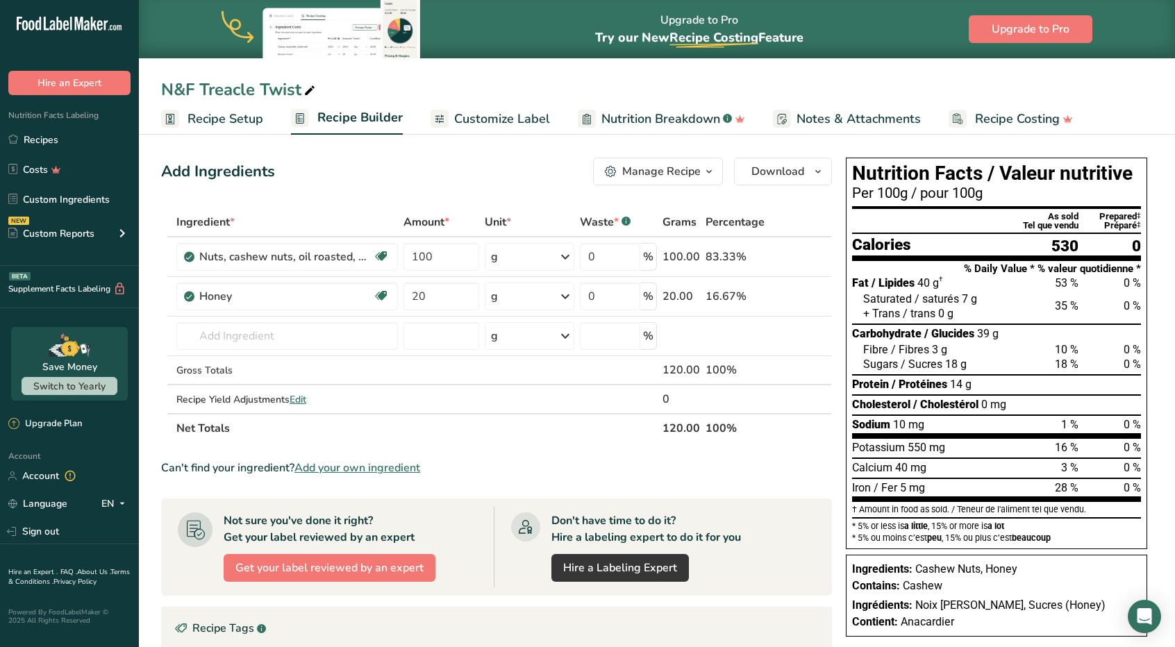
click at [500, 126] on span "Customize Label" at bounding box center [502, 119] width 96 height 19
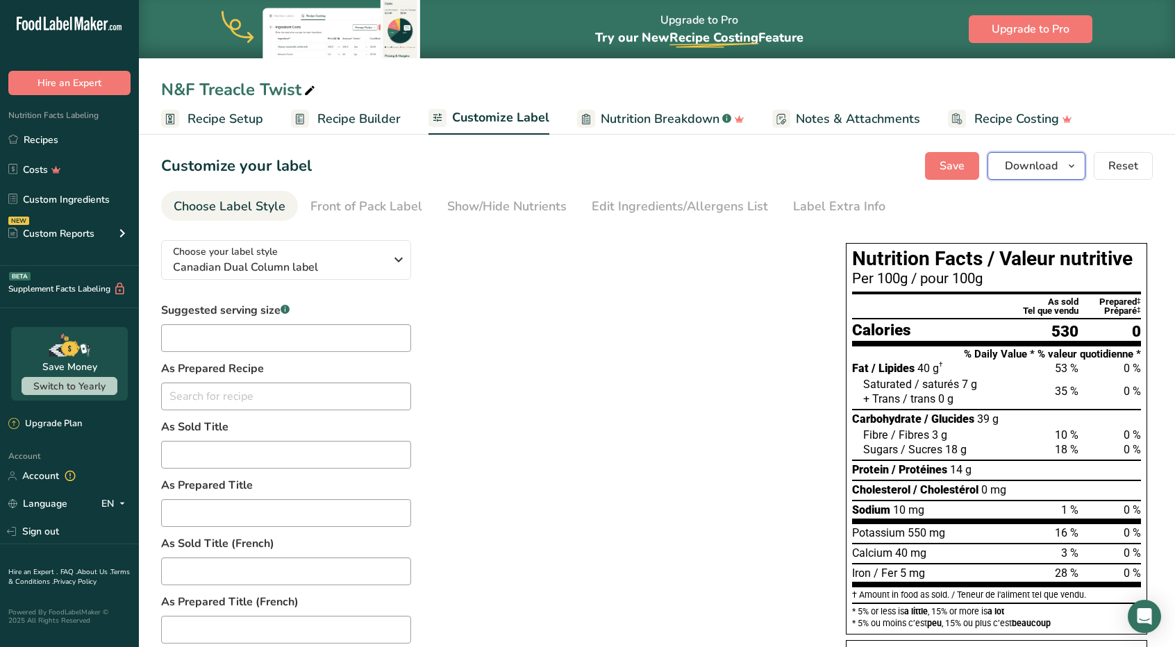
click at [1022, 166] on span "Download" at bounding box center [1031, 166] width 53 height 17
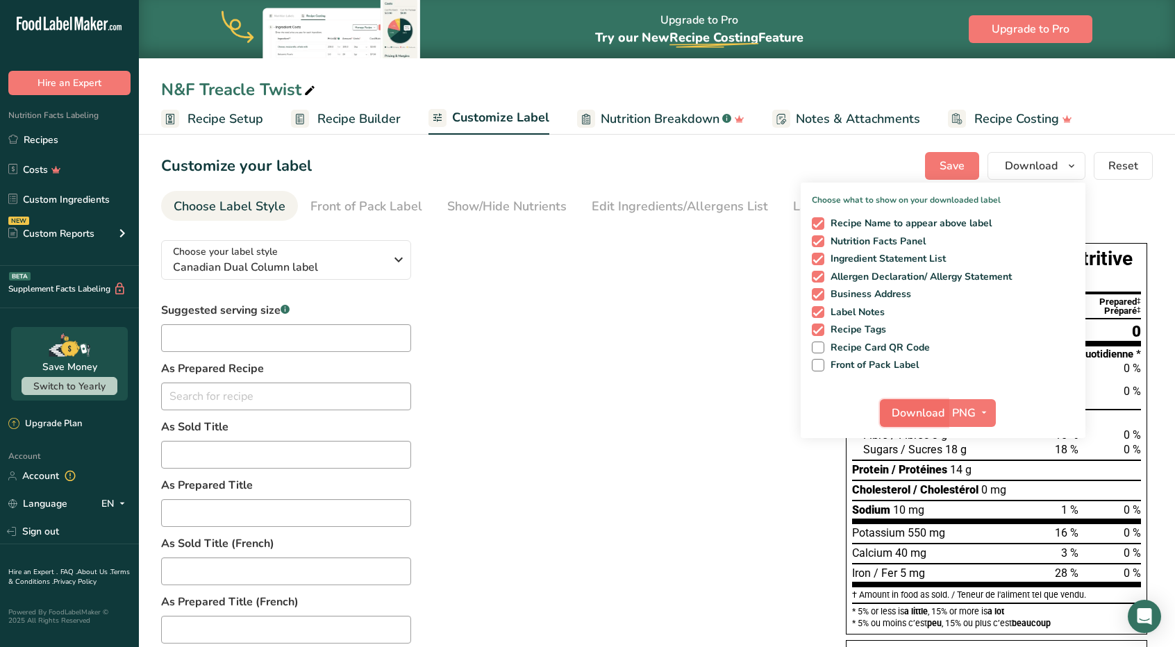
click at [921, 412] on span "Download" at bounding box center [918, 413] width 53 height 17
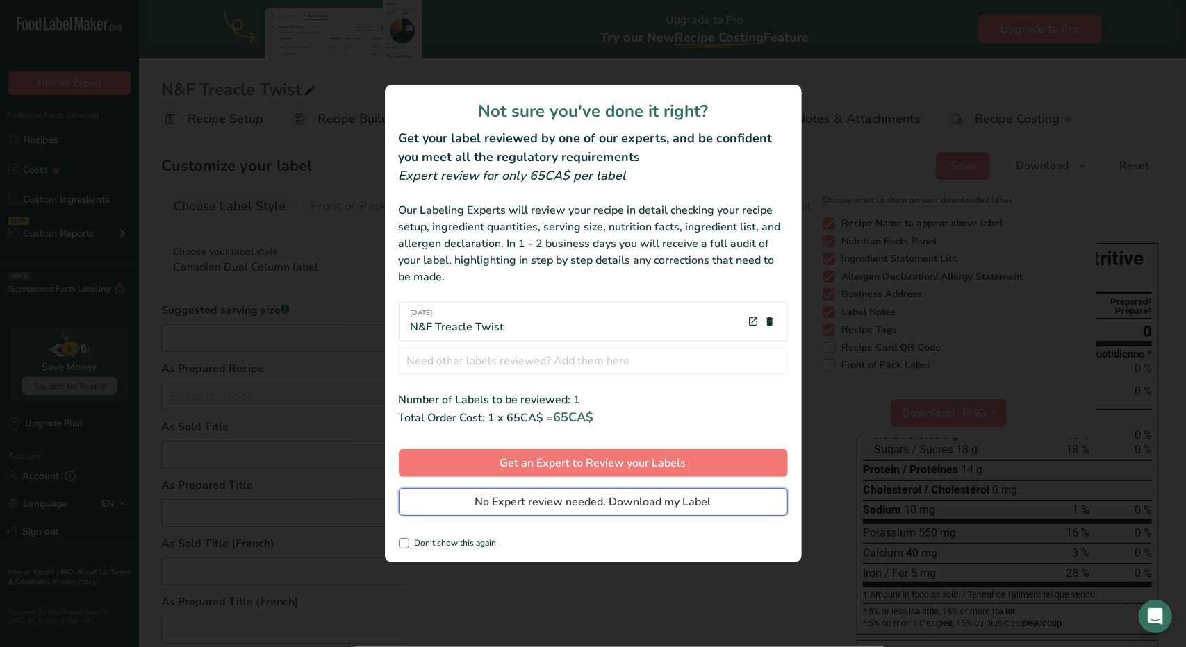
click at [607, 499] on span "No Expert review needed. Download my Label" at bounding box center [593, 502] width 236 height 17
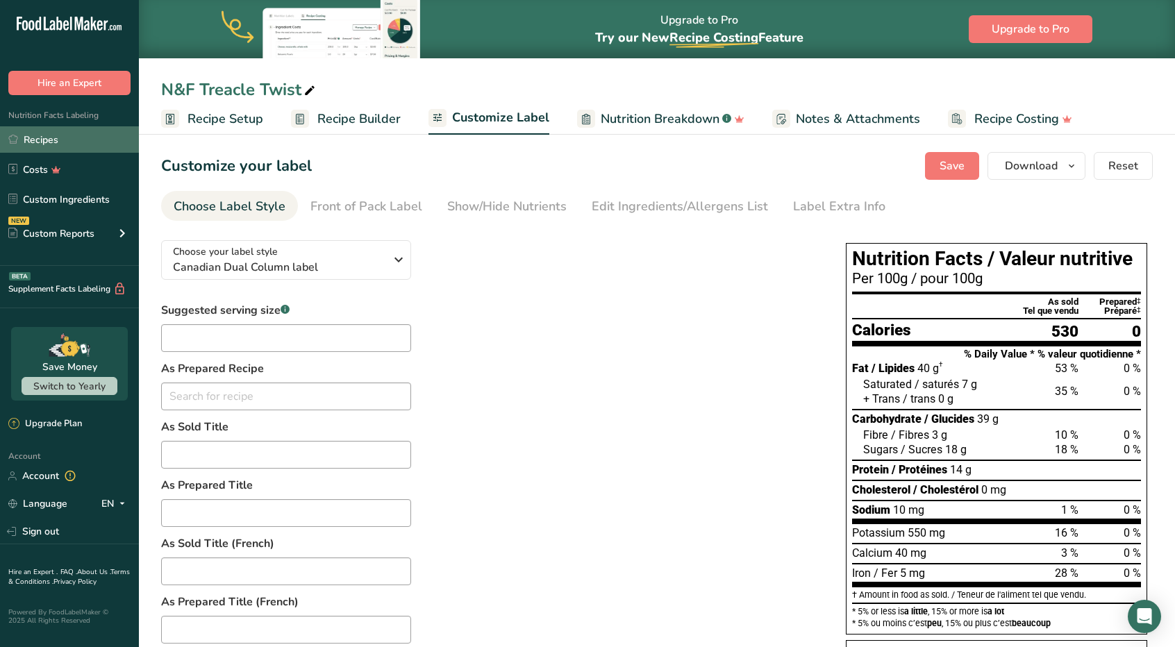
click at [69, 147] on link "Recipes" at bounding box center [69, 139] width 139 height 26
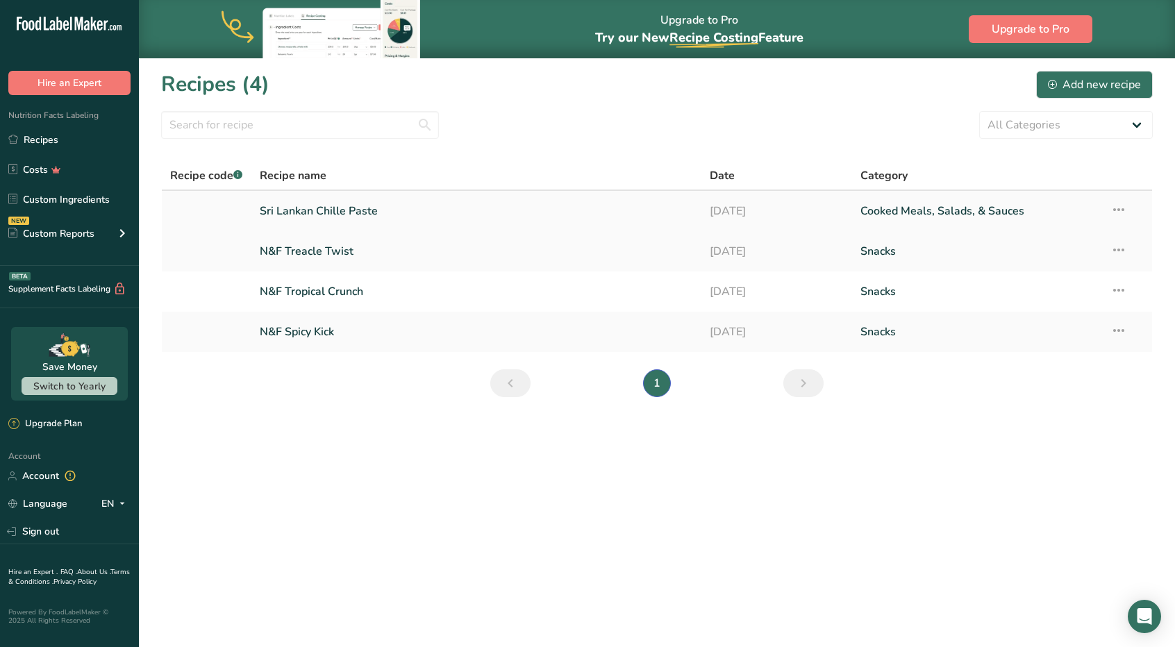
click at [297, 209] on link "Sri Lankan Chille Paste" at bounding box center [477, 211] width 434 height 29
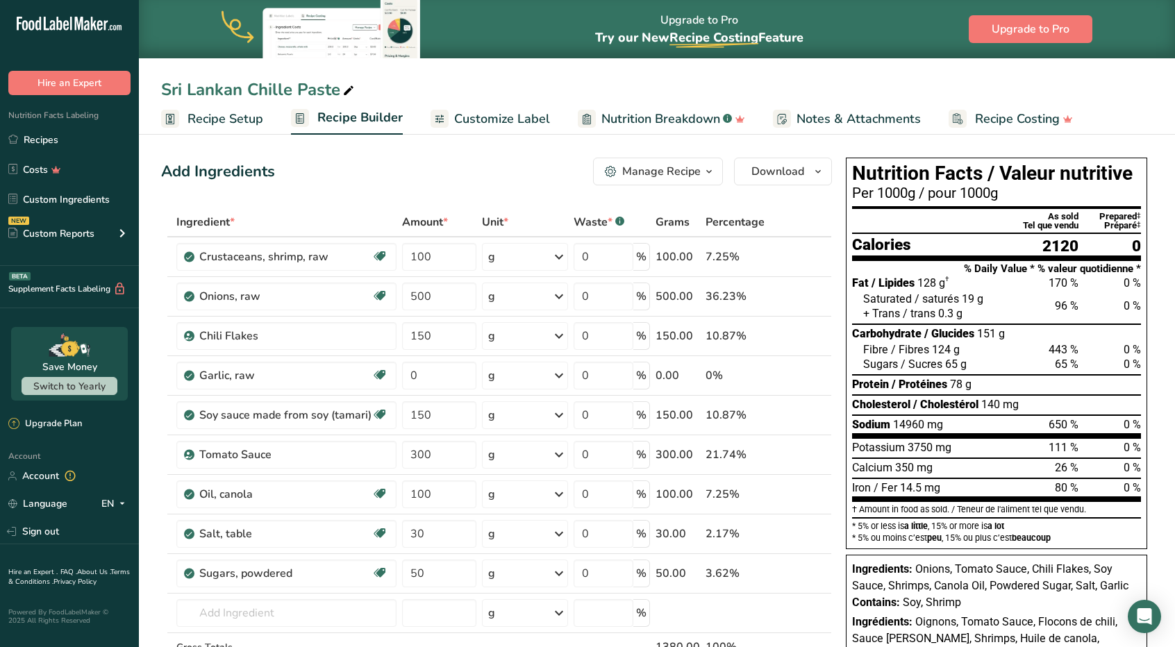
click at [495, 122] on span "Customize Label" at bounding box center [502, 119] width 96 height 19
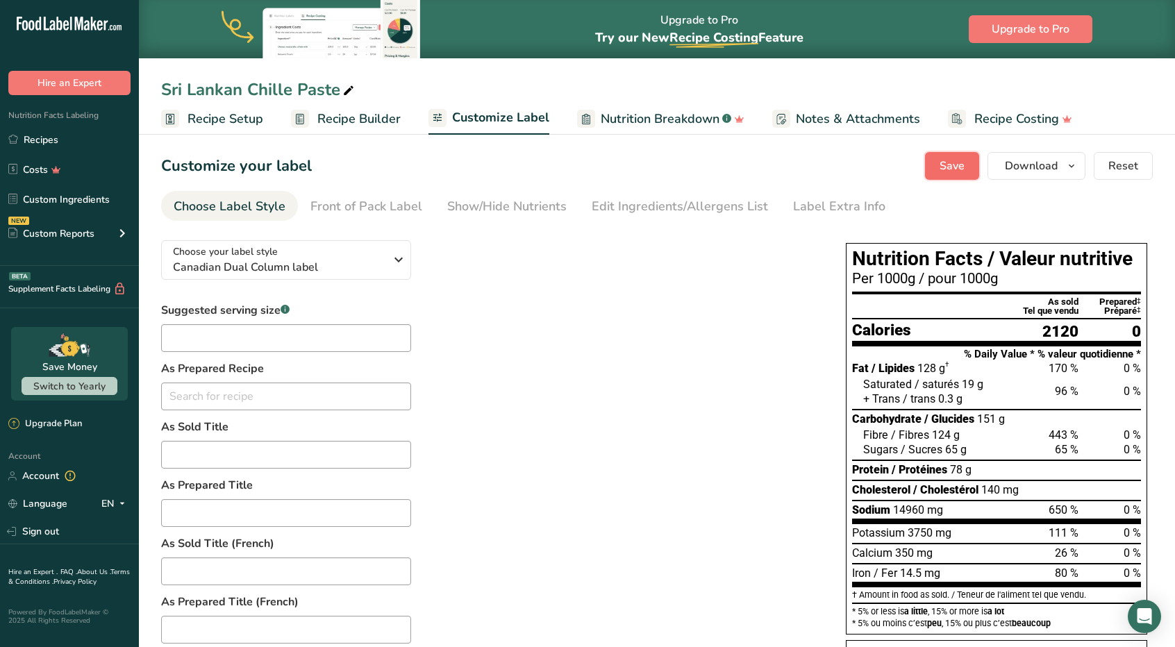
click at [953, 174] on button "Save" at bounding box center [952, 166] width 54 height 28
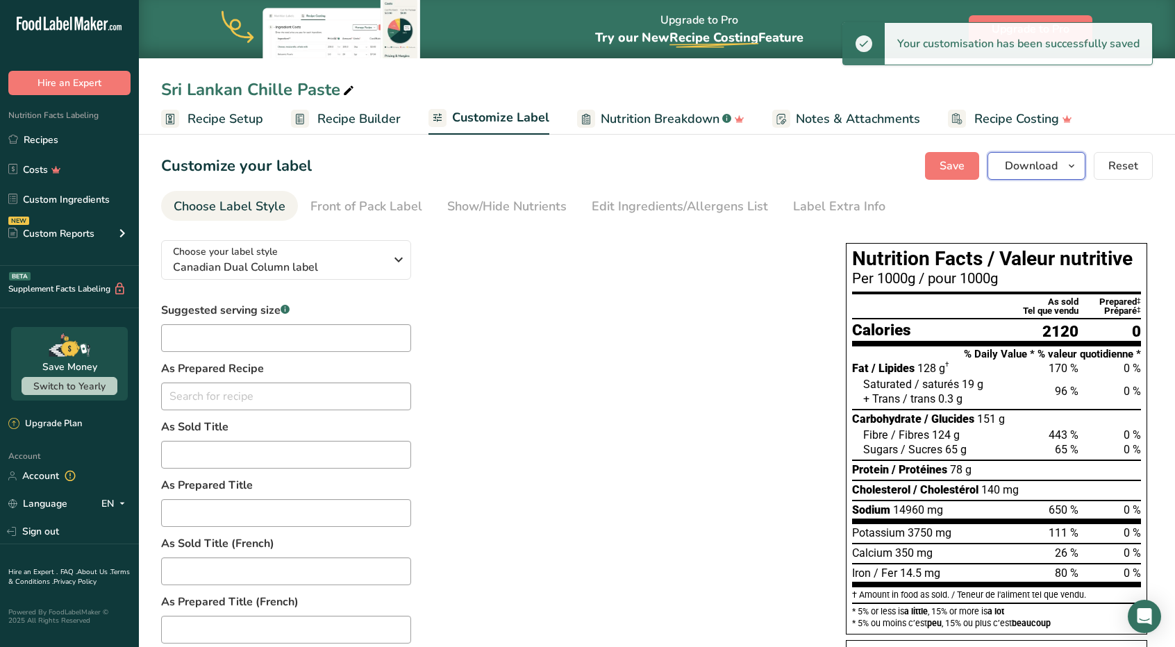
click at [1018, 165] on span "Download" at bounding box center [1031, 166] width 53 height 17
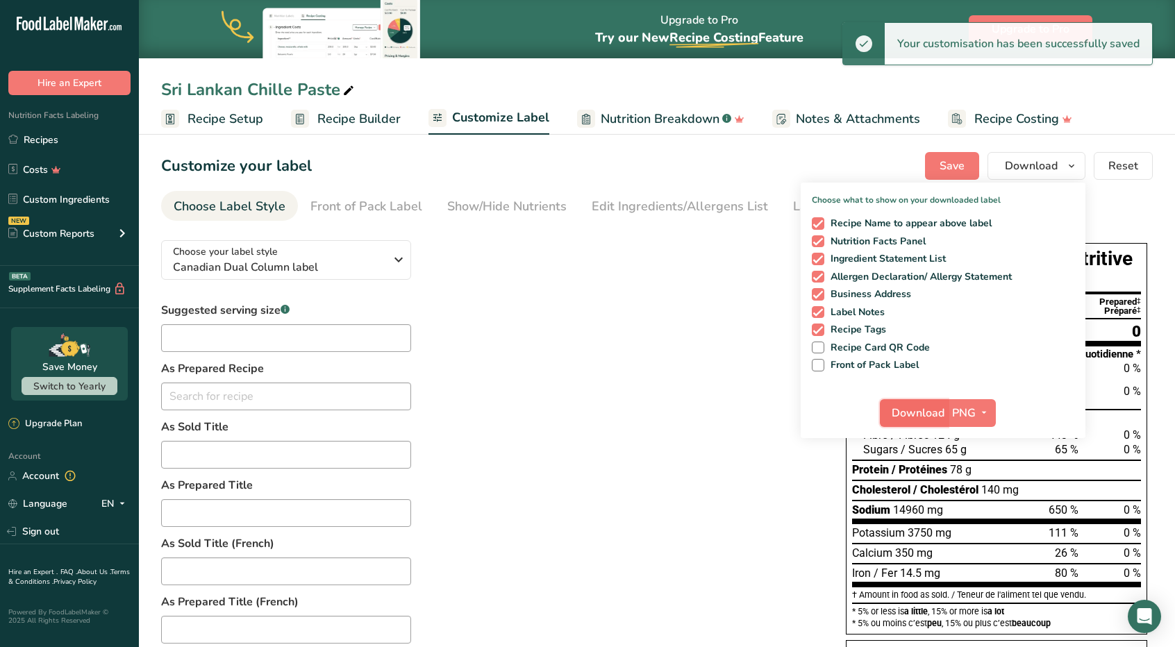
click at [948, 403] on button "Download" at bounding box center [914, 413] width 68 height 28
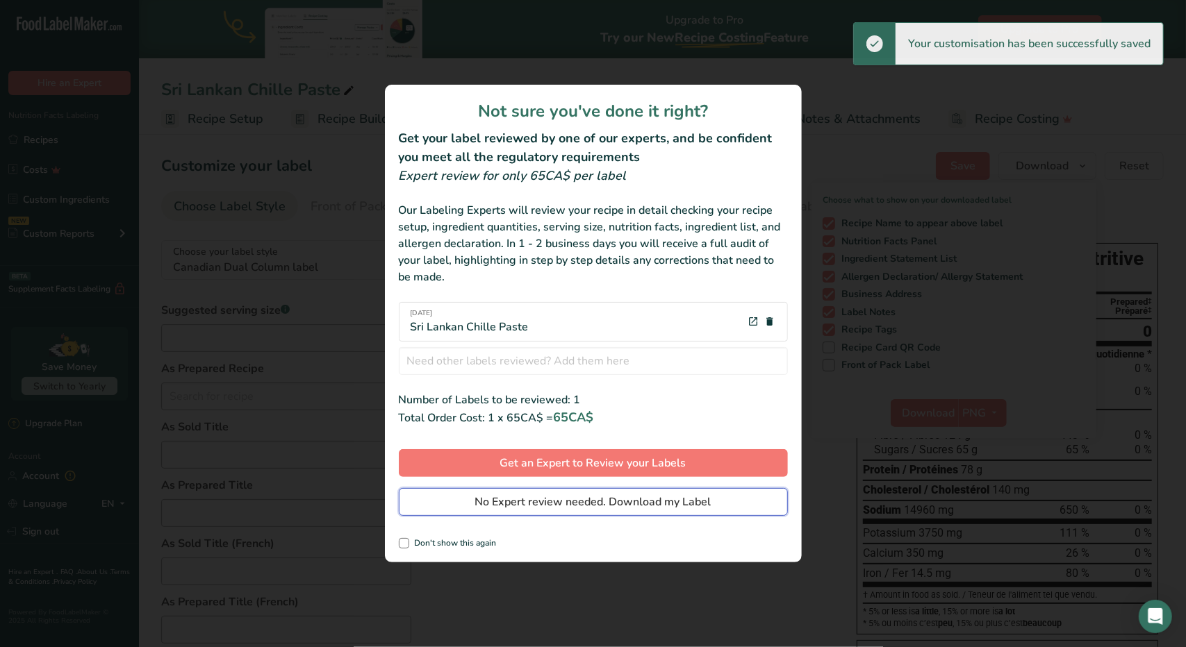
click at [632, 502] on span "No Expert review needed. Download my Label" at bounding box center [593, 502] width 236 height 17
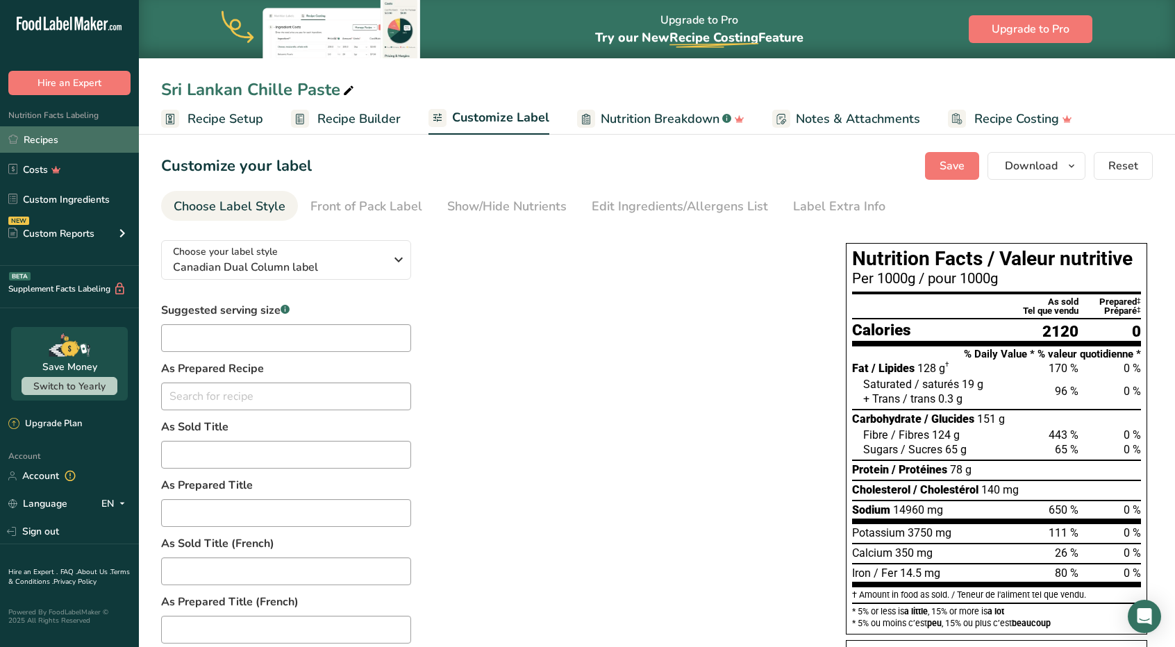
click at [80, 147] on link "Recipes" at bounding box center [69, 139] width 139 height 26
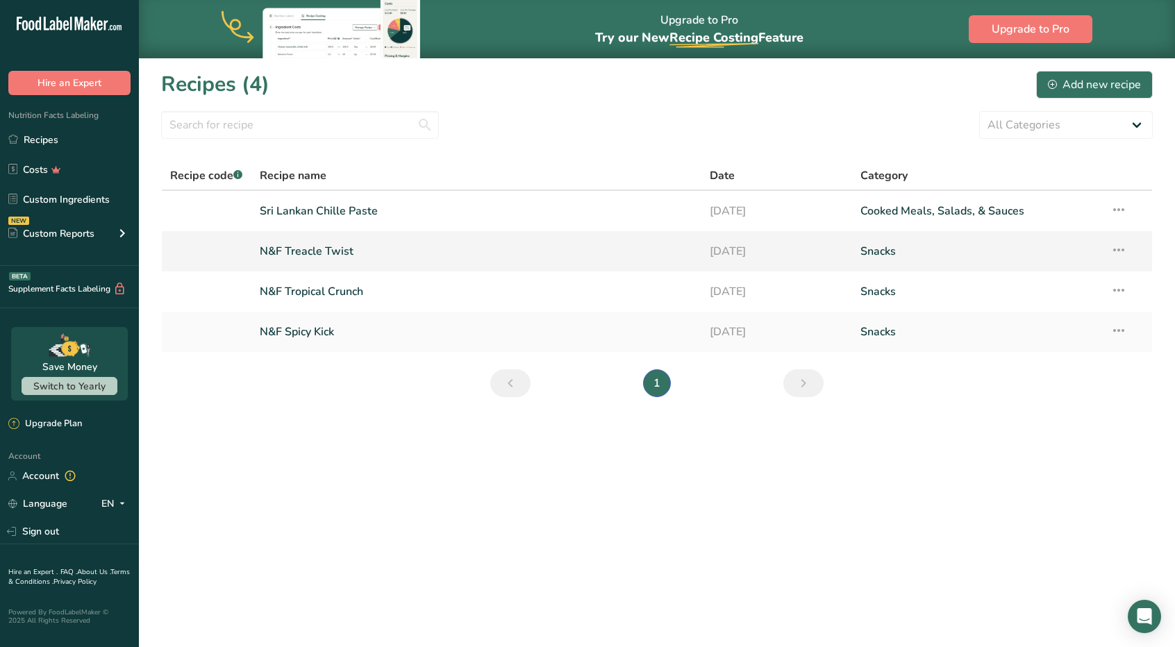
click at [300, 263] on link "N&F Treacle Twist" at bounding box center [477, 251] width 434 height 29
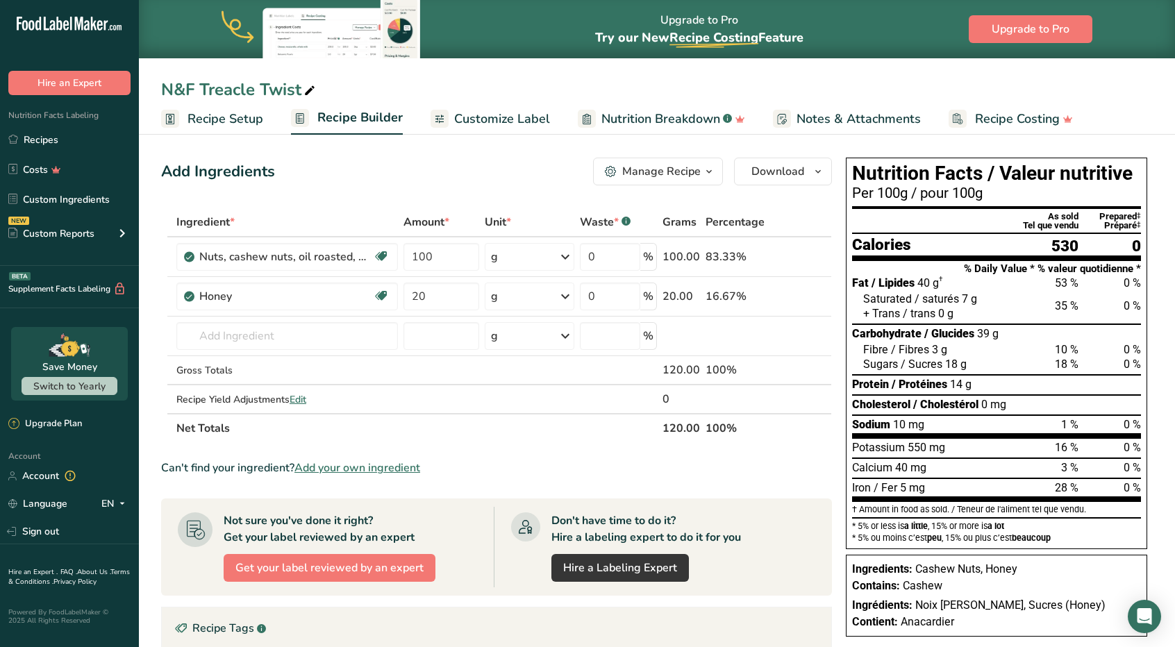
click at [228, 119] on span "Recipe Setup" at bounding box center [226, 119] width 76 height 19
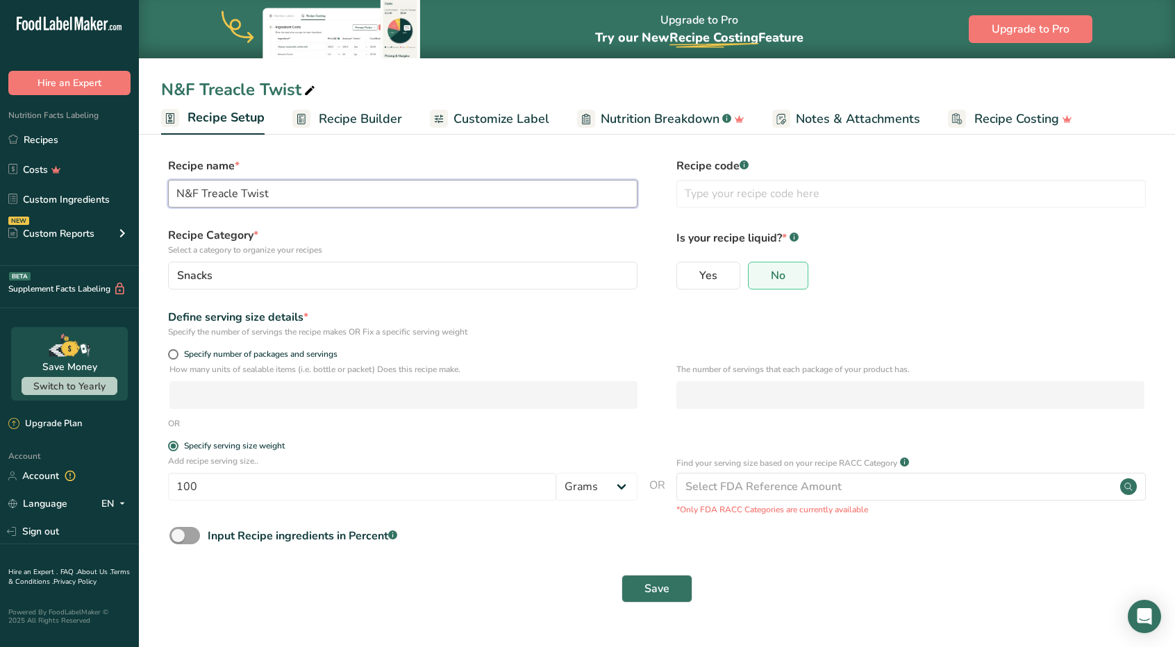
drag, startPoint x: 236, startPoint y: 197, endPoint x: 204, endPoint y: 192, distance: 33.1
click at [204, 192] on input "N&F Treacle Twist" at bounding box center [403, 194] width 470 height 28
type input "N&F Honey Twist"
click at [656, 581] on span "Save" at bounding box center [657, 589] width 25 height 17
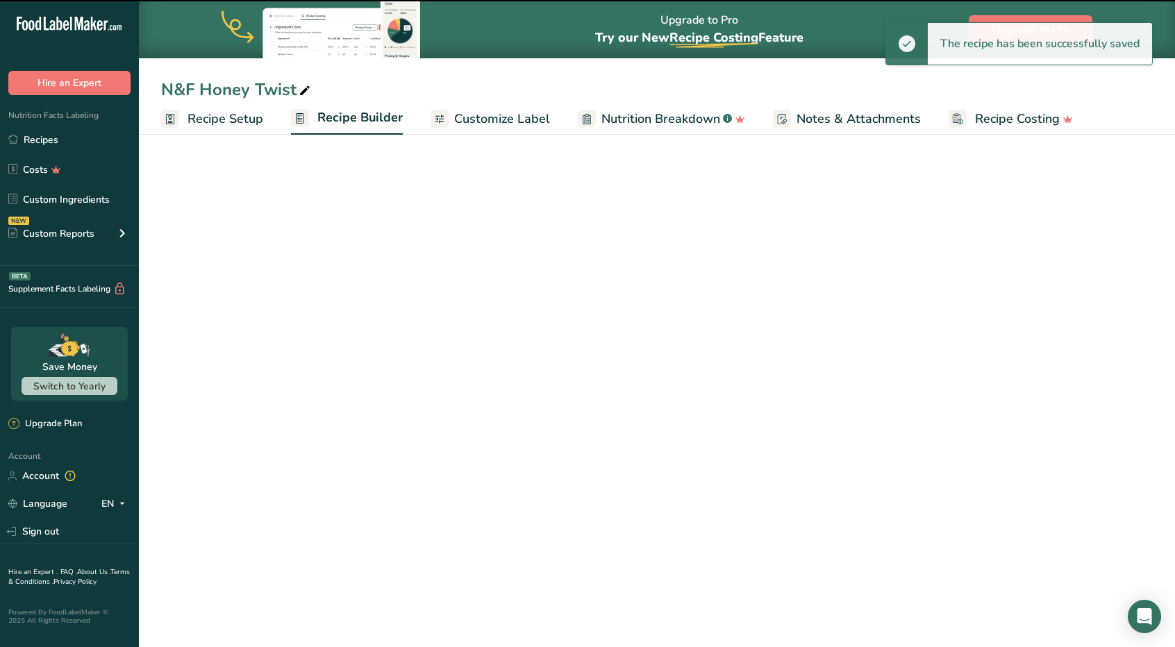
click at [511, 122] on span "Customize Label" at bounding box center [502, 119] width 96 height 19
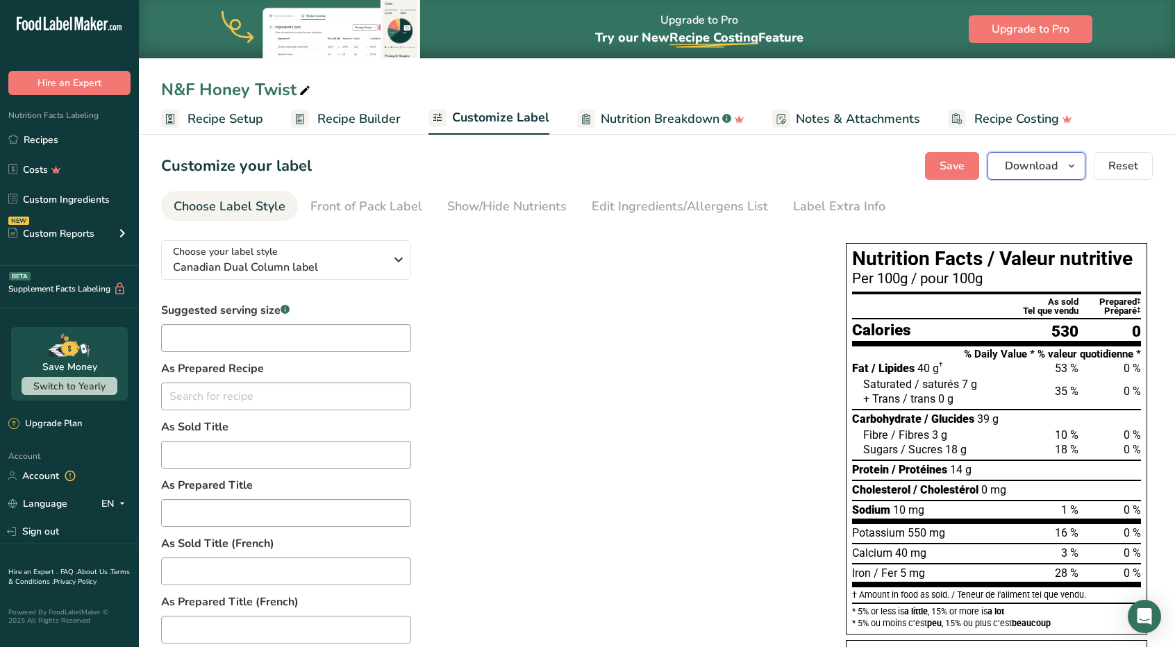
click at [1029, 163] on span "Download" at bounding box center [1031, 166] width 53 height 17
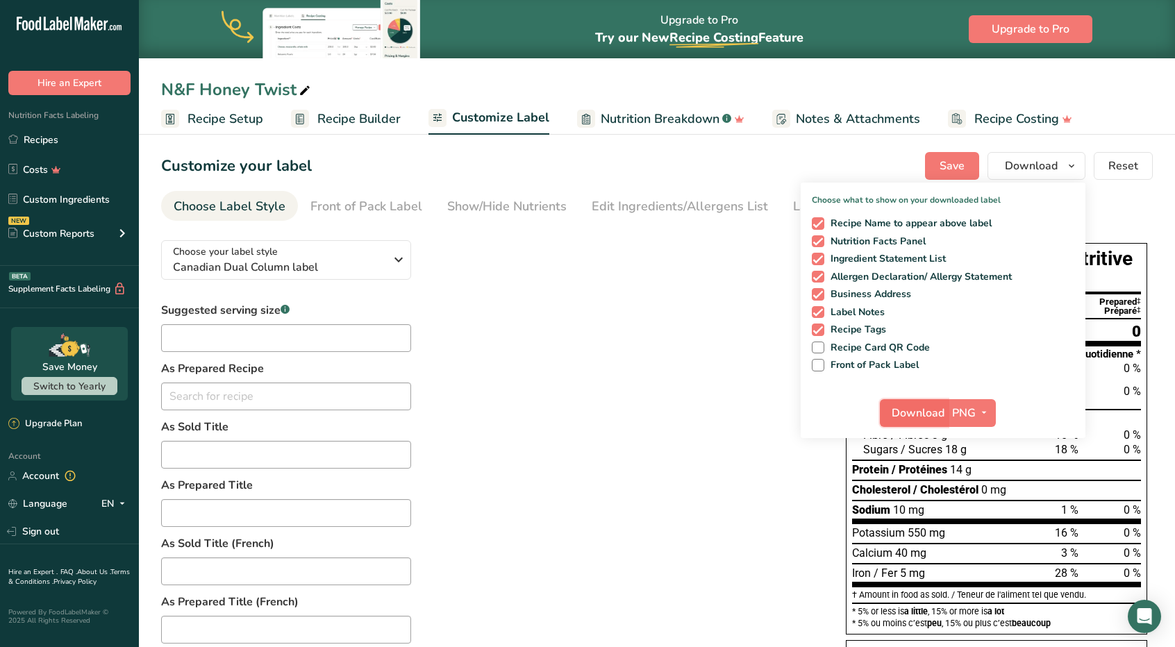
click at [894, 412] on span "Download" at bounding box center [918, 413] width 53 height 17
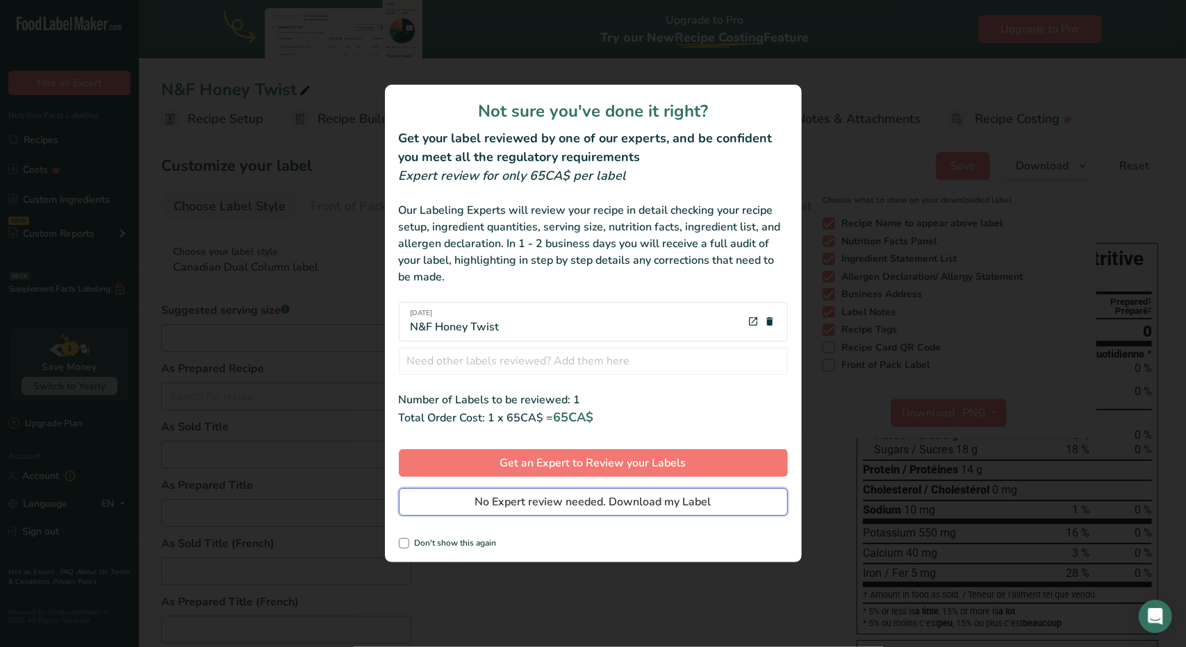
click at [590, 499] on span "No Expert review needed. Download my Label" at bounding box center [593, 502] width 236 height 17
